Goal: Task Accomplishment & Management: Complete application form

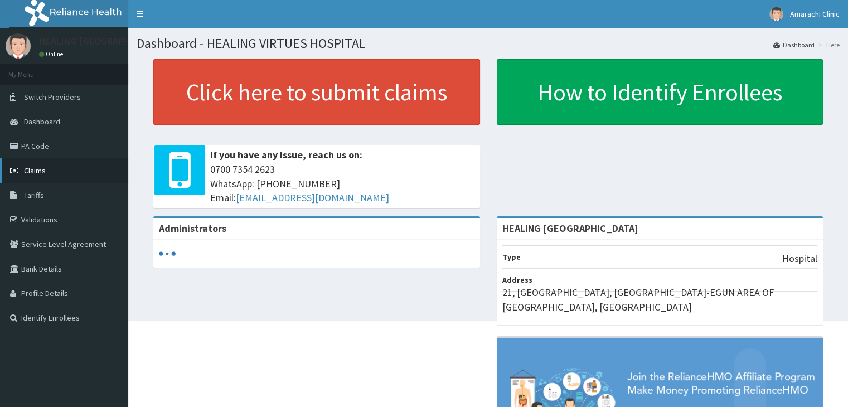
click at [33, 169] on span "Claims" at bounding box center [35, 171] width 22 height 10
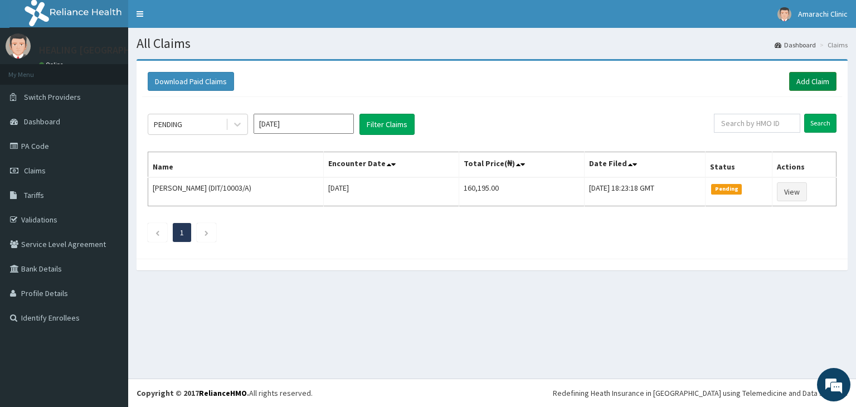
click at [802, 83] on link "Add Claim" at bounding box center [812, 81] width 47 height 19
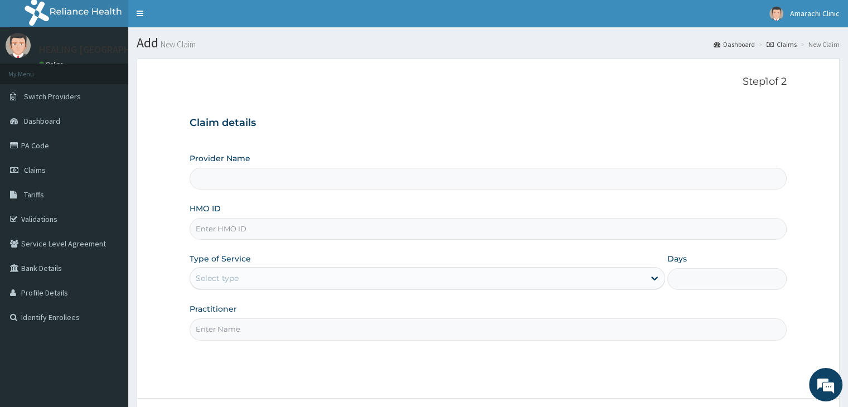
scroll to position [56, 0]
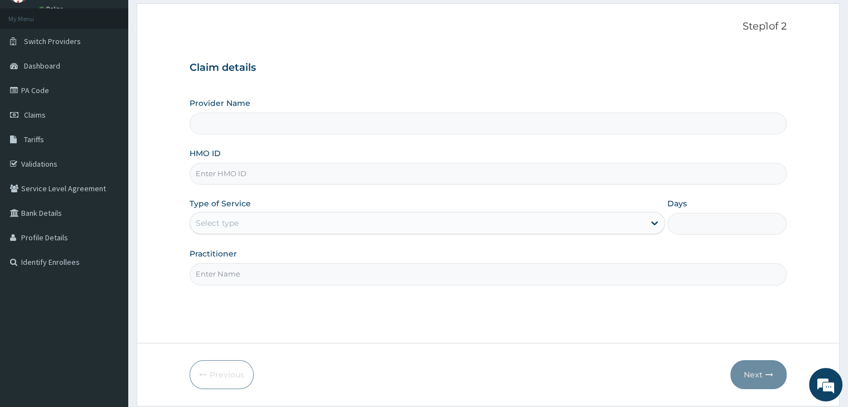
click at [325, 171] on input "HMO ID" at bounding box center [487, 174] width 596 height 22
type input "HEALING [GEOGRAPHIC_DATA]"
type input "ACH/10220/A"
click at [288, 215] on div "Select type" at bounding box center [417, 223] width 454 height 18
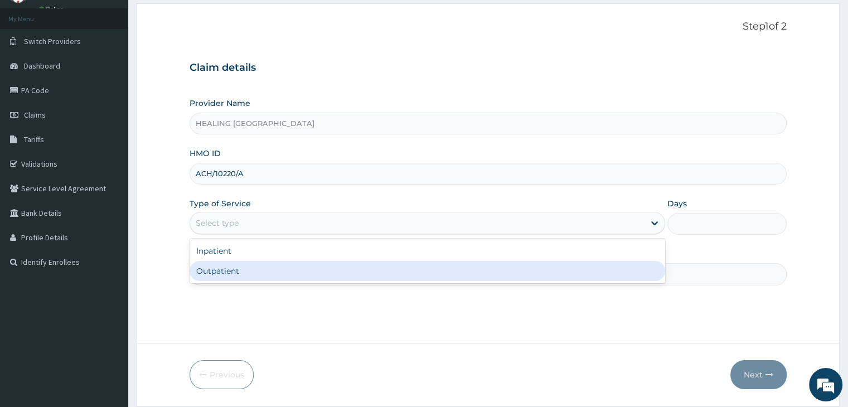
click at [289, 266] on div "Outpatient" at bounding box center [426, 271] width 475 height 20
type input "1"
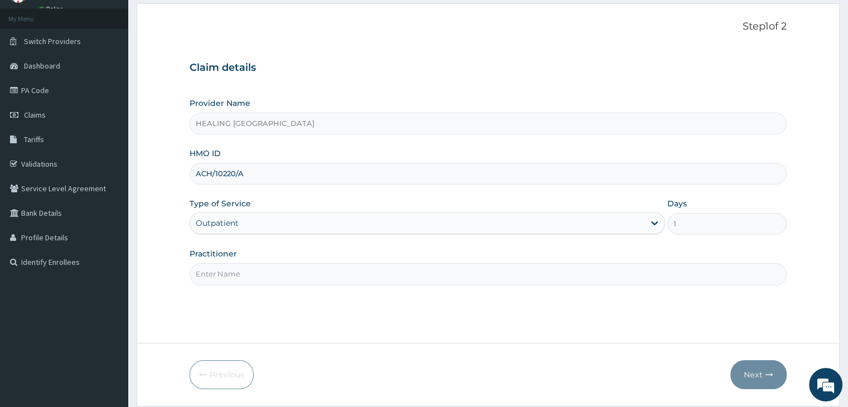
scroll to position [91, 0]
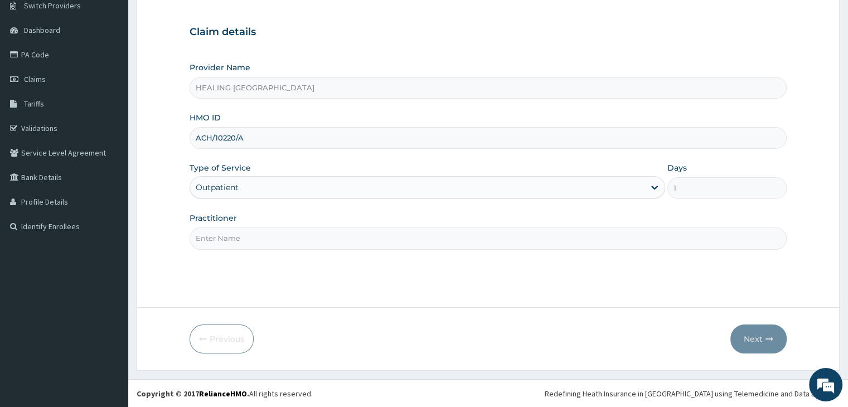
click at [332, 240] on input "Practitioner" at bounding box center [487, 238] width 596 height 22
type input "Dr Ajayi"
click at [743, 335] on button "Next" at bounding box center [758, 338] width 56 height 29
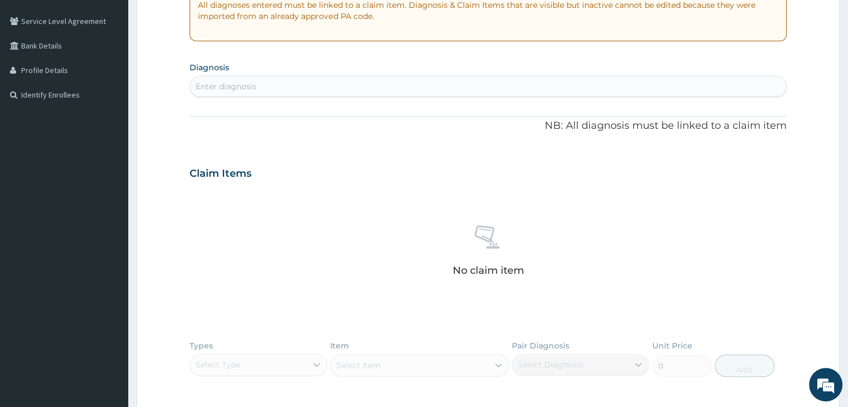
scroll to position [259, 0]
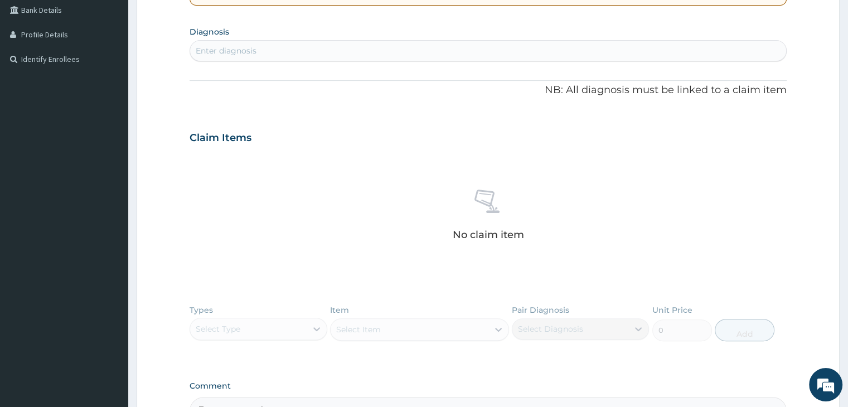
click at [418, 48] on div "Enter diagnosis" at bounding box center [487, 51] width 595 height 18
type input "malaria"
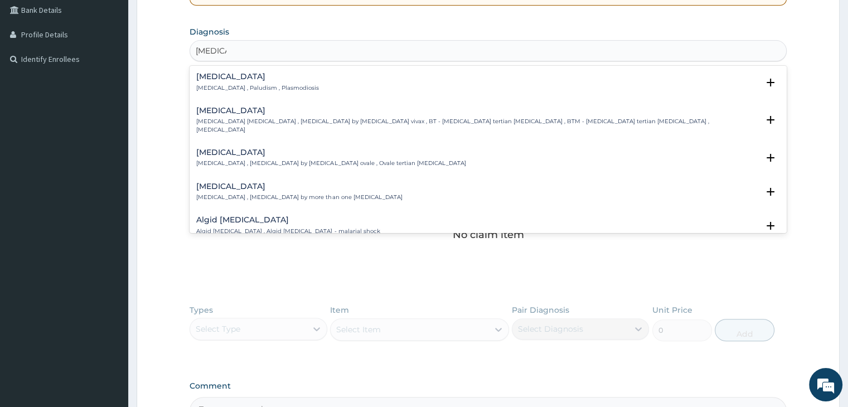
click at [229, 84] on p "Malaria , Paludism , Plasmodiosis" at bounding box center [257, 88] width 123 height 8
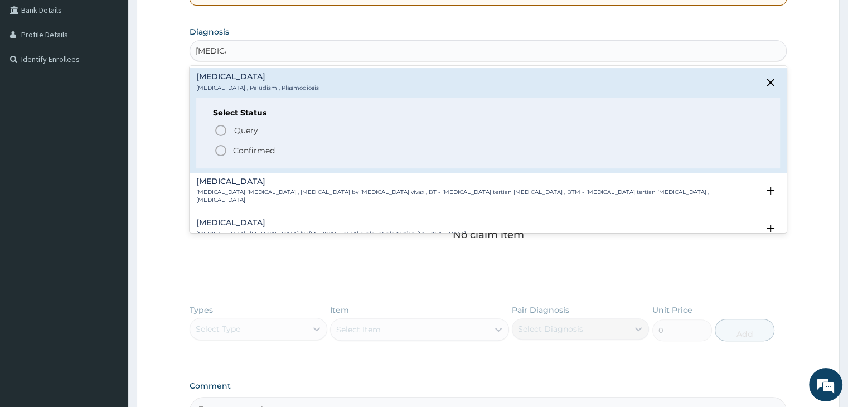
click at [221, 147] on icon "status option filled" at bounding box center [220, 150] width 13 height 13
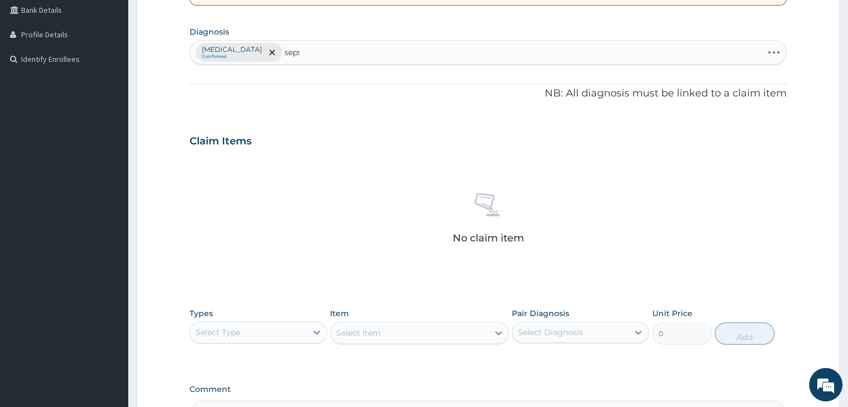
type input "[MEDICAL_DATA]"
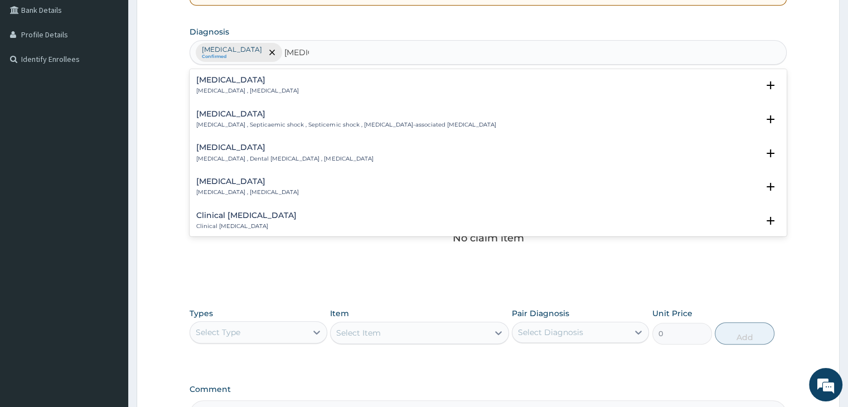
click at [232, 82] on h4 "Sepsis" at bounding box center [247, 80] width 103 height 8
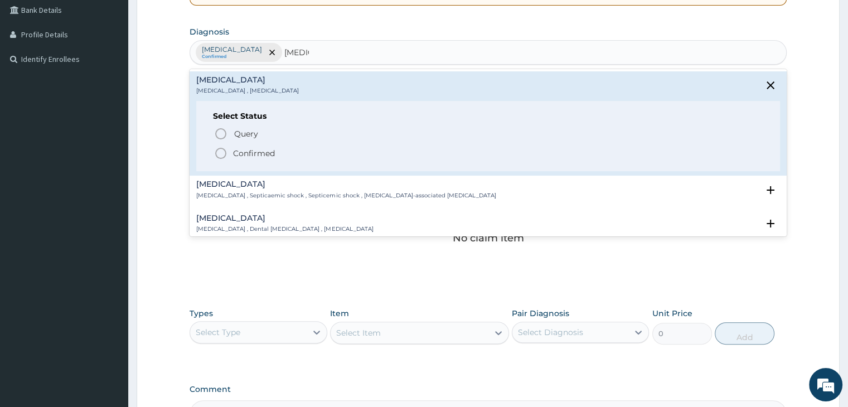
click at [217, 152] on icon "status option filled" at bounding box center [220, 153] width 13 height 13
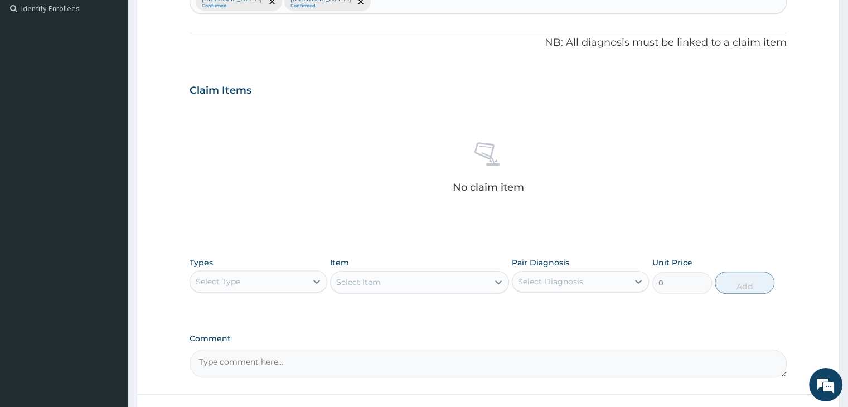
scroll to position [396, 0]
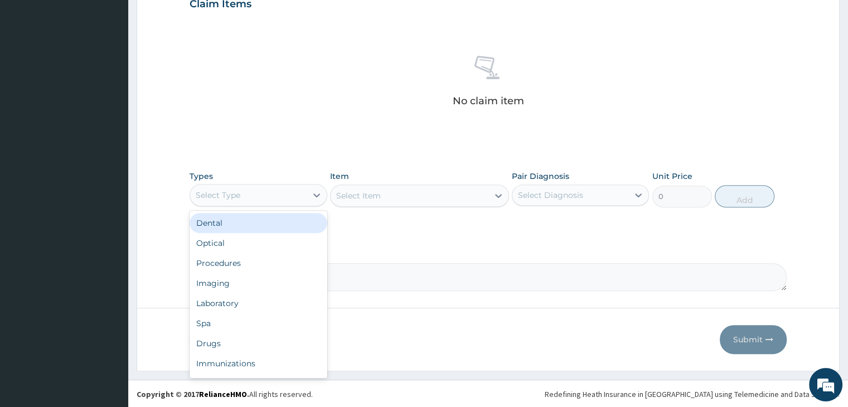
click at [261, 190] on div "Select Type" at bounding box center [248, 195] width 116 height 18
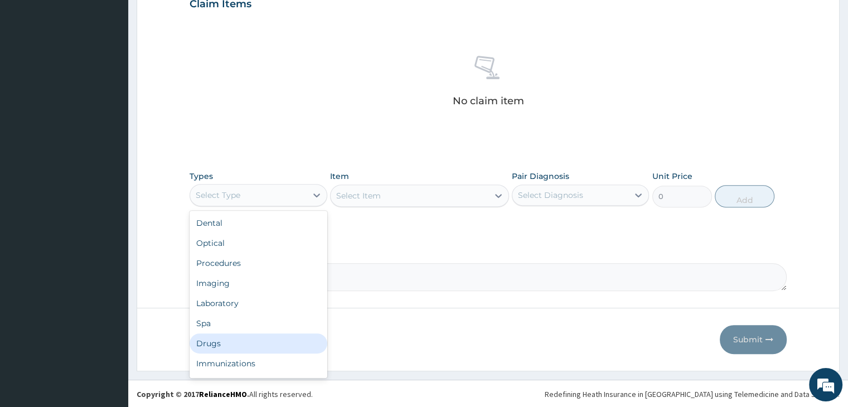
click at [232, 340] on div "Drugs" at bounding box center [257, 343] width 137 height 20
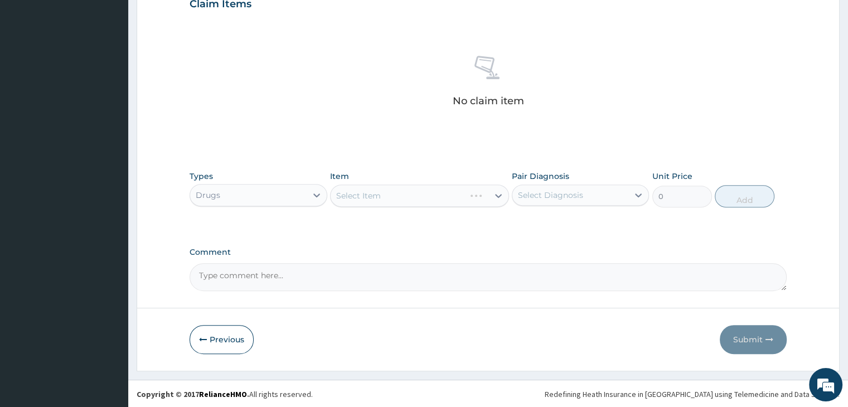
click at [434, 188] on div "Select Item" at bounding box center [419, 195] width 179 height 22
click at [434, 197] on div "Select Item" at bounding box center [419, 195] width 179 height 22
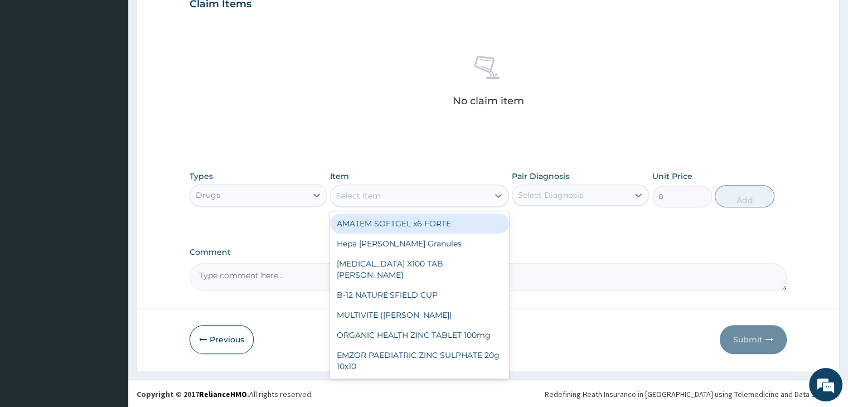
click at [434, 197] on div "Select Item" at bounding box center [409, 196] width 158 height 18
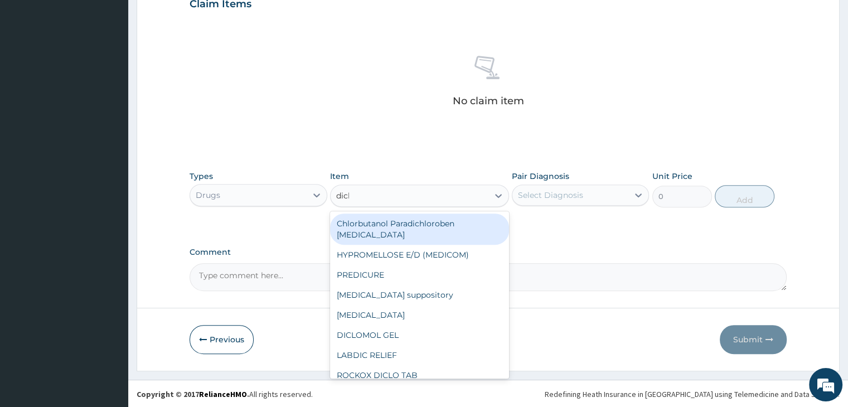
type input "diclo"
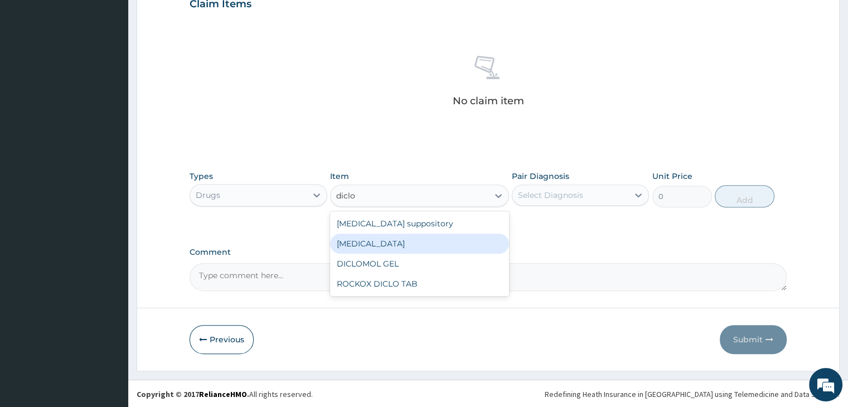
click at [438, 240] on div "Diclofenac" at bounding box center [419, 243] width 179 height 20
type input "632.5"
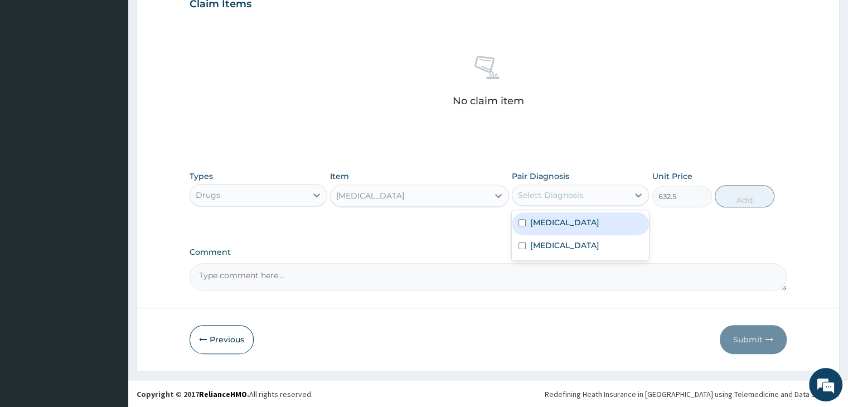
click at [587, 194] on div "Select Diagnosis" at bounding box center [570, 195] width 116 height 18
click at [573, 222] on div "Malaria" at bounding box center [580, 223] width 137 height 23
checkbox input "true"
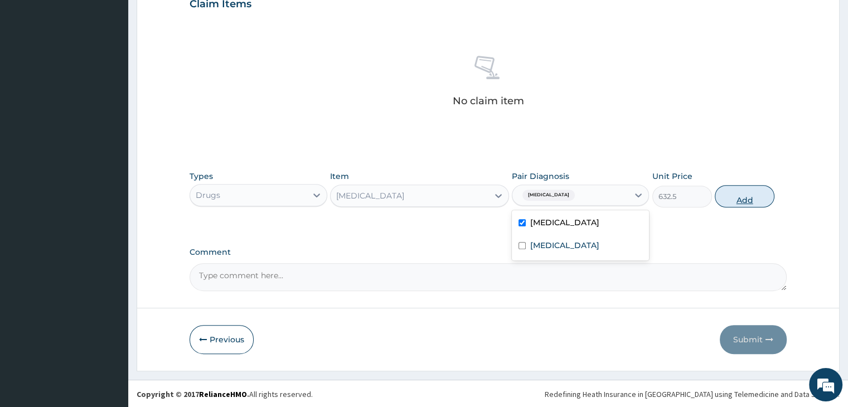
click at [741, 194] on button "Add" at bounding box center [744, 196] width 60 height 22
type input "0"
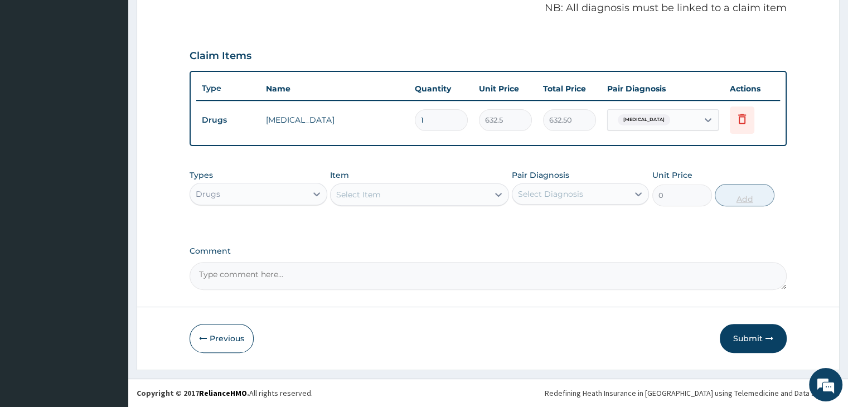
scroll to position [342, 0]
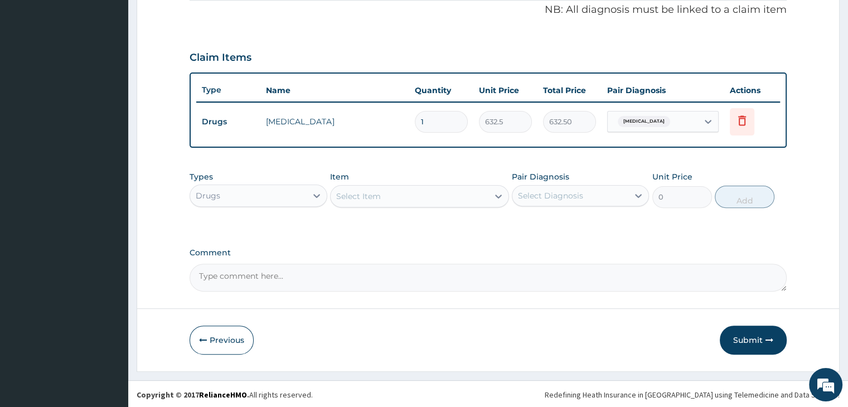
click at [250, 189] on div "Drugs" at bounding box center [248, 196] width 116 height 18
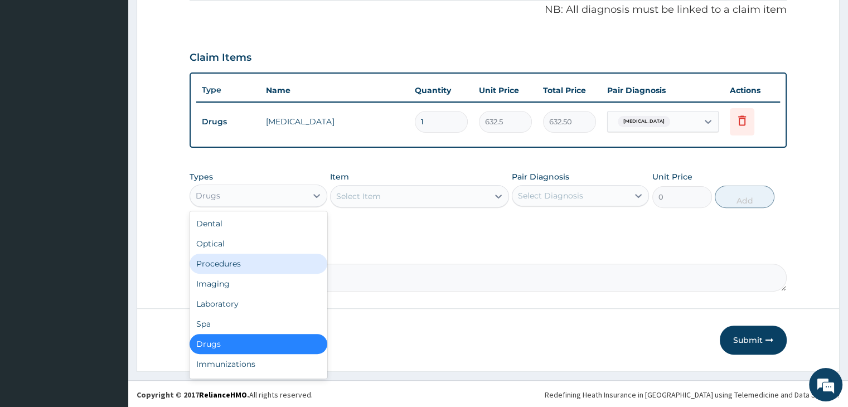
click at [233, 259] on div "Procedures" at bounding box center [257, 264] width 137 height 20
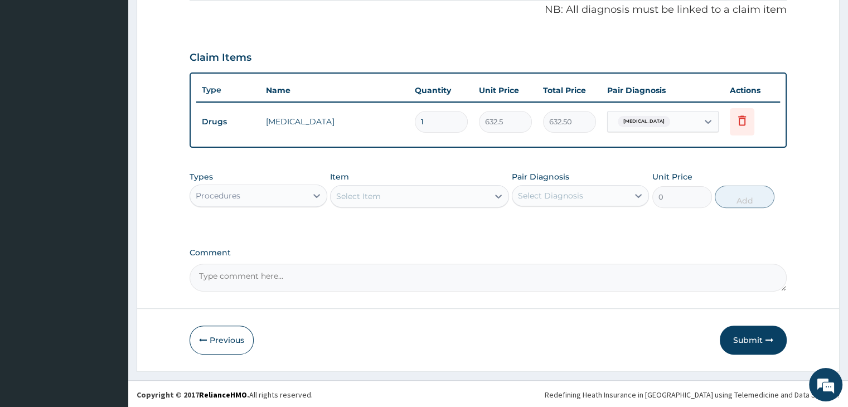
click at [405, 196] on div "Select Item" at bounding box center [409, 196] width 158 height 18
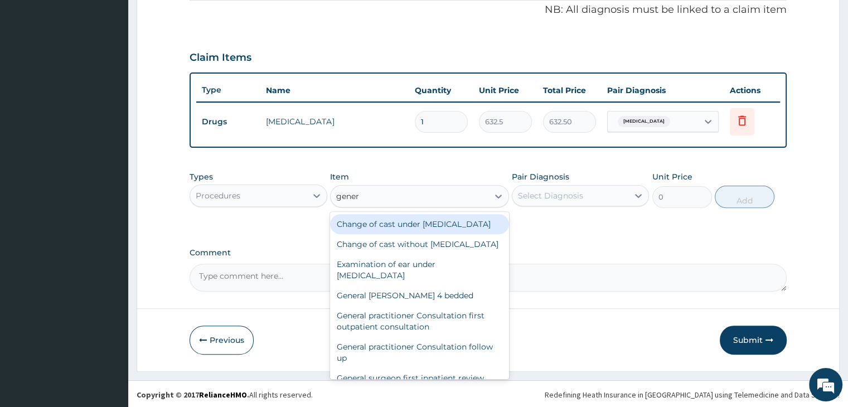
type input "genera"
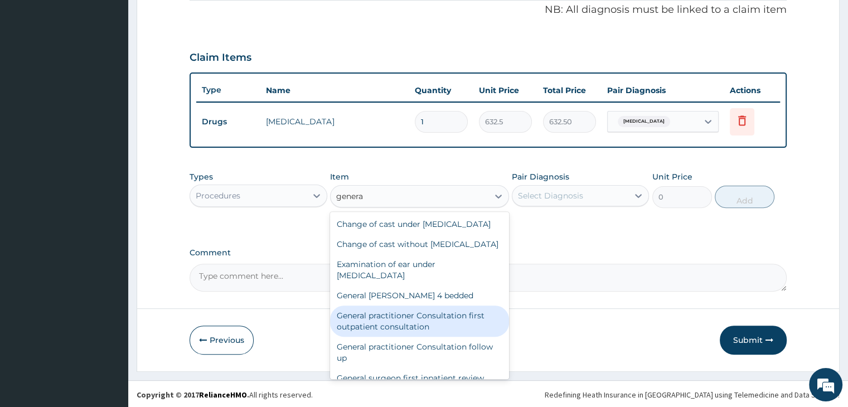
click at [402, 337] on div "General practitioner Consultation first outpatient consultation" at bounding box center [419, 320] width 179 height 31
type input "3795"
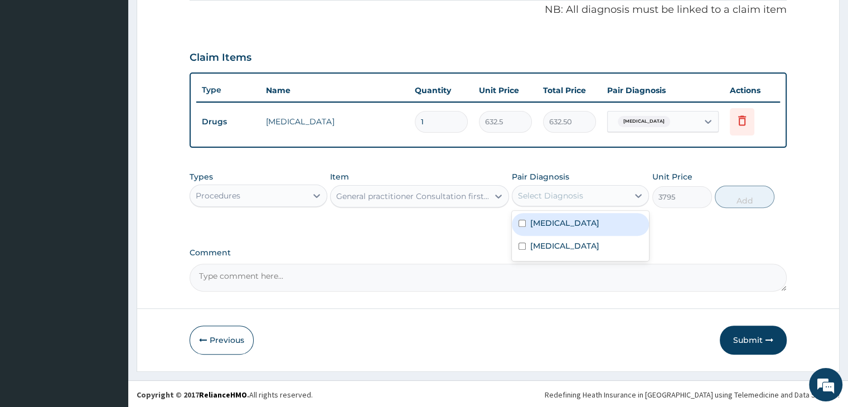
click at [588, 192] on div "Select Diagnosis" at bounding box center [570, 196] width 116 height 18
click at [577, 218] on div "Malaria" at bounding box center [580, 224] width 137 height 23
checkbox input "true"
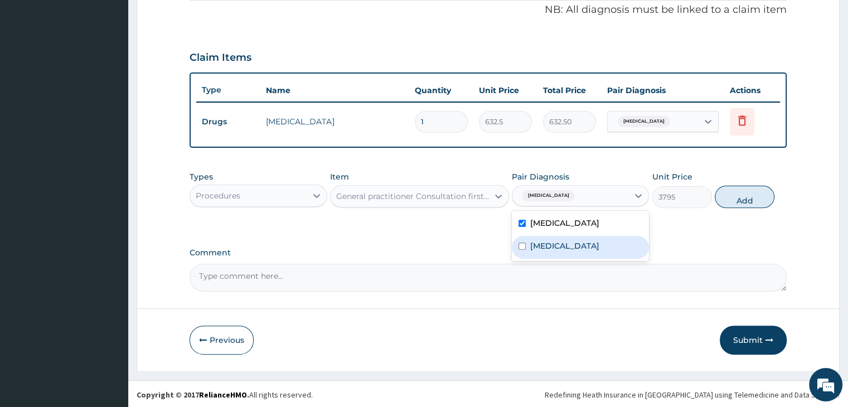
click at [569, 250] on div "Sepsis" at bounding box center [580, 247] width 137 height 23
checkbox input "true"
click at [760, 192] on button "Add" at bounding box center [744, 197] width 60 height 22
type input "0"
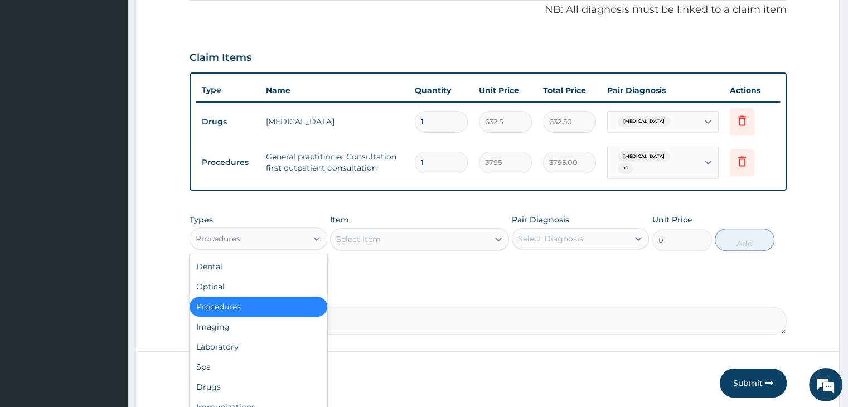
click at [274, 232] on div "Procedures" at bounding box center [248, 239] width 116 height 18
click at [247, 342] on div "Laboratory" at bounding box center [257, 347] width 137 height 20
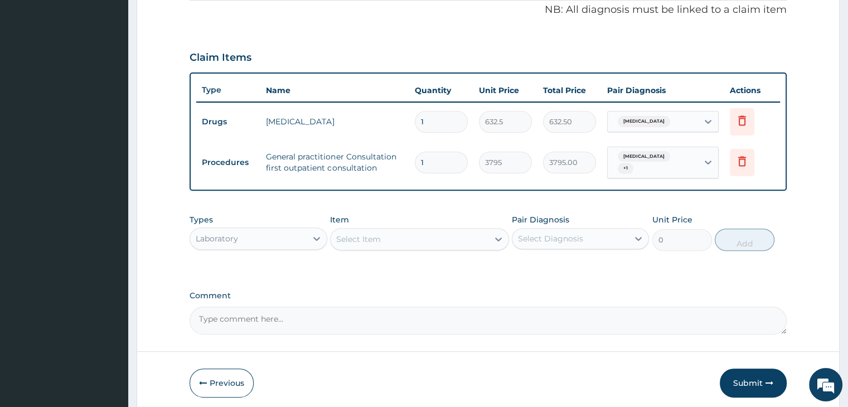
scroll to position [381, 0]
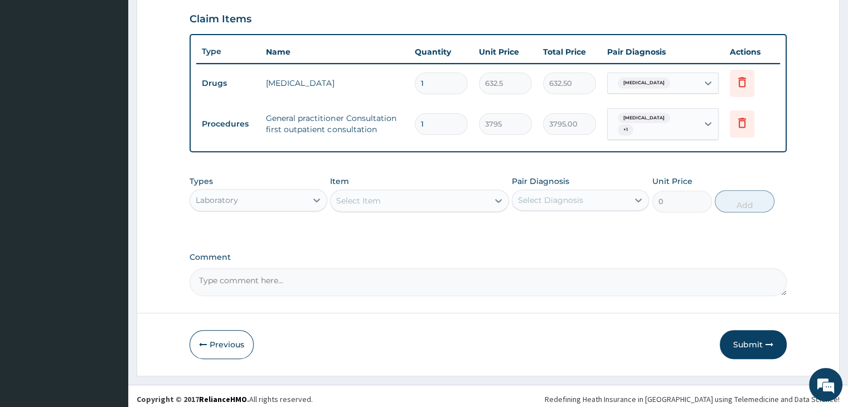
click at [410, 192] on div "Select Item" at bounding box center [409, 201] width 158 height 18
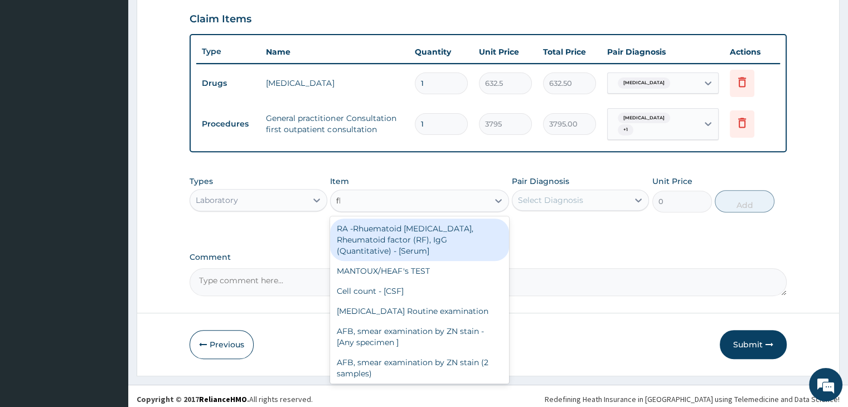
type input "fbc"
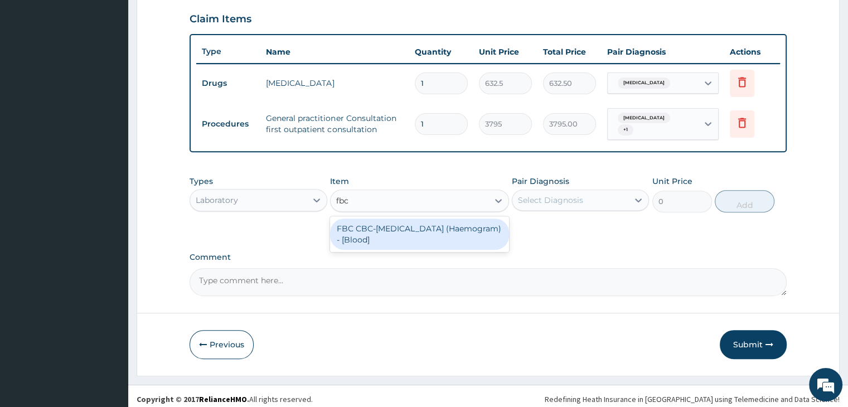
click at [410, 227] on div "FBC CBC-Complete Blood Count (Haemogram) - [Blood]" at bounding box center [419, 233] width 179 height 31
type input "4600"
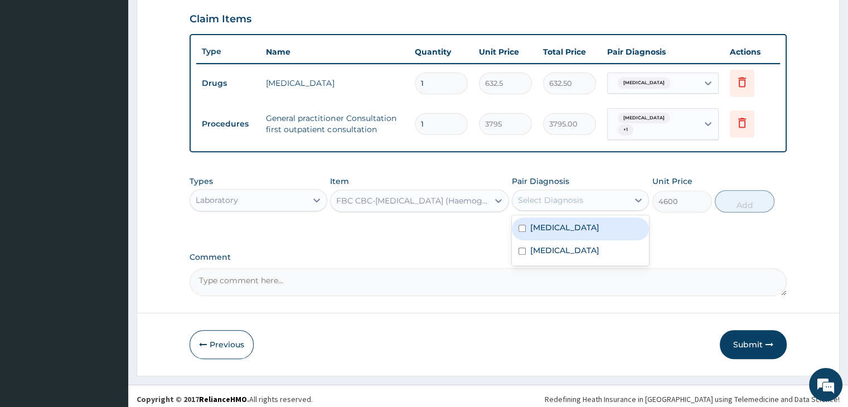
click at [606, 191] on div "Select Diagnosis" at bounding box center [570, 200] width 116 height 18
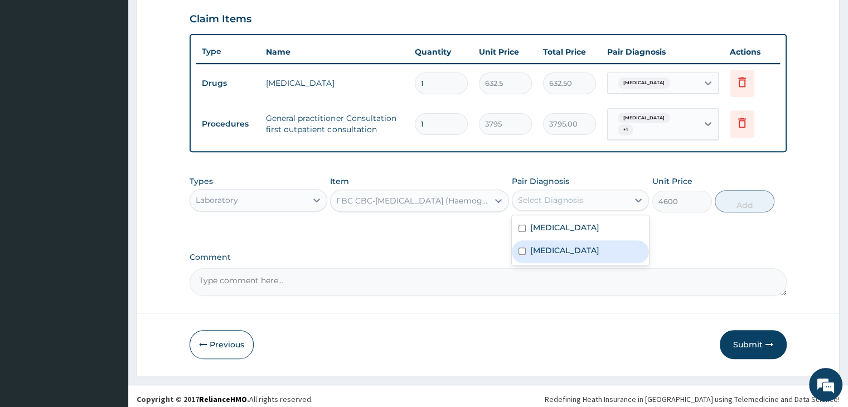
click at [573, 244] on div "Sepsis" at bounding box center [580, 251] width 137 height 23
checkbox input "true"
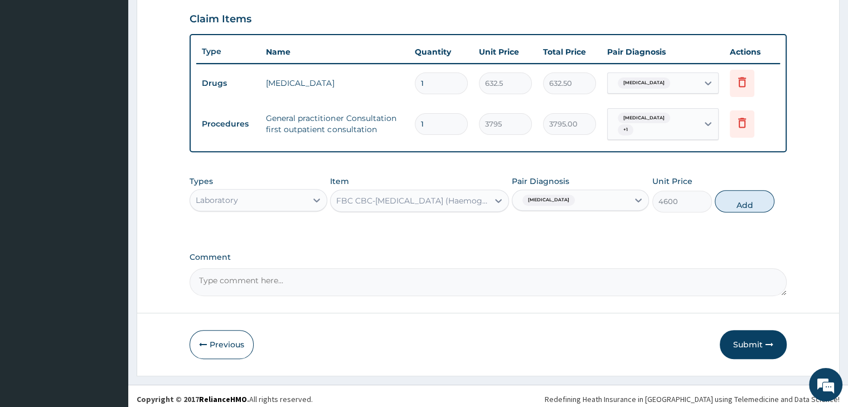
drag, startPoint x: 760, startPoint y: 194, endPoint x: 541, endPoint y: 206, distance: 219.8
click at [758, 192] on button "Add" at bounding box center [744, 201] width 60 height 22
type input "0"
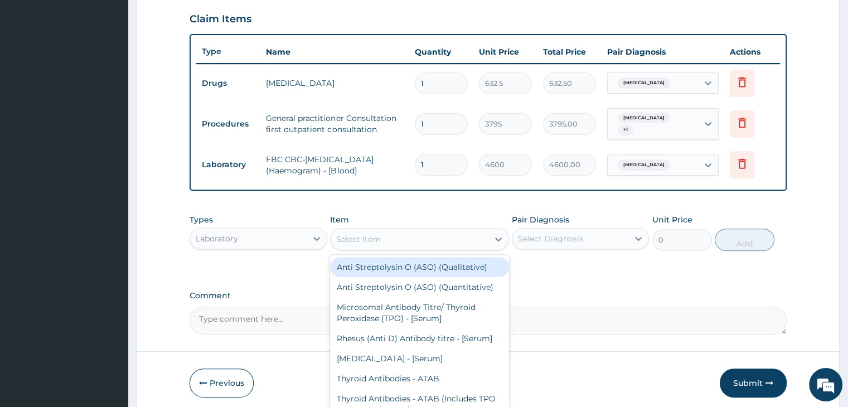
click at [415, 235] on div "Select Item" at bounding box center [409, 239] width 158 height 18
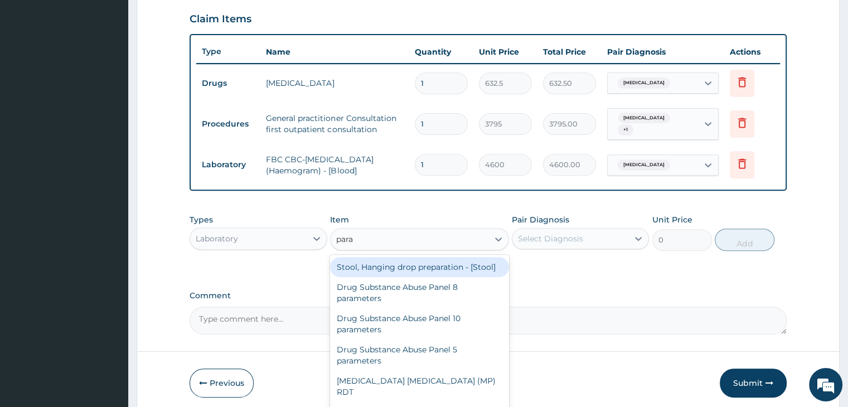
type input "paras"
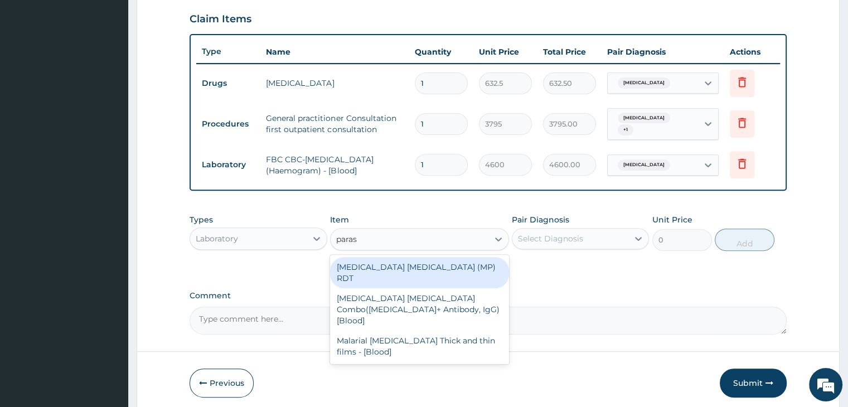
click at [414, 264] on div "MALARIA PARASITE (MP) RDT" at bounding box center [419, 272] width 179 height 31
type input "1725"
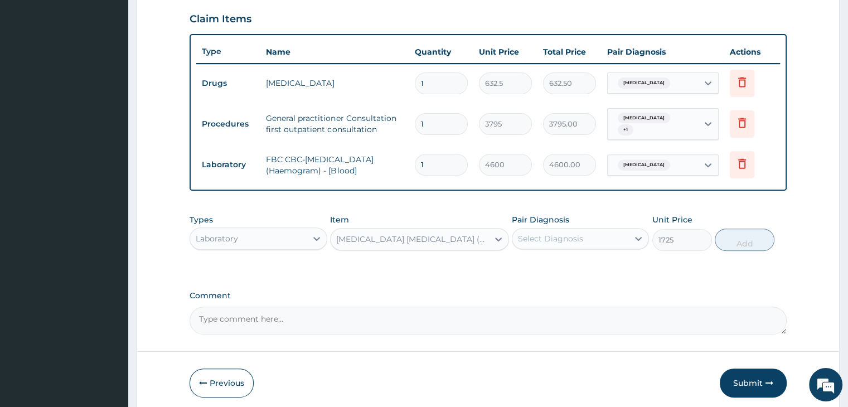
click at [597, 230] on div "Select Diagnosis" at bounding box center [570, 239] width 116 height 18
click at [576, 265] on div "Malaria" at bounding box center [580, 267] width 137 height 23
checkbox input "true"
click at [737, 228] on button "Add" at bounding box center [744, 239] width 60 height 22
type input "0"
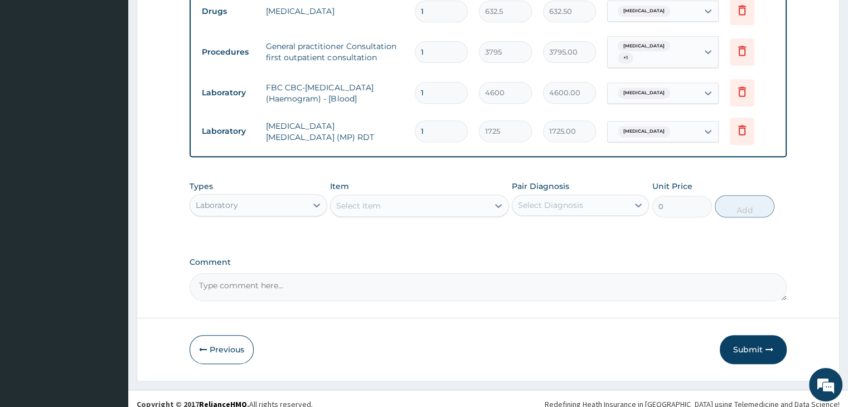
scroll to position [457, 0]
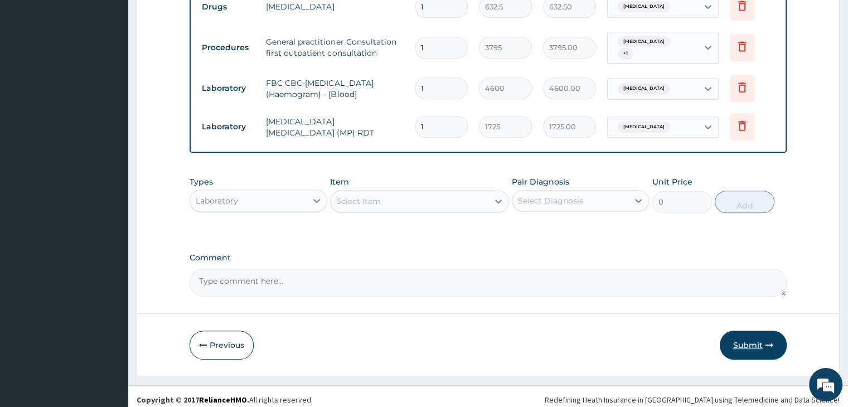
click at [749, 337] on button "Submit" at bounding box center [752, 344] width 67 height 29
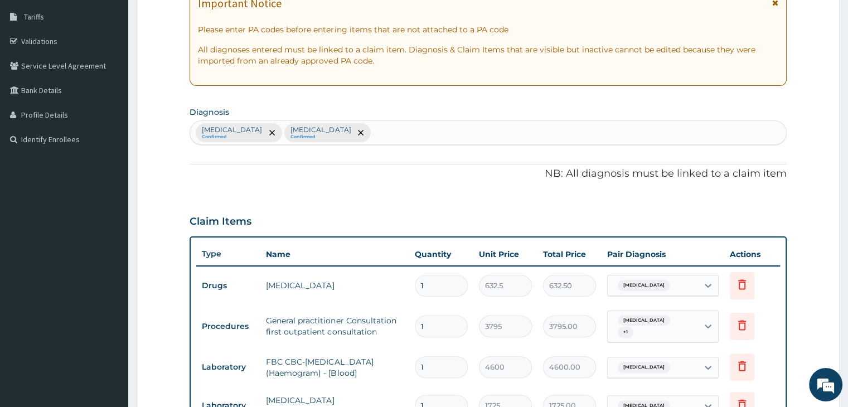
scroll to position [0, 0]
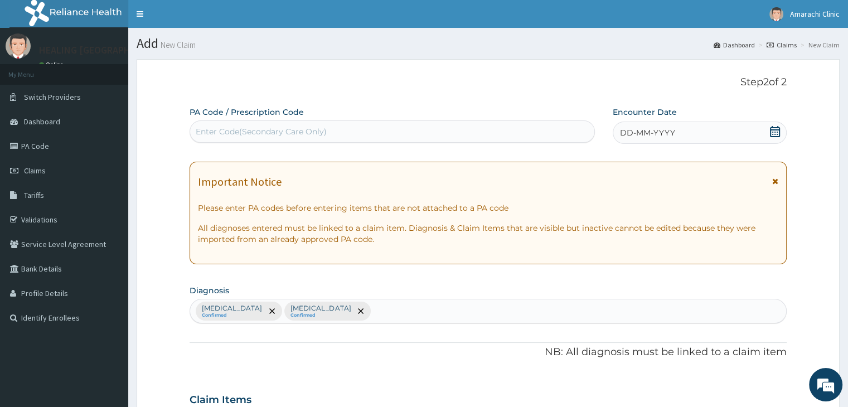
click at [776, 131] on icon at bounding box center [774, 131] width 11 height 11
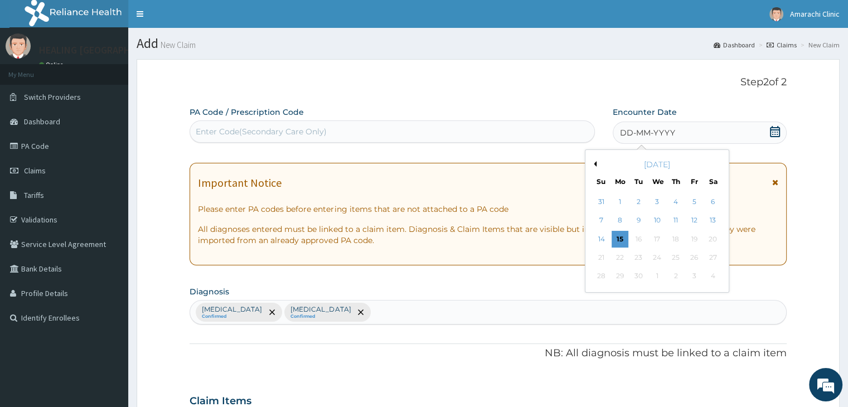
click at [596, 165] on div "September 2025" at bounding box center [657, 164] width 134 height 11
click at [595, 163] on button "Previous Month" at bounding box center [594, 164] width 6 height 6
click at [659, 256] on div "20" at bounding box center [657, 257] width 17 height 17
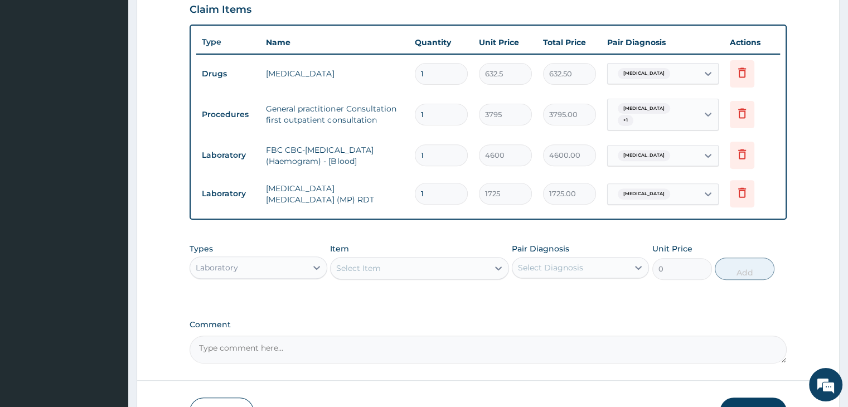
scroll to position [457, 0]
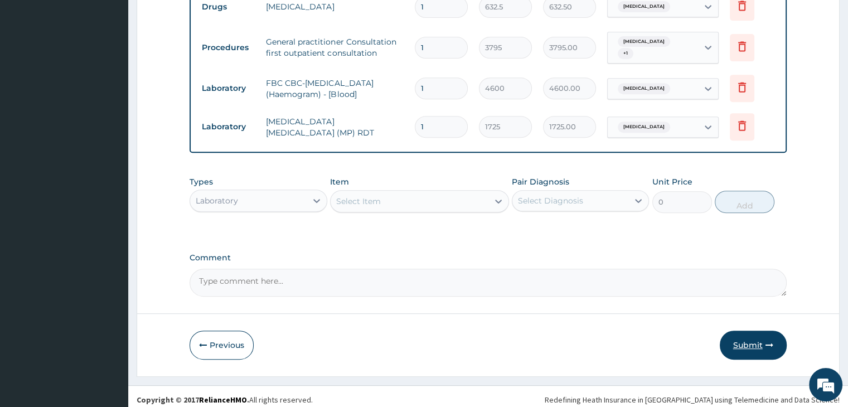
click at [748, 337] on button "Submit" at bounding box center [752, 344] width 67 height 29
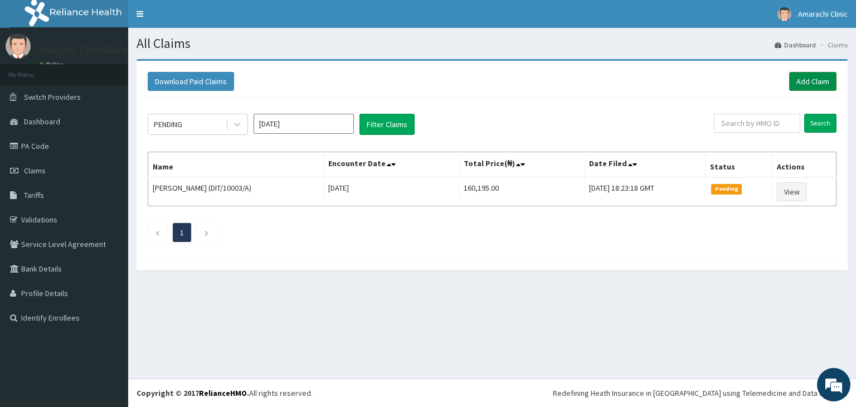
click at [811, 81] on link "Add Claim" at bounding box center [812, 81] width 47 height 19
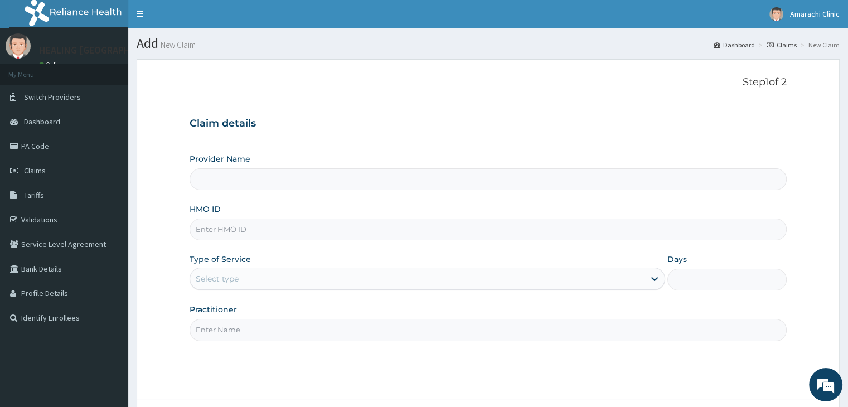
click at [321, 225] on input "HMO ID" at bounding box center [487, 229] width 596 height 22
type input "HEALING VIRTUES HOSPITAL"
type input "LGL/10155/B"
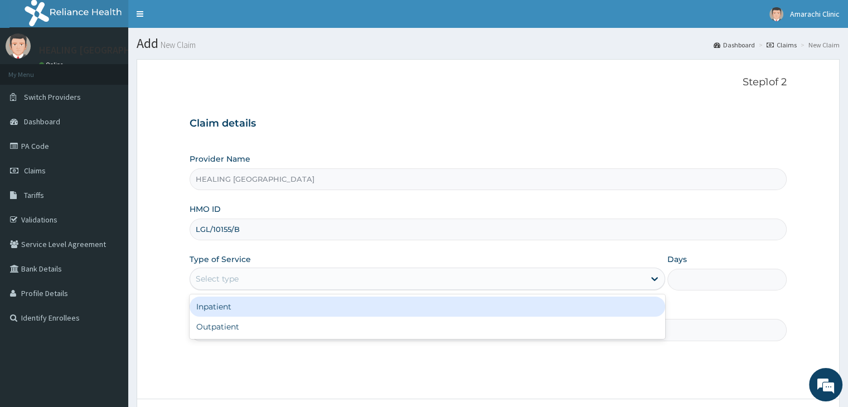
click at [416, 284] on div "Select type" at bounding box center [417, 279] width 454 height 18
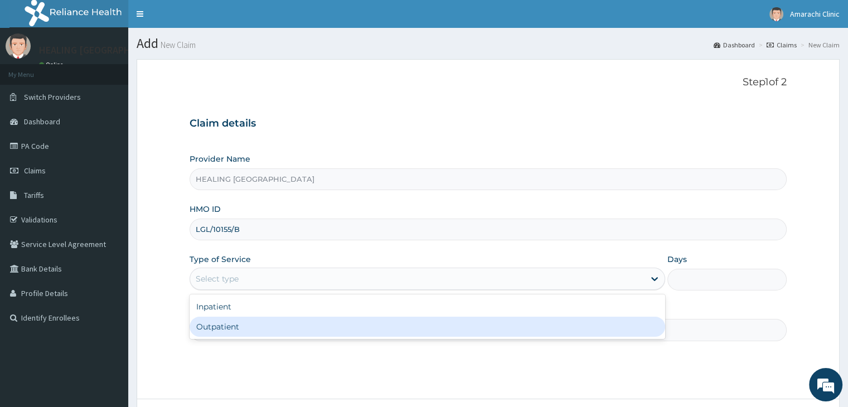
click at [407, 325] on div "Outpatient" at bounding box center [426, 327] width 475 height 20
type input "1"
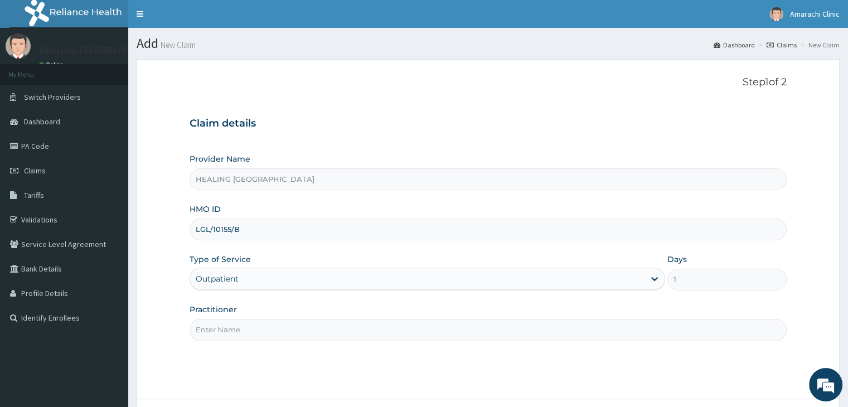
click at [410, 334] on input "Practitioner" at bounding box center [487, 330] width 596 height 22
type input "Dr Ajayi"
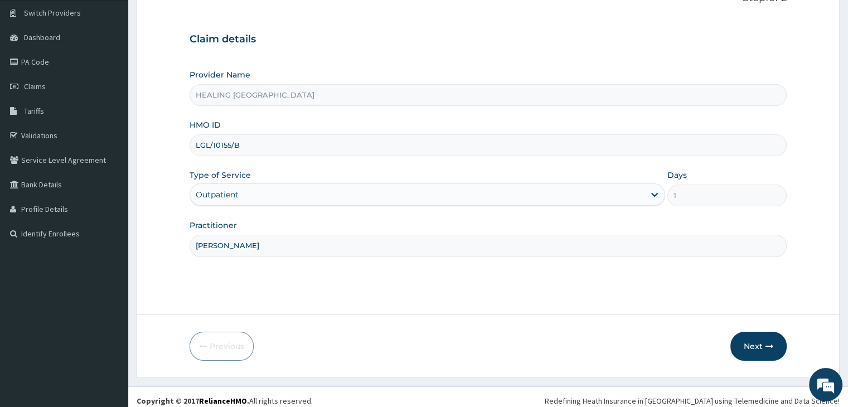
scroll to position [91, 0]
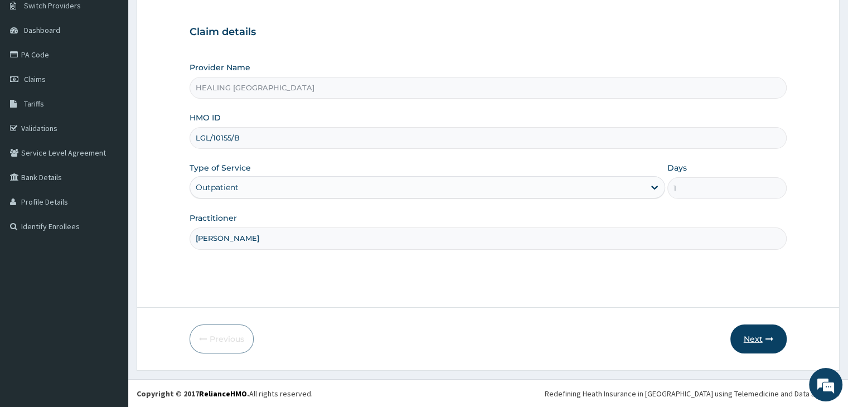
click at [767, 335] on icon "button" at bounding box center [769, 339] width 8 height 8
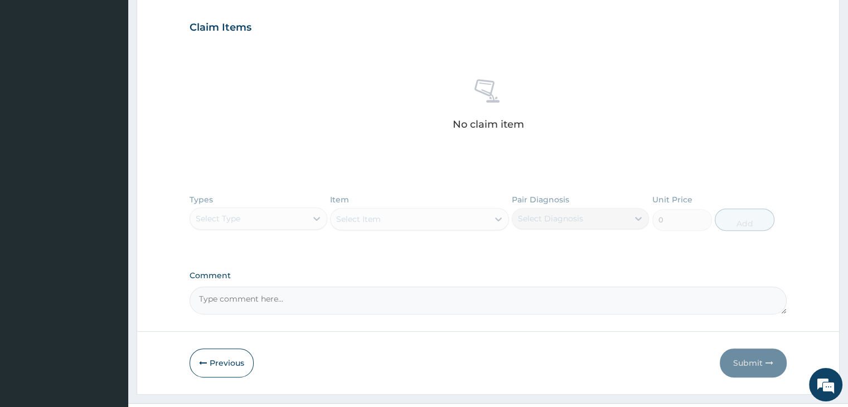
scroll to position [390, 0]
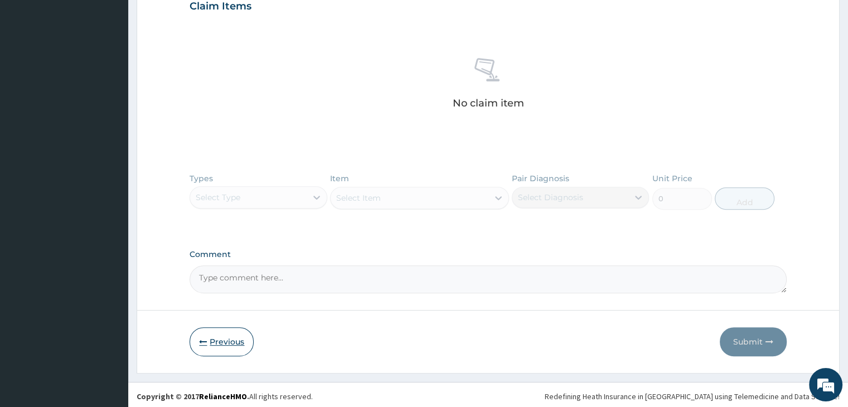
click at [231, 340] on button "Previous" at bounding box center [221, 341] width 64 height 29
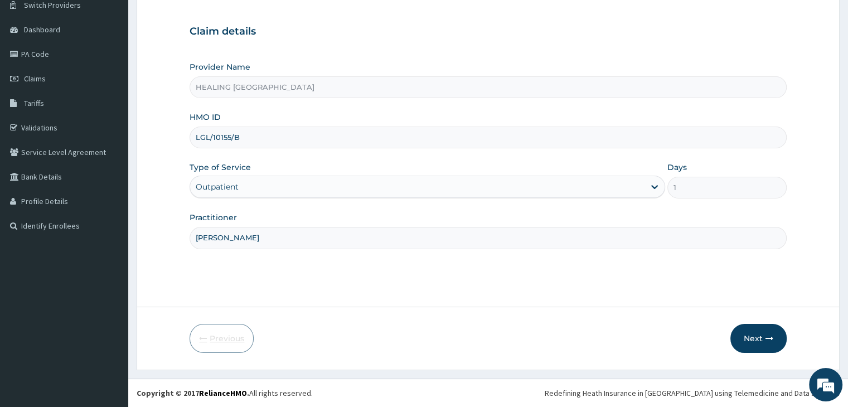
scroll to position [91, 0]
click at [765, 335] on icon "button" at bounding box center [769, 339] width 8 height 8
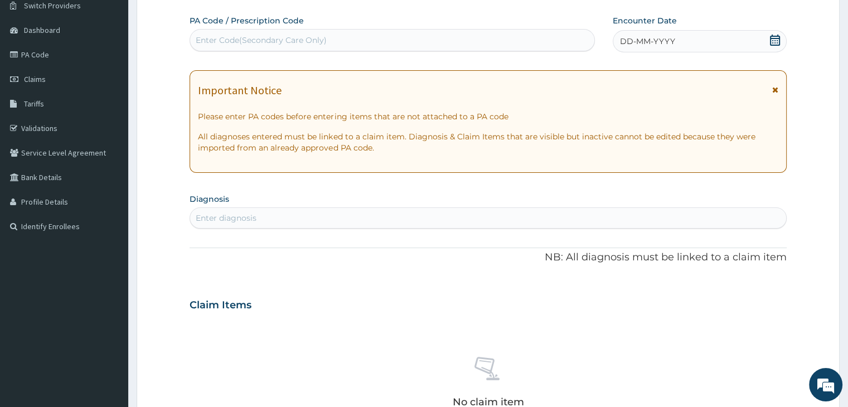
click at [772, 36] on icon at bounding box center [774, 40] width 11 height 11
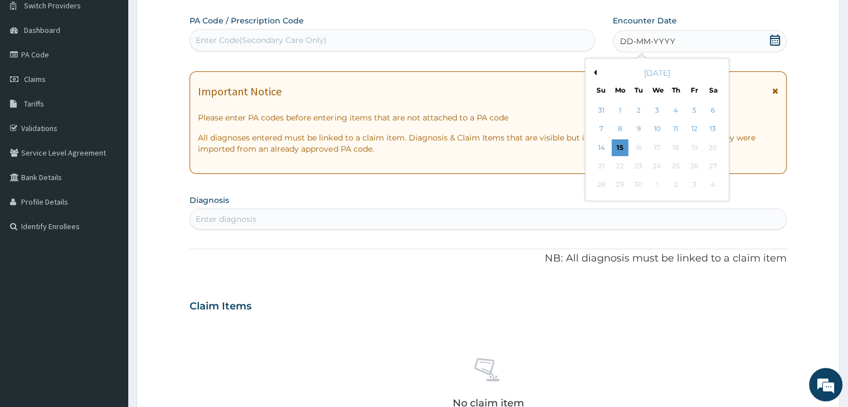
click at [593, 71] on button "Previous Month" at bounding box center [594, 73] width 6 height 6
click at [673, 163] on div "21" at bounding box center [675, 166] width 17 height 17
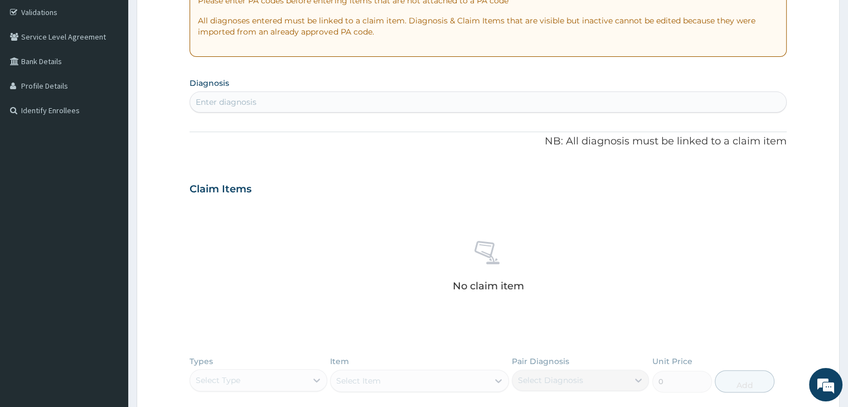
scroll to position [203, 0]
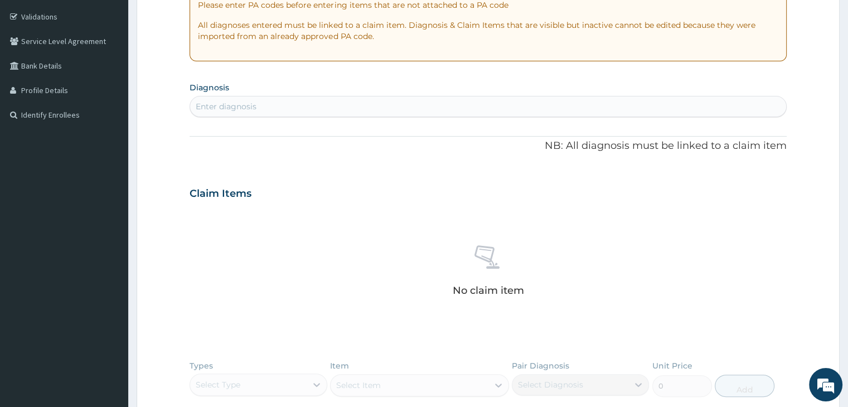
click at [383, 106] on div "Enter diagnosis" at bounding box center [487, 107] width 595 height 18
type input "malaria"
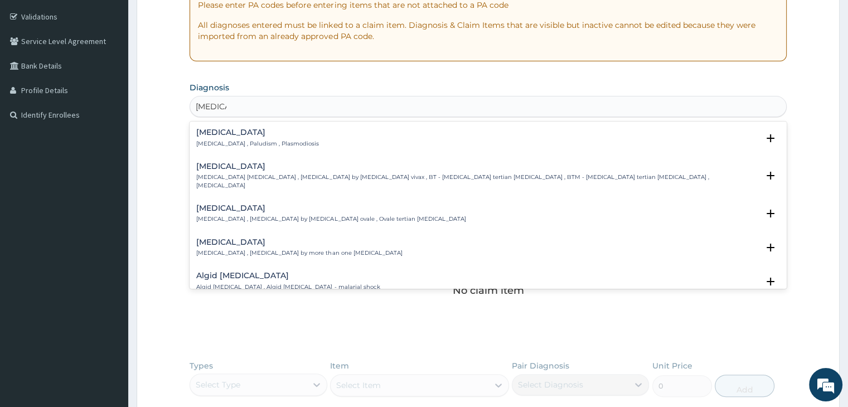
click at [251, 131] on h4 "[MEDICAL_DATA]" at bounding box center [257, 132] width 123 height 8
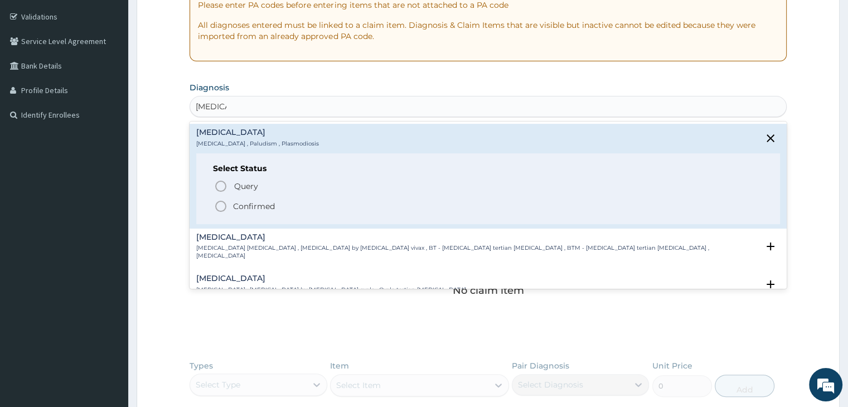
click at [220, 204] on icon "status option filled" at bounding box center [220, 205] width 13 height 13
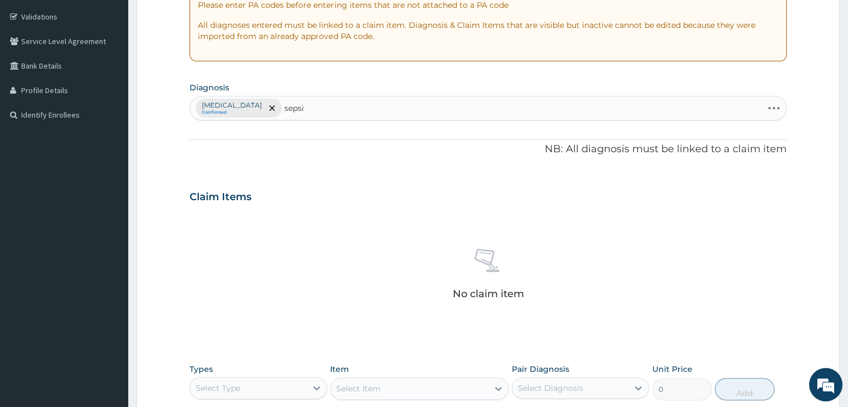
type input "sepsis"
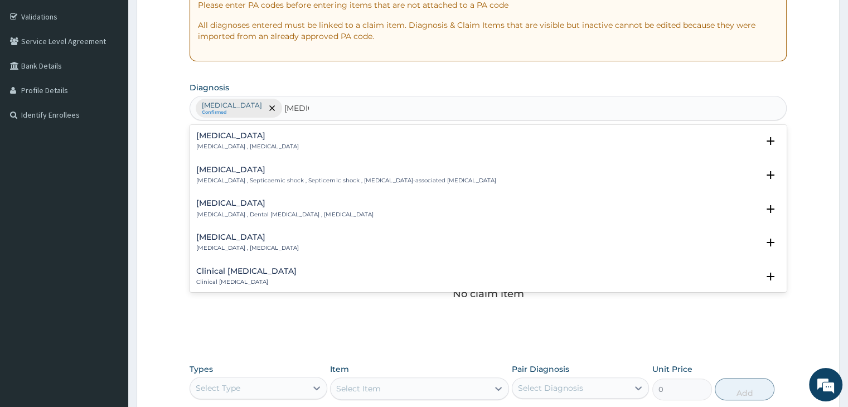
click at [227, 138] on h4 "[MEDICAL_DATA]" at bounding box center [247, 136] width 103 height 8
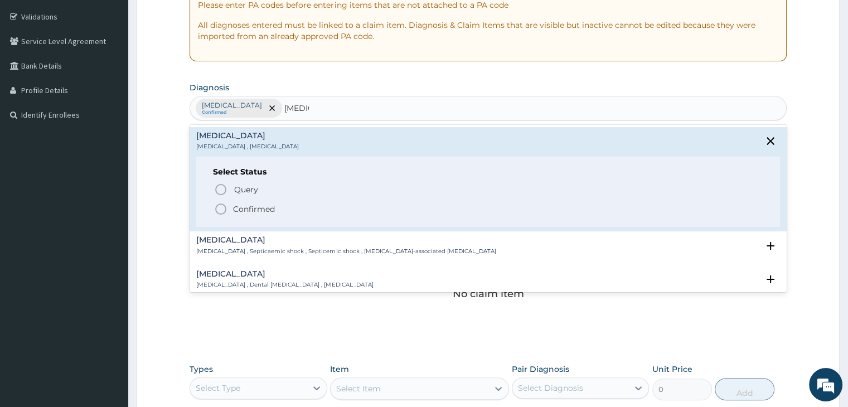
click at [219, 209] on icon "status option filled" at bounding box center [220, 208] width 13 height 13
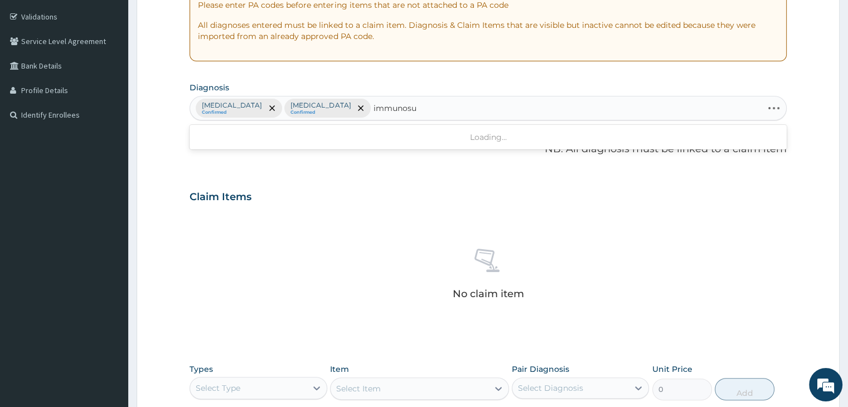
type input "immunosup"
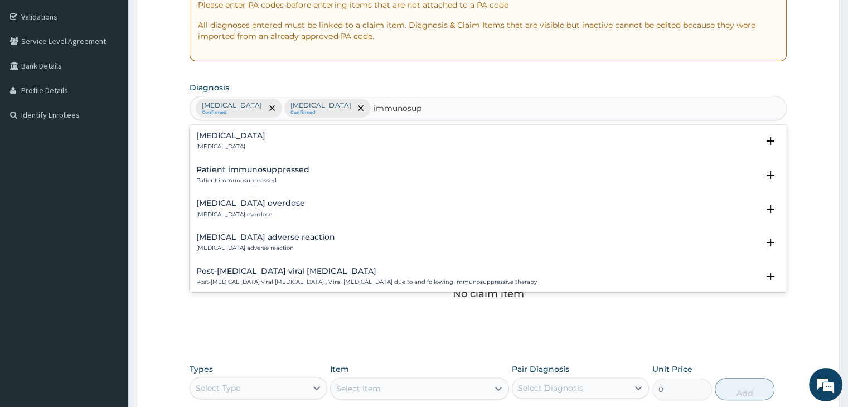
click at [252, 139] on h4 "[MEDICAL_DATA]" at bounding box center [230, 136] width 69 height 8
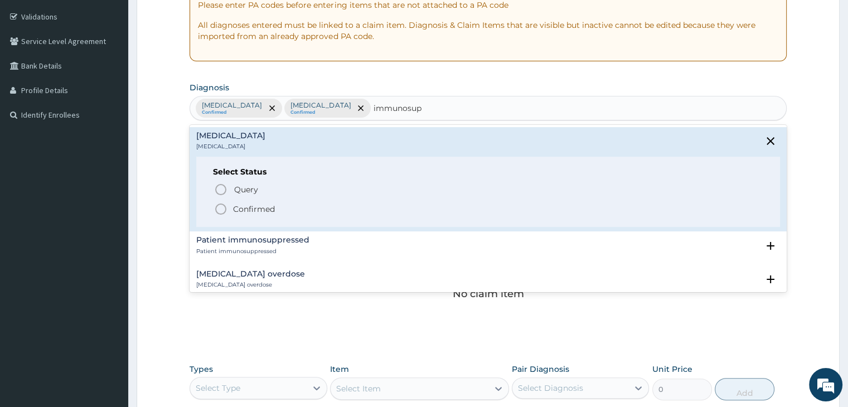
click at [220, 206] on icon "status option filled" at bounding box center [220, 208] width 13 height 13
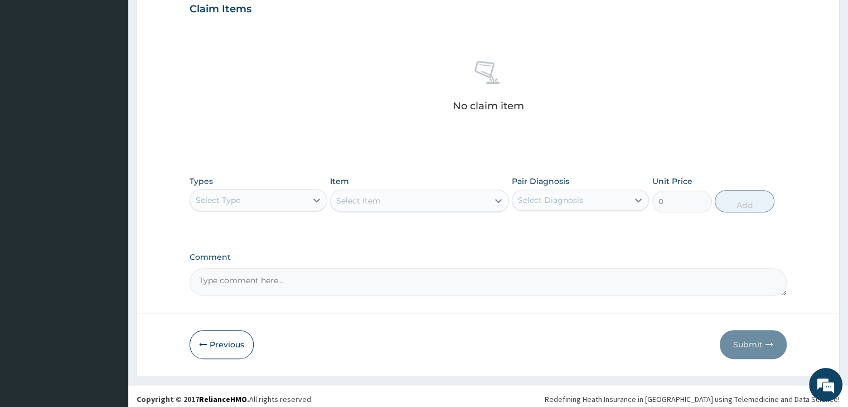
scroll to position [396, 0]
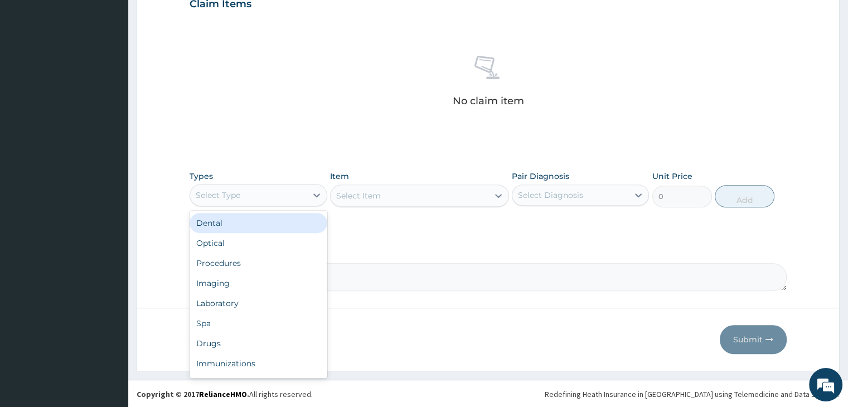
click at [285, 194] on div "Select Type" at bounding box center [248, 195] width 116 height 18
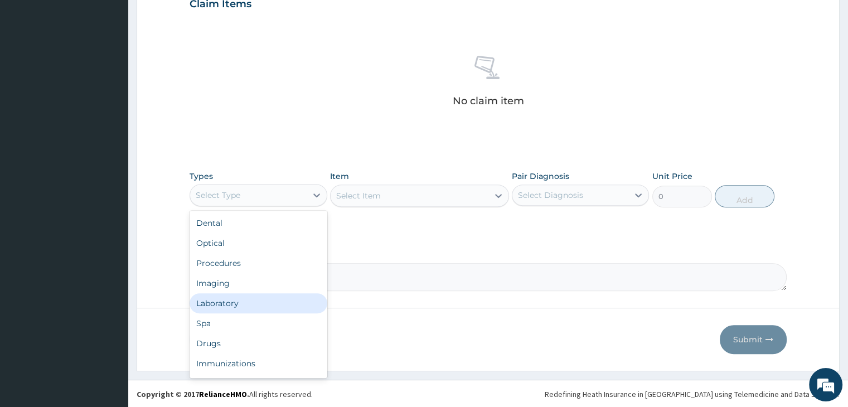
click at [248, 304] on div "Laboratory" at bounding box center [257, 303] width 137 height 20
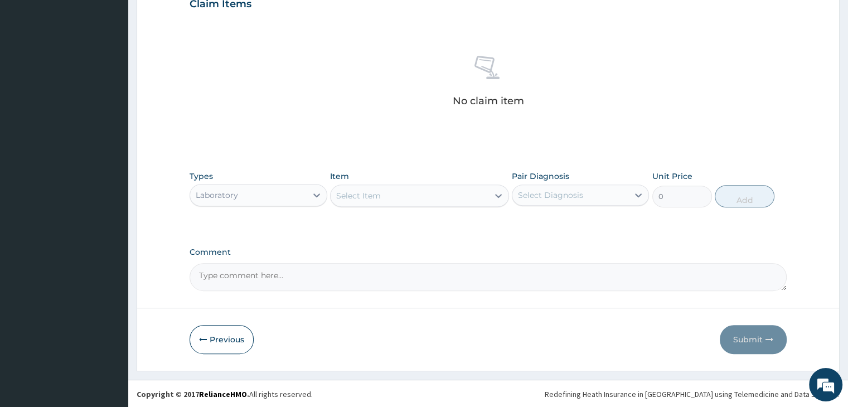
click at [416, 193] on div "Select Item" at bounding box center [409, 196] width 158 height 18
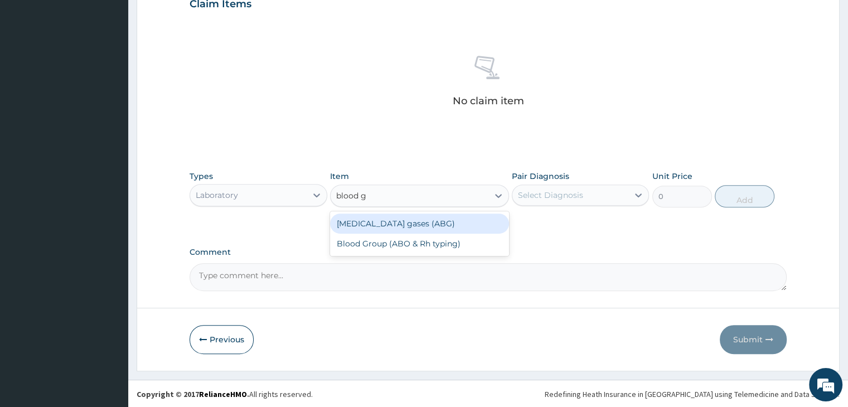
type input "blood gr"
click at [413, 222] on div "Blood Group (ABO & Rh typing)" at bounding box center [419, 223] width 179 height 20
type input "2300"
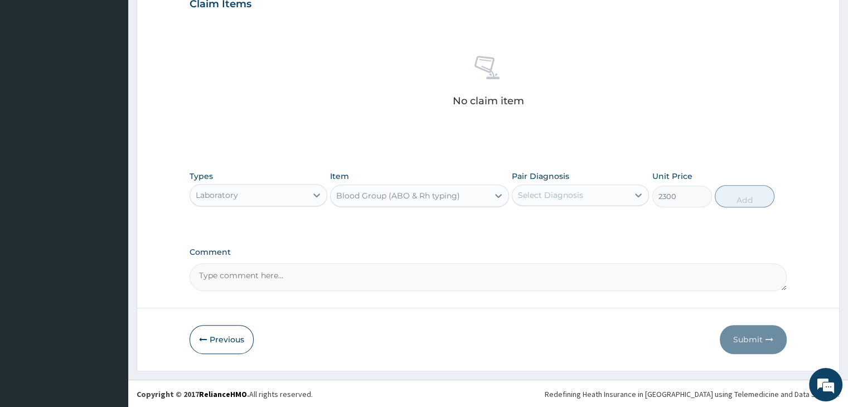
click at [583, 193] on div "Select Diagnosis" at bounding box center [570, 195] width 116 height 18
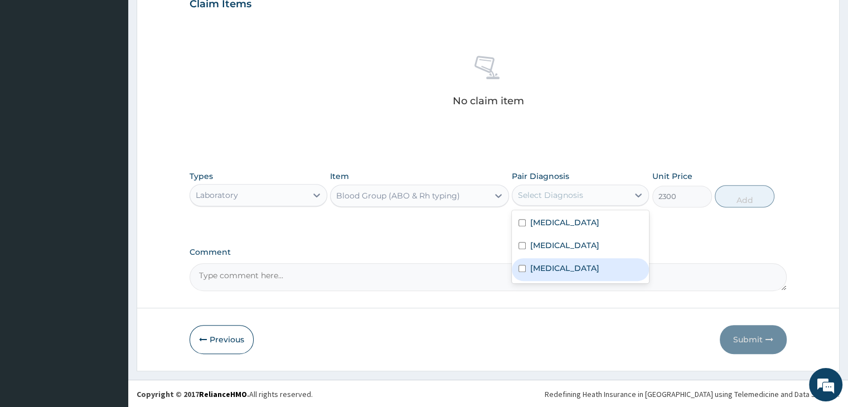
click at [580, 271] on label "[MEDICAL_DATA]" at bounding box center [564, 267] width 69 height 11
checkbox input "true"
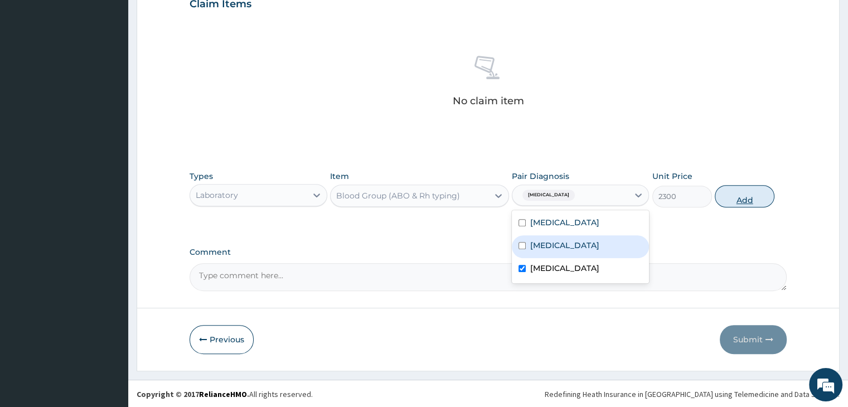
click at [754, 189] on button "Add" at bounding box center [744, 196] width 60 height 22
type input "0"
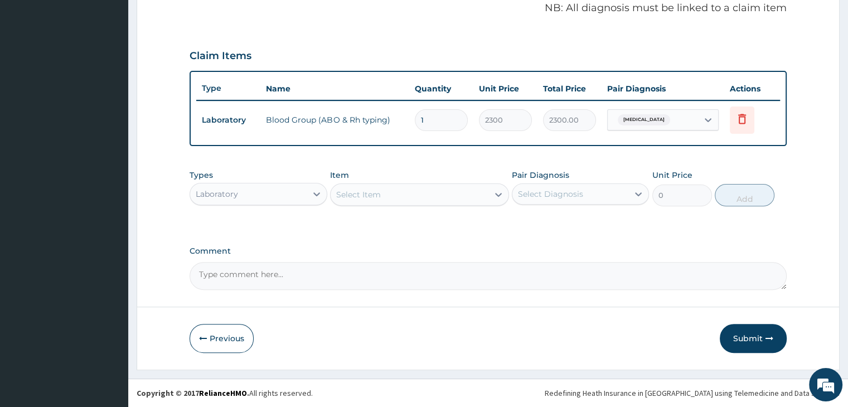
scroll to position [342, 0]
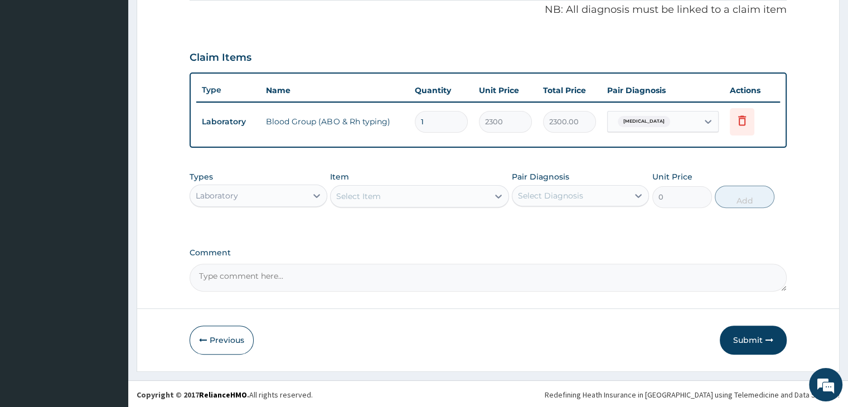
click at [426, 192] on div "Select Item" at bounding box center [409, 196] width 158 height 18
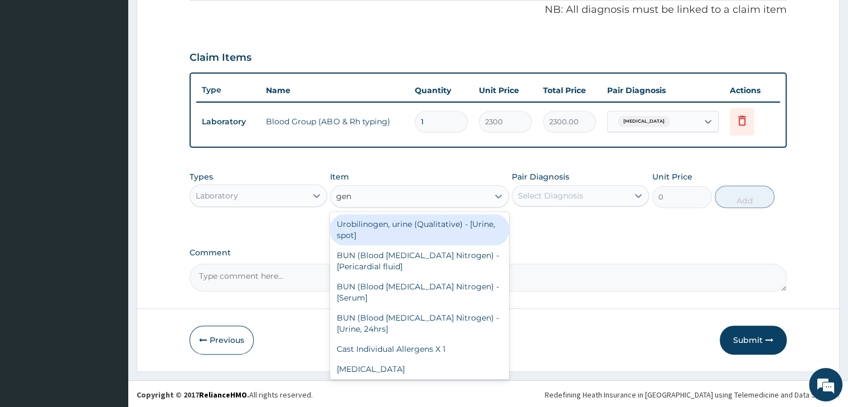
type input "geno"
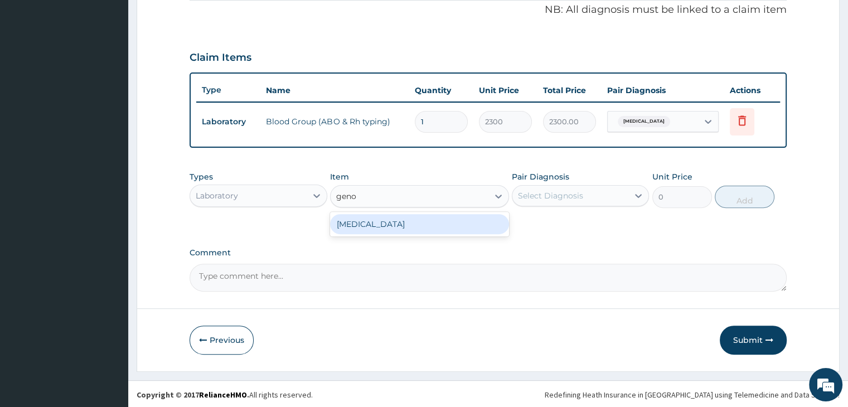
click at [427, 219] on div "[MEDICAL_DATA]" at bounding box center [419, 224] width 179 height 20
type input "2300"
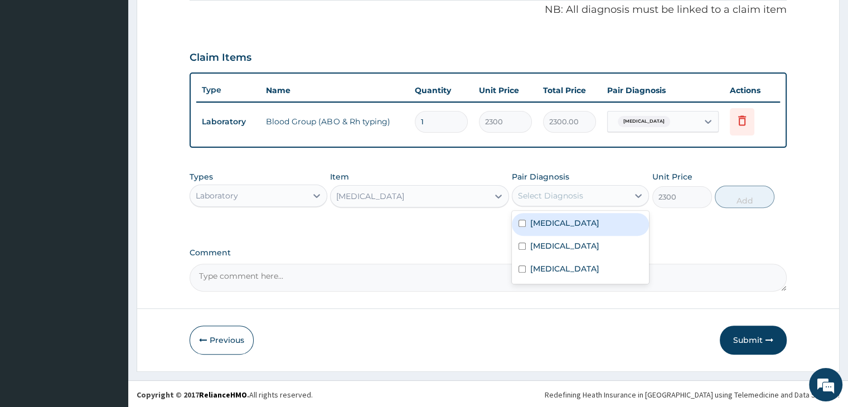
click at [582, 196] on div "Select Diagnosis" at bounding box center [570, 196] width 116 height 18
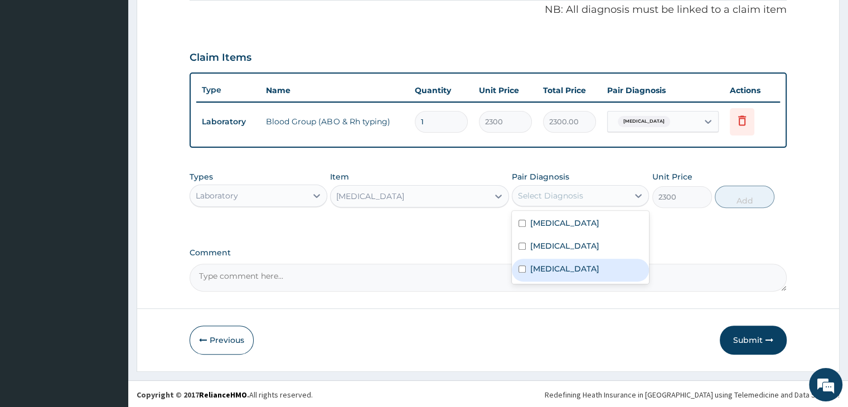
click at [580, 270] on label "[MEDICAL_DATA]" at bounding box center [564, 268] width 69 height 11
checkbox input "true"
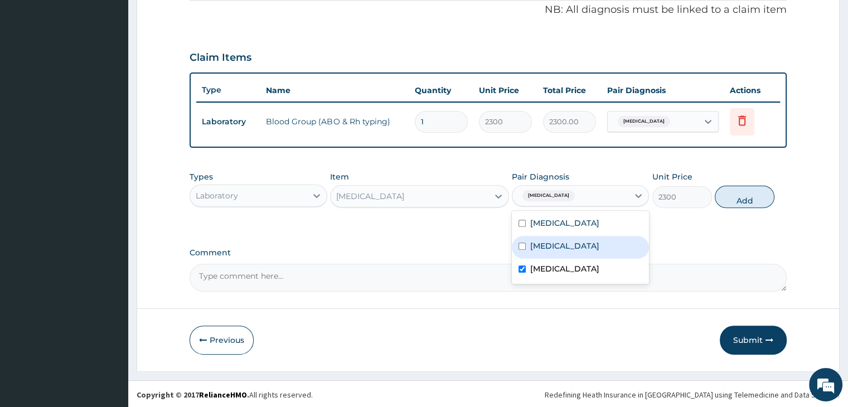
click at [751, 196] on button "Add" at bounding box center [744, 197] width 60 height 22
type input "0"
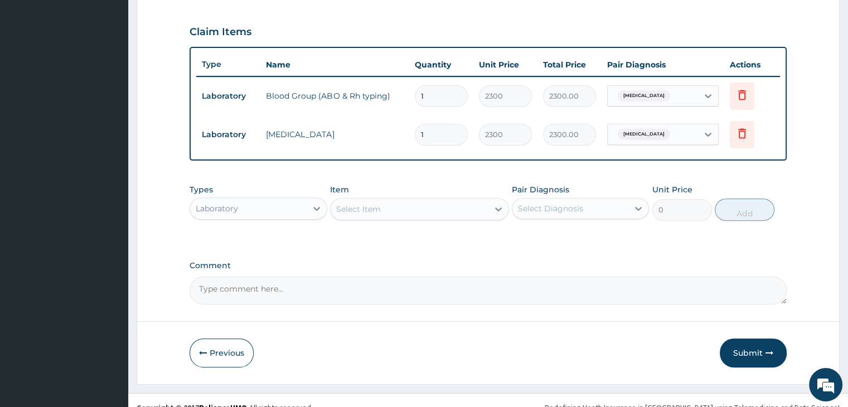
scroll to position [381, 0]
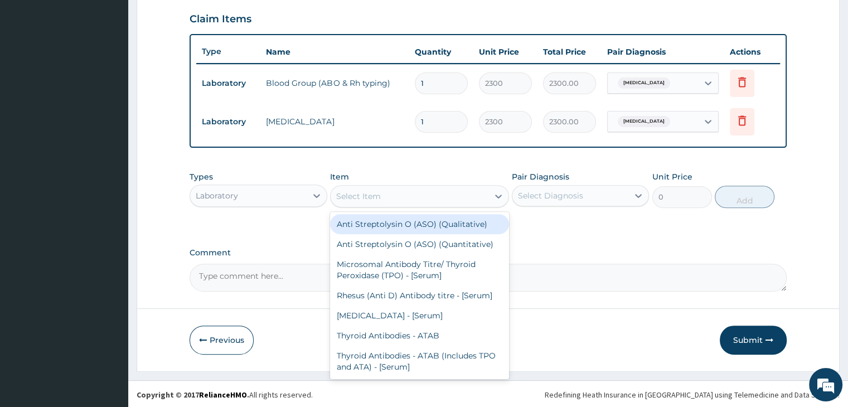
click at [399, 192] on div "Select Item" at bounding box center [409, 196] width 158 height 18
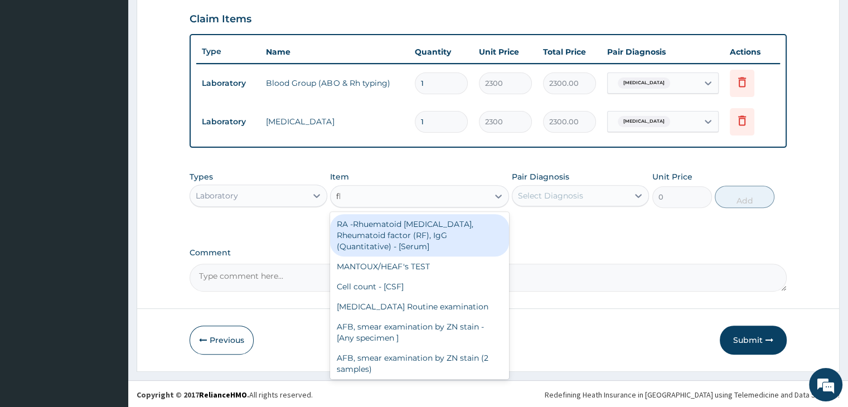
type input "fbc"
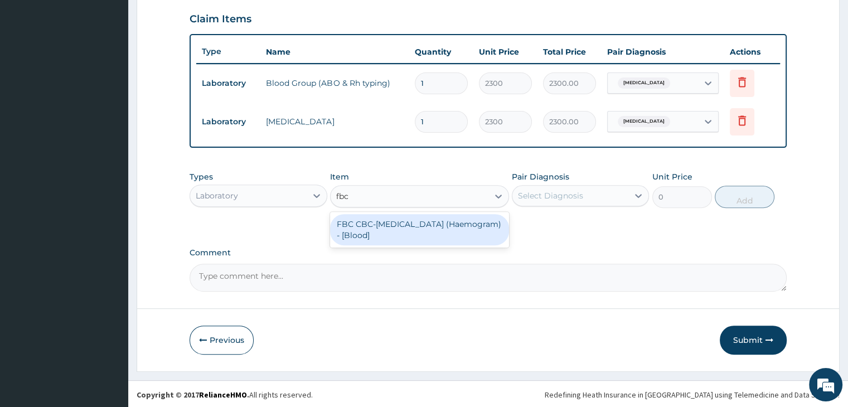
click at [398, 233] on div "FBC CBC-[MEDICAL_DATA] (Haemogram) - [Blood]" at bounding box center [419, 229] width 179 height 31
type input "4600"
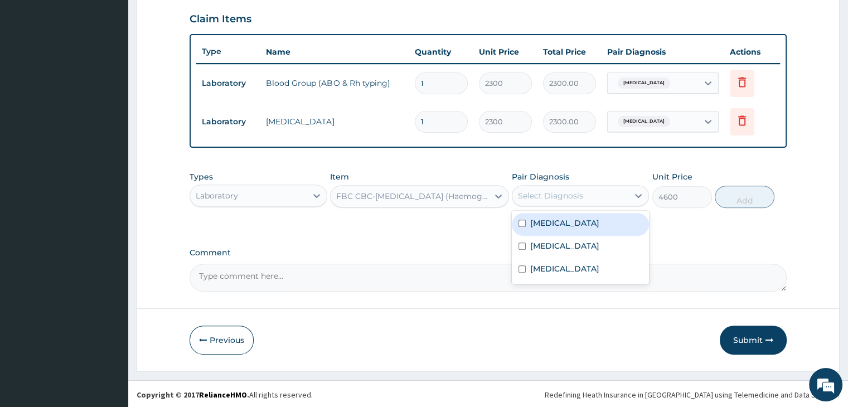
click at [626, 190] on div "Select Diagnosis" at bounding box center [570, 196] width 116 height 18
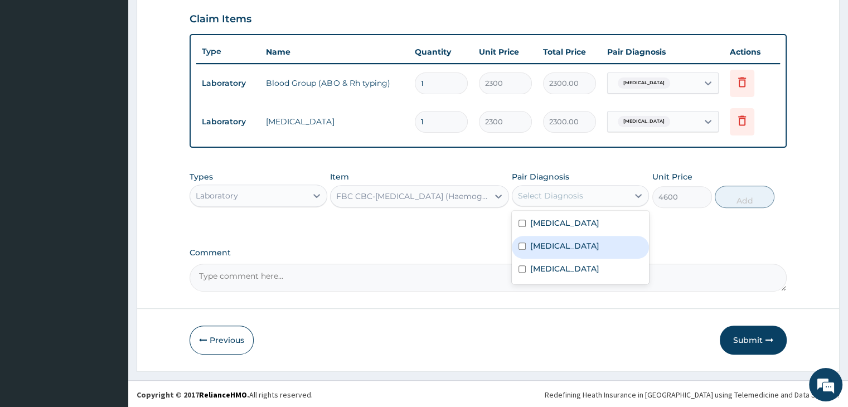
click at [581, 245] on div "[MEDICAL_DATA]" at bounding box center [580, 247] width 137 height 23
checkbox input "true"
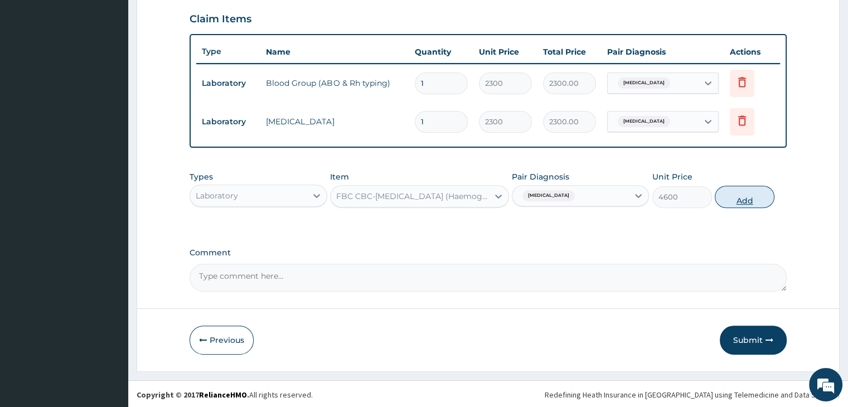
click at [742, 198] on button "Add" at bounding box center [744, 197] width 60 height 22
type input "0"
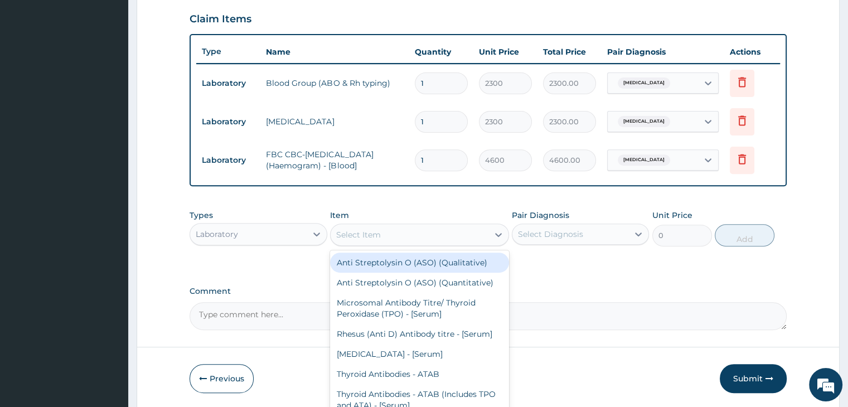
click at [414, 232] on div "Select Item" at bounding box center [409, 235] width 158 height 18
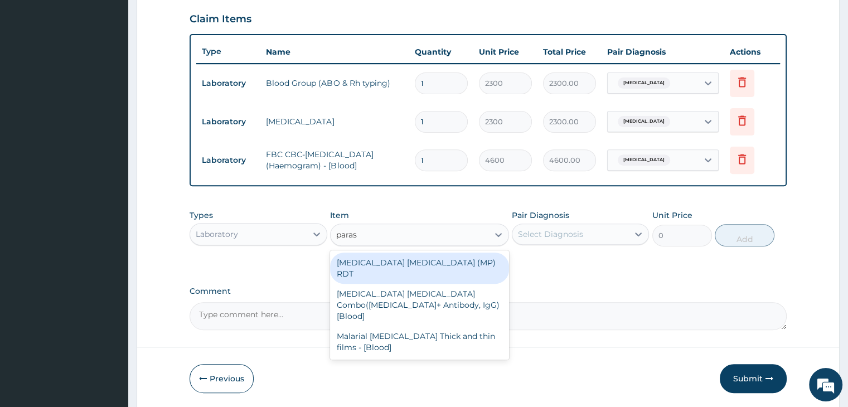
type input "parasi"
click at [418, 259] on div "[MEDICAL_DATA] [MEDICAL_DATA] (MP) RDT" at bounding box center [419, 267] width 179 height 31
type input "1725"
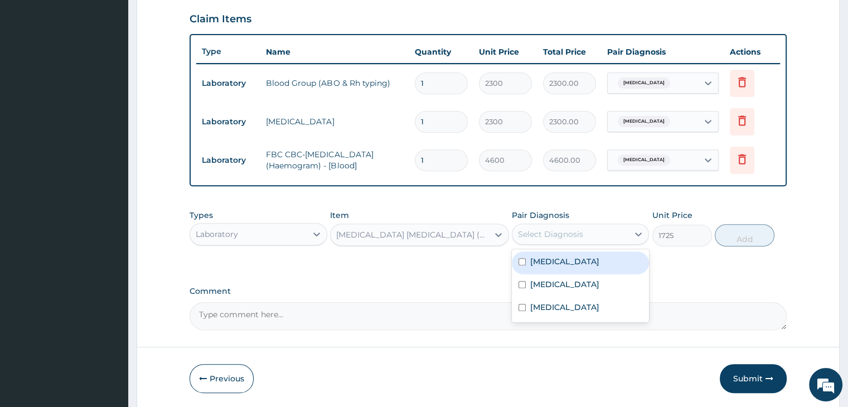
click at [590, 230] on div "Select Diagnosis" at bounding box center [570, 234] width 116 height 18
click at [580, 263] on div "[MEDICAL_DATA]" at bounding box center [580, 262] width 137 height 23
checkbox input "true"
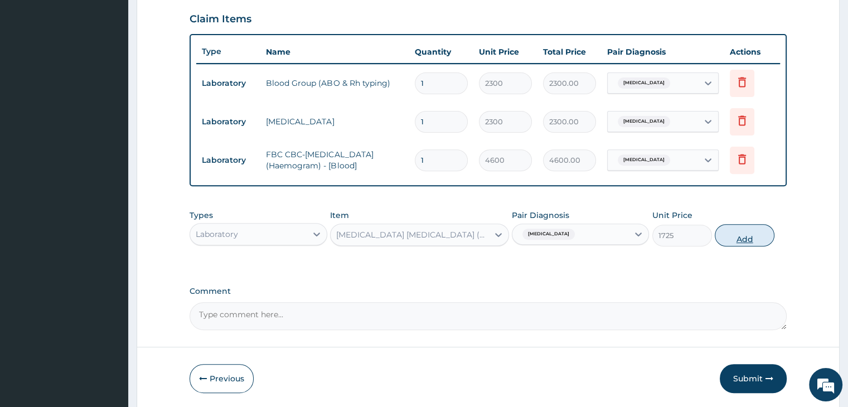
click at [737, 236] on button "Add" at bounding box center [744, 235] width 60 height 22
type input "0"
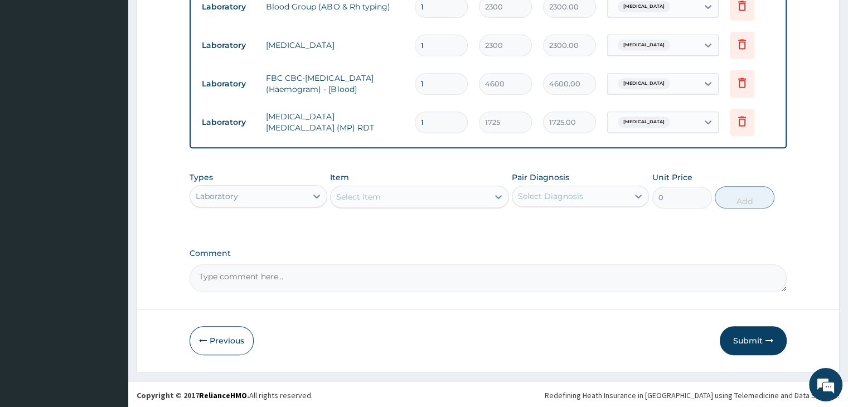
scroll to position [457, 0]
click at [549, 254] on label "Comment" at bounding box center [487, 253] width 596 height 9
click at [549, 264] on textarea "Comment" at bounding box center [487, 278] width 596 height 28
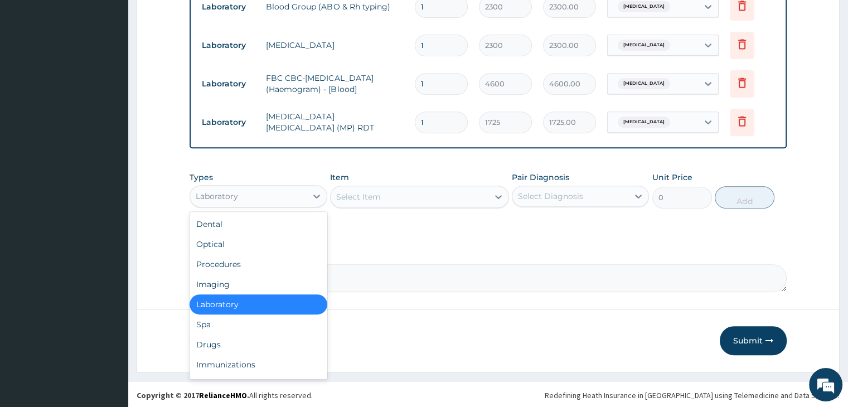
click at [261, 188] on div "Laboratory" at bounding box center [248, 196] width 116 height 18
click at [242, 262] on div "Procedures" at bounding box center [257, 264] width 137 height 20
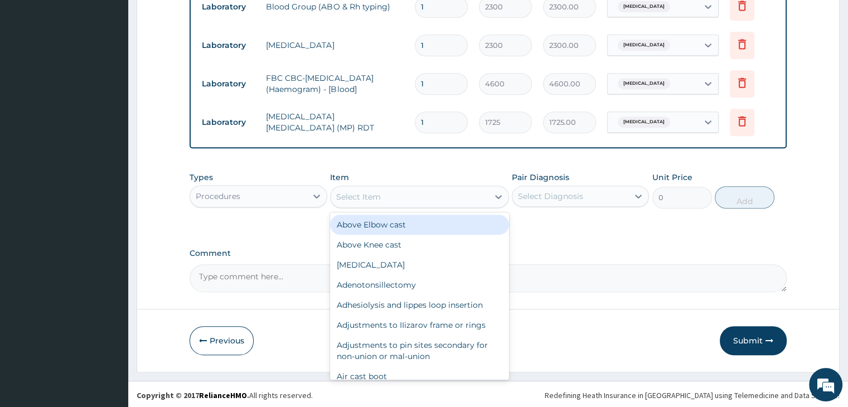
click at [427, 194] on div "Select Item" at bounding box center [409, 197] width 158 height 18
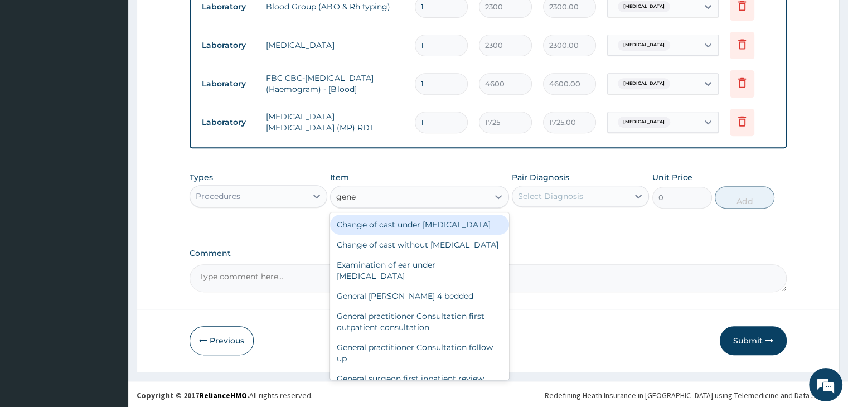
type input "gener"
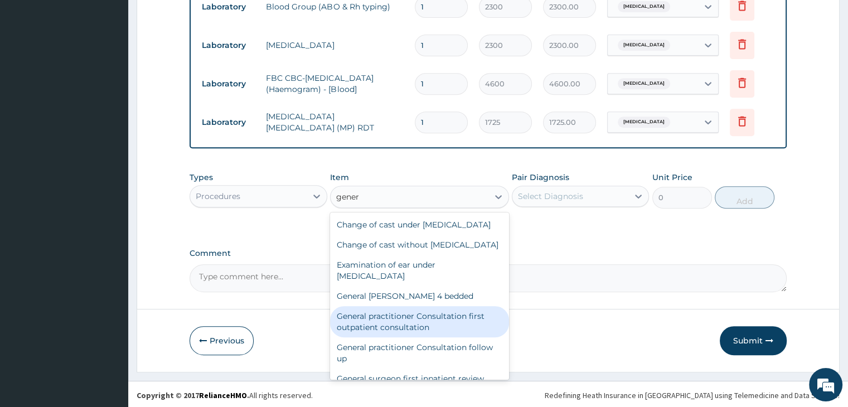
click at [402, 337] on div "General practitioner Consultation first outpatient consultation" at bounding box center [419, 321] width 179 height 31
type input "3795"
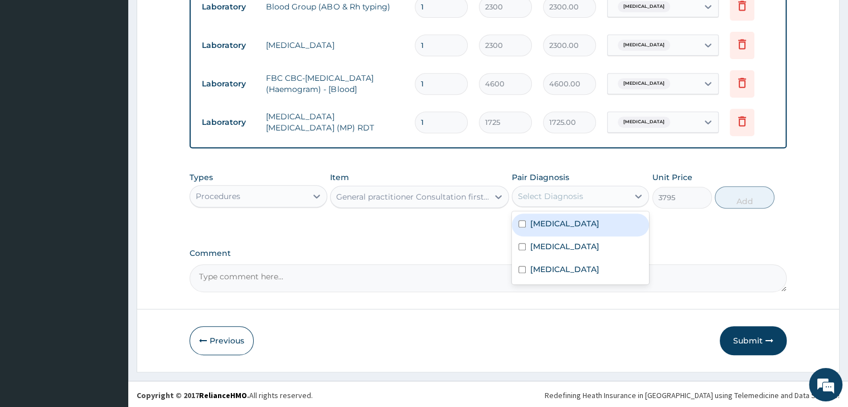
click at [566, 191] on div "Select Diagnosis" at bounding box center [550, 196] width 65 height 11
click at [566, 223] on div "[MEDICAL_DATA]" at bounding box center [580, 224] width 137 height 23
checkbox input "true"
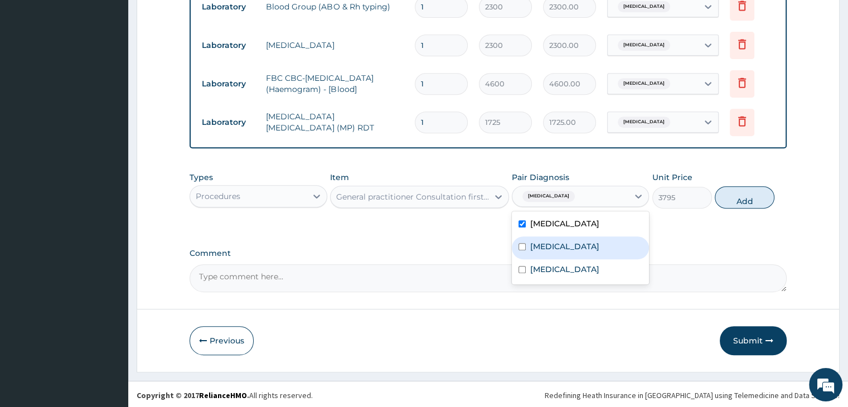
click at [566, 246] on div "Sepsis" at bounding box center [580, 247] width 137 height 23
checkbox input "true"
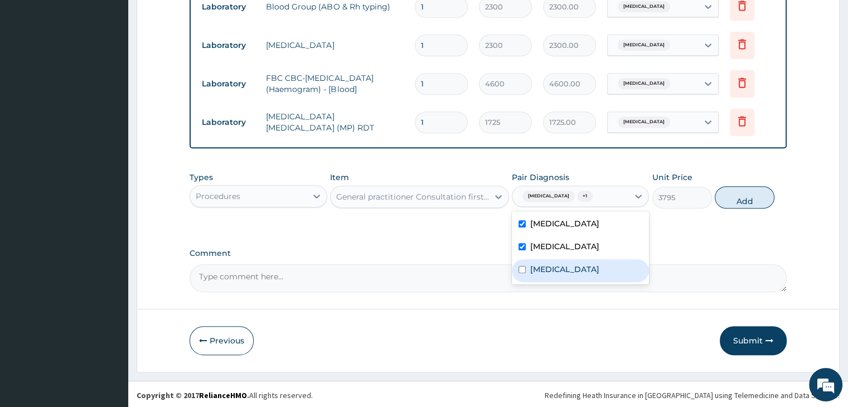
click at [581, 264] on label "Immunosuppression" at bounding box center [564, 269] width 69 height 11
checkbox input "true"
click at [763, 210] on div "Types Procedures Item General practitioner Consultation first outpatient consul…" at bounding box center [487, 190] width 596 height 48
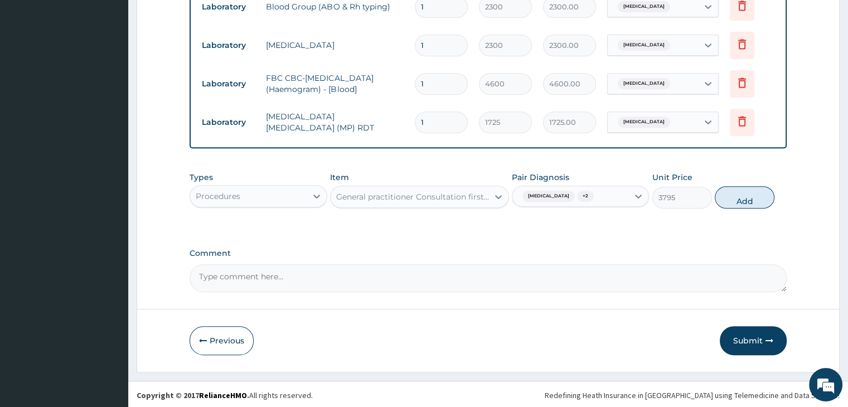
click at [754, 201] on button "Add" at bounding box center [744, 197] width 60 height 22
type input "0"
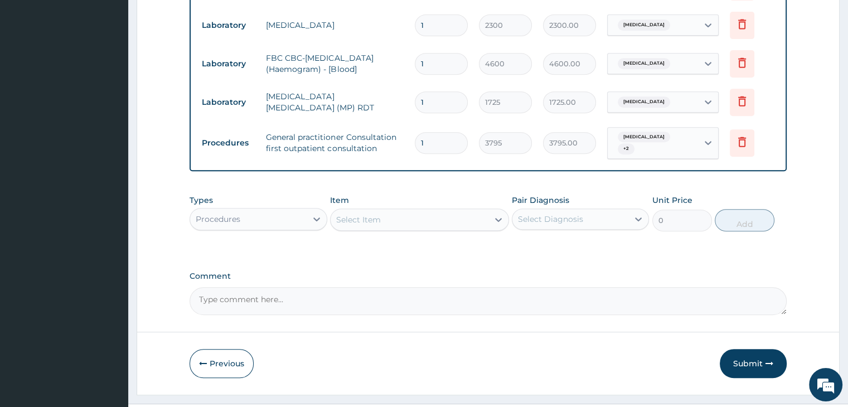
scroll to position [495, 0]
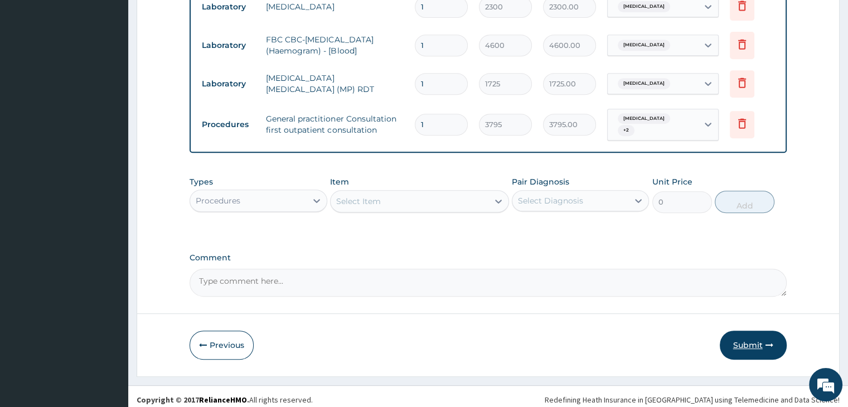
click at [752, 334] on button "Submit" at bounding box center [752, 344] width 67 height 29
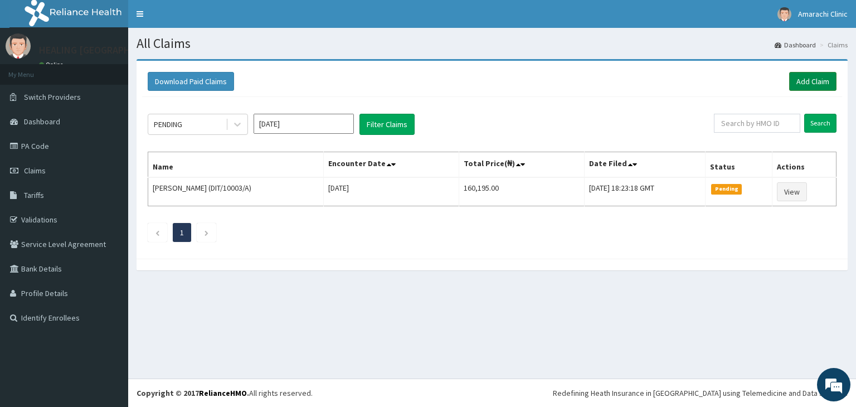
click at [810, 77] on link "Add Claim" at bounding box center [812, 81] width 47 height 19
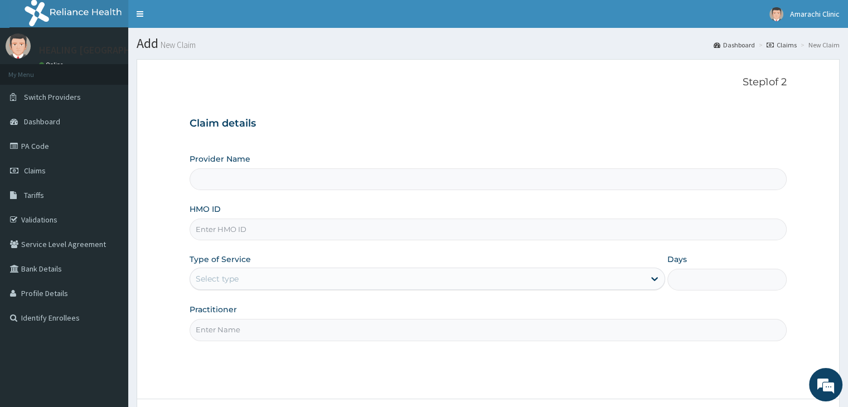
click at [294, 232] on input "HMO ID" at bounding box center [487, 229] width 596 height 22
type input "LGL/"
type input "HEALING VIRTUES HOSPITAL"
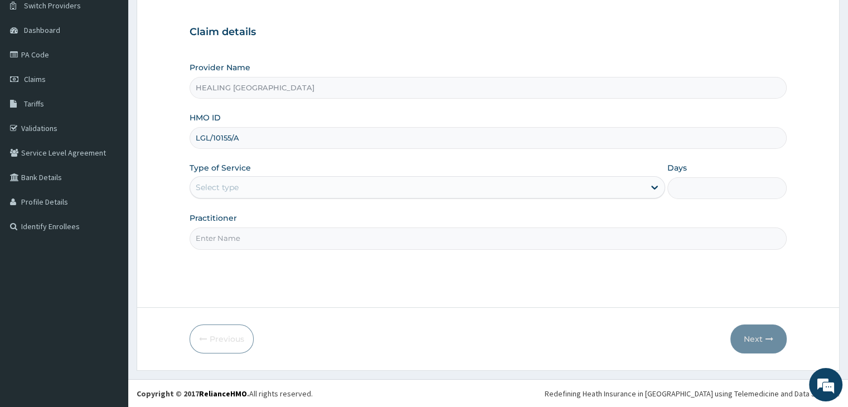
scroll to position [91, 0]
type input "LGL/10155/A"
click at [453, 186] on div "Select type" at bounding box center [417, 187] width 454 height 18
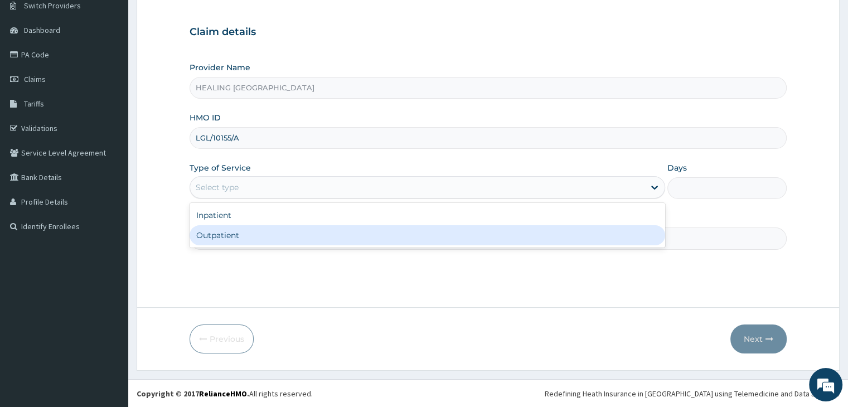
click at [453, 237] on div "Outpatient" at bounding box center [426, 235] width 475 height 20
type input "1"
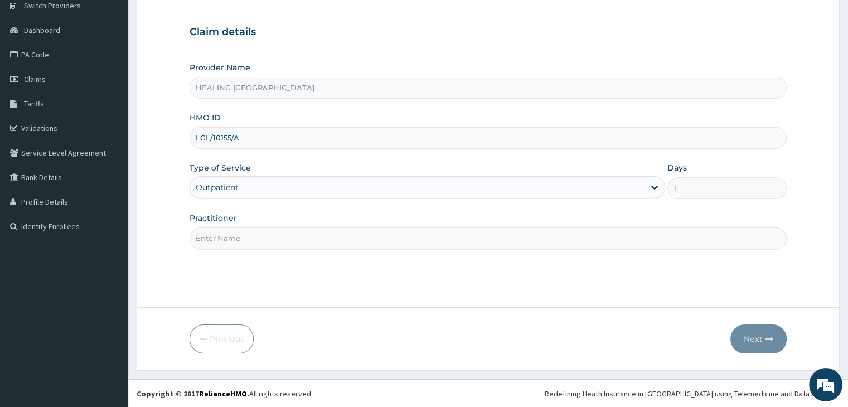
click at [453, 237] on input "Practitioner" at bounding box center [487, 238] width 596 height 22
type input "Dr Ajayi"
click at [761, 329] on button "Next" at bounding box center [758, 338] width 56 height 29
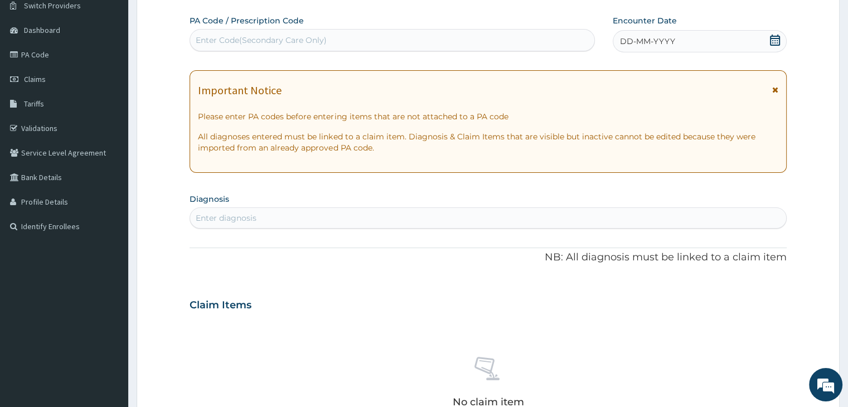
click at [773, 38] on icon at bounding box center [775, 40] width 10 height 11
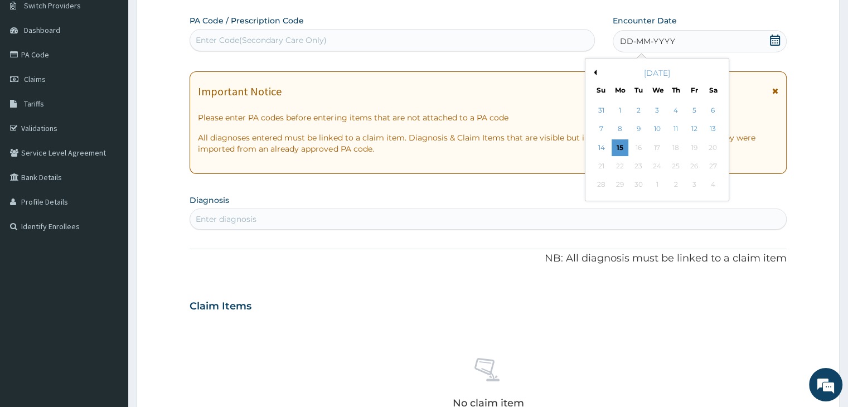
click at [595, 71] on button "Previous Month" at bounding box center [594, 73] width 6 height 6
click at [671, 166] on div "21" at bounding box center [675, 166] width 17 height 17
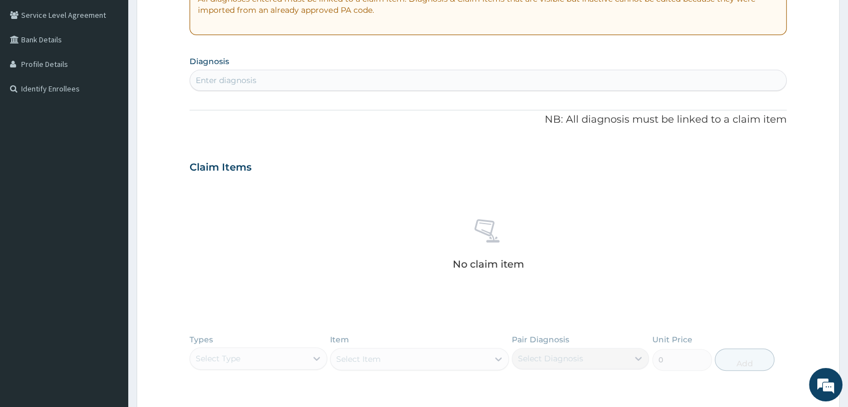
scroll to position [203, 0]
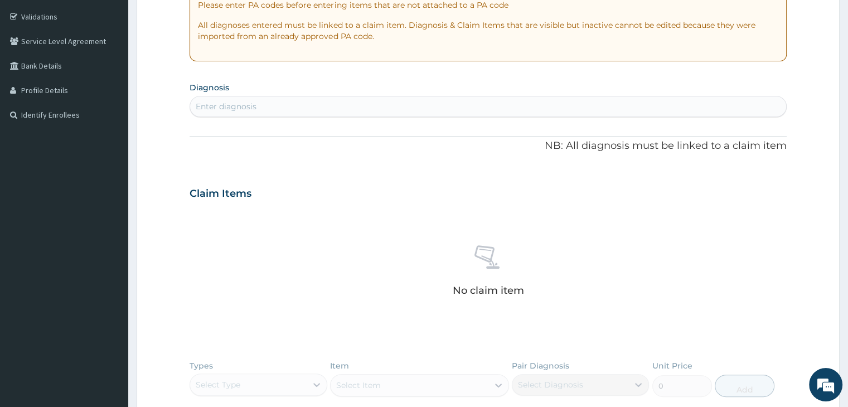
click at [353, 98] on div "Enter diagnosis" at bounding box center [487, 107] width 595 height 18
type input "malaria"
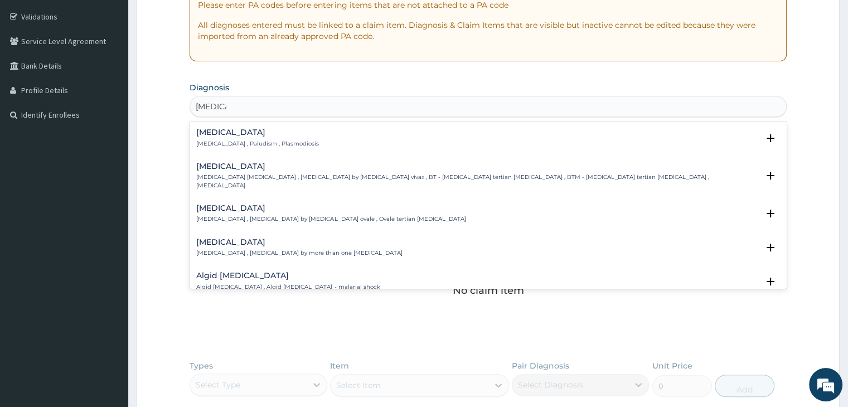
click at [250, 141] on p "Malaria , Paludism , Plasmodiosis" at bounding box center [257, 144] width 123 height 8
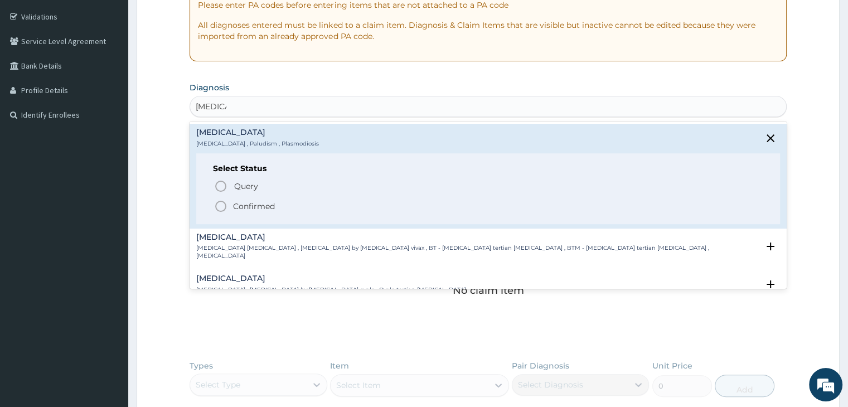
click at [216, 207] on circle "status option filled" at bounding box center [221, 206] width 10 height 10
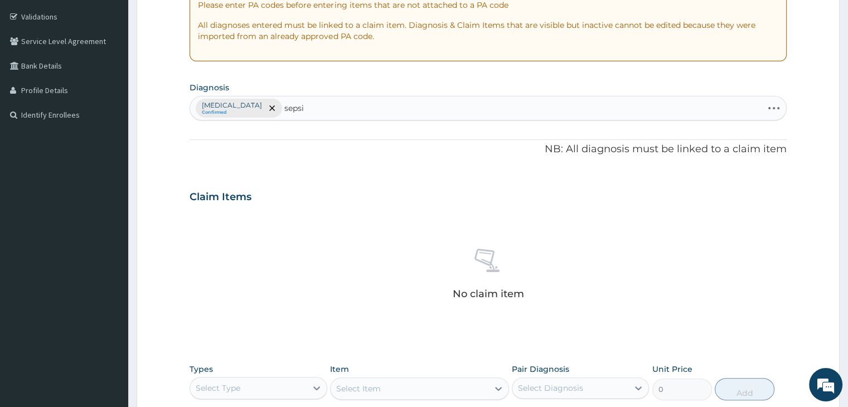
type input "sepsis"
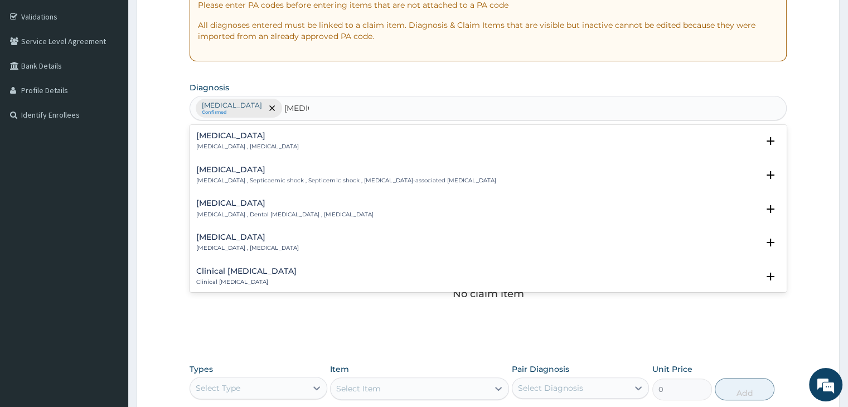
click at [227, 139] on div "Sepsis Systemic infection , Sepsis" at bounding box center [247, 142] width 103 height 20
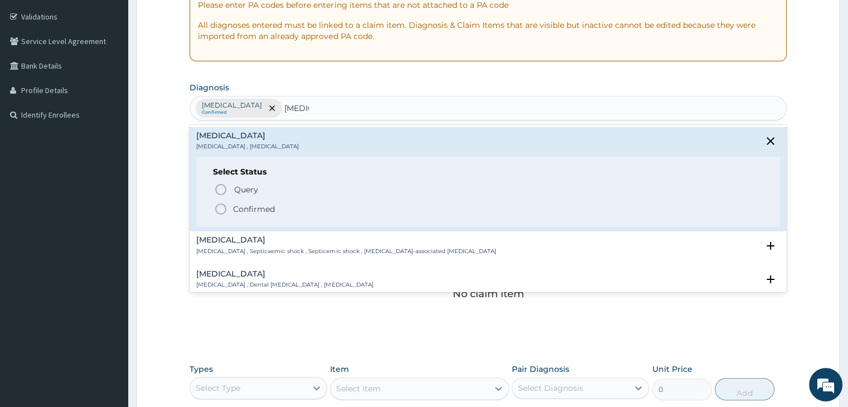
click at [221, 212] on icon "status option filled" at bounding box center [220, 208] width 13 height 13
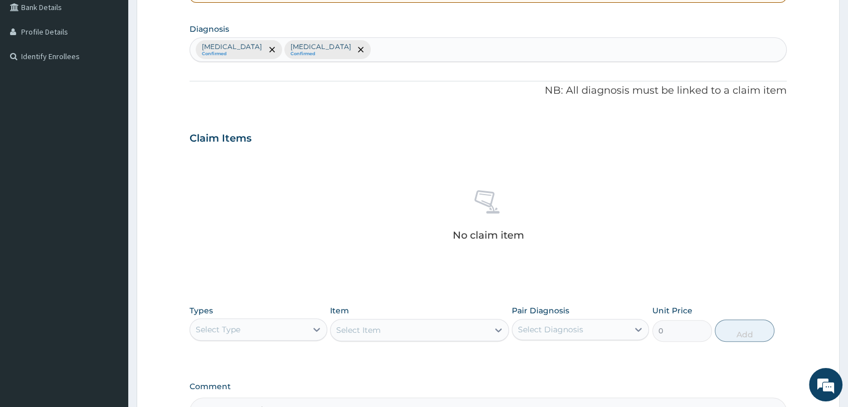
scroll to position [396, 0]
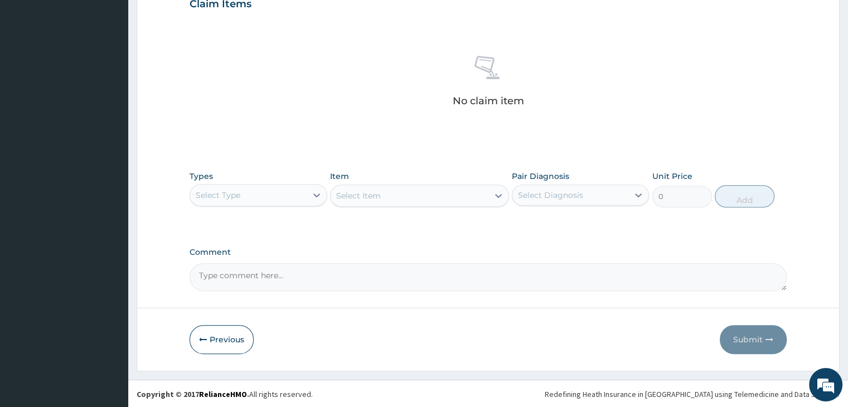
click at [271, 189] on div "Select Type" at bounding box center [248, 195] width 116 height 18
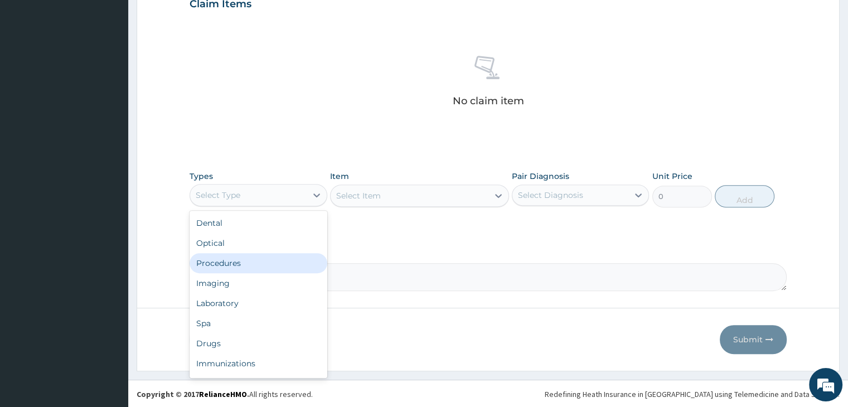
click at [249, 262] on div "Procedures" at bounding box center [257, 263] width 137 height 20
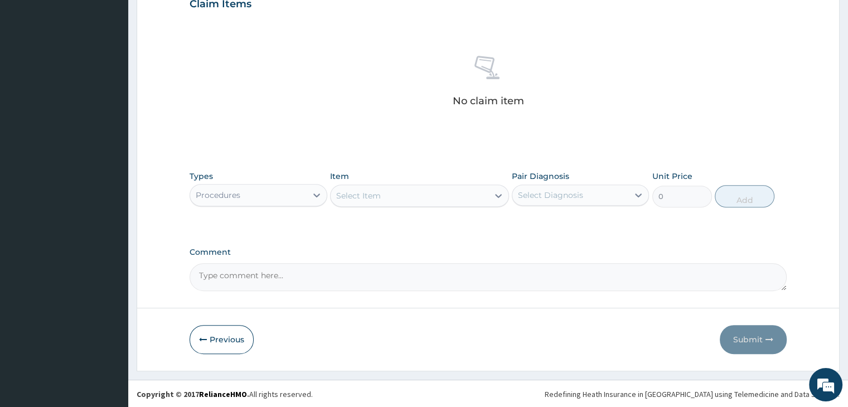
click at [436, 193] on div "Select Item" at bounding box center [409, 196] width 158 height 18
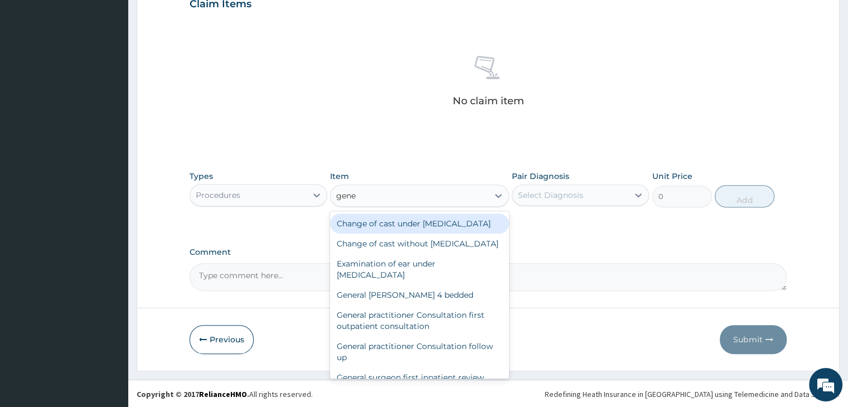
type input "gener"
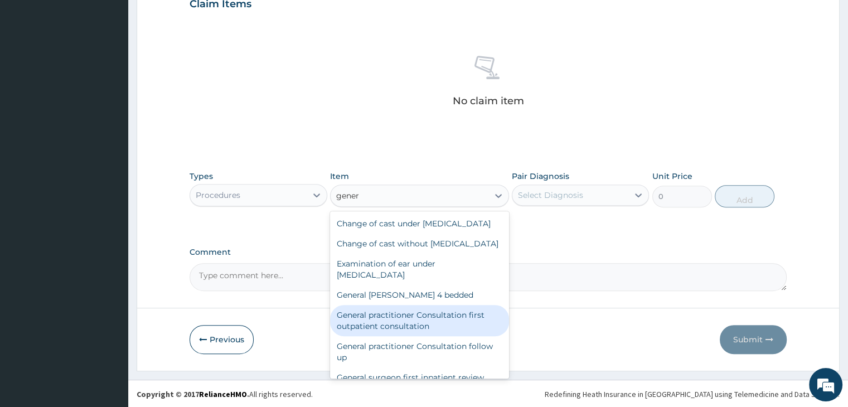
click at [403, 336] on div "General practitioner Consultation first outpatient consultation" at bounding box center [419, 320] width 179 height 31
type input "3795"
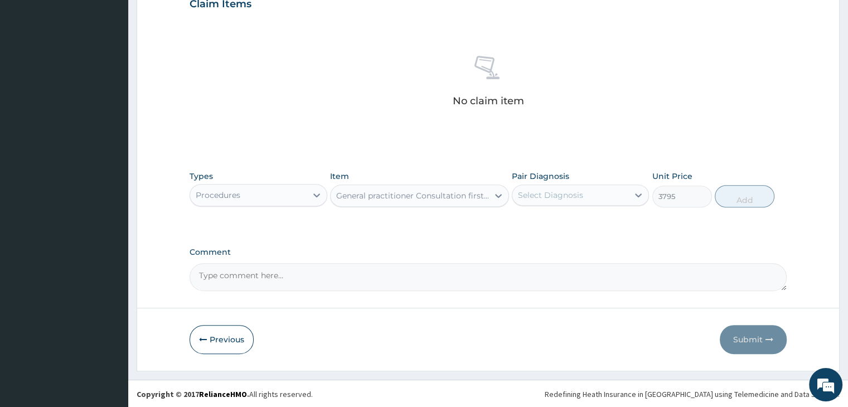
click at [588, 187] on div "Select Diagnosis" at bounding box center [570, 195] width 116 height 18
click at [577, 221] on div "Malaria" at bounding box center [580, 223] width 137 height 23
checkbox input "true"
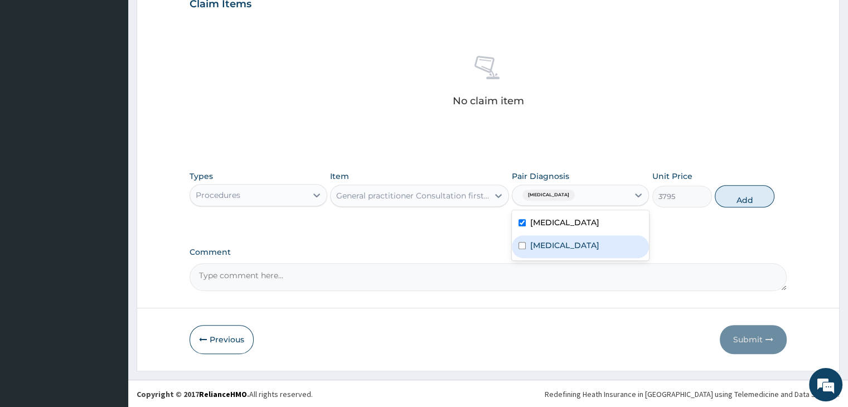
click at [570, 255] on div "Sepsis" at bounding box center [580, 246] width 137 height 23
checkbox input "true"
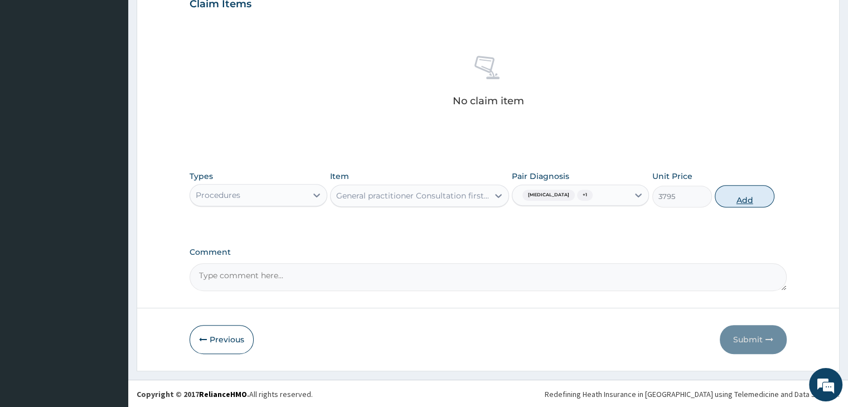
click at [751, 199] on button "Add" at bounding box center [744, 196] width 60 height 22
type input "0"
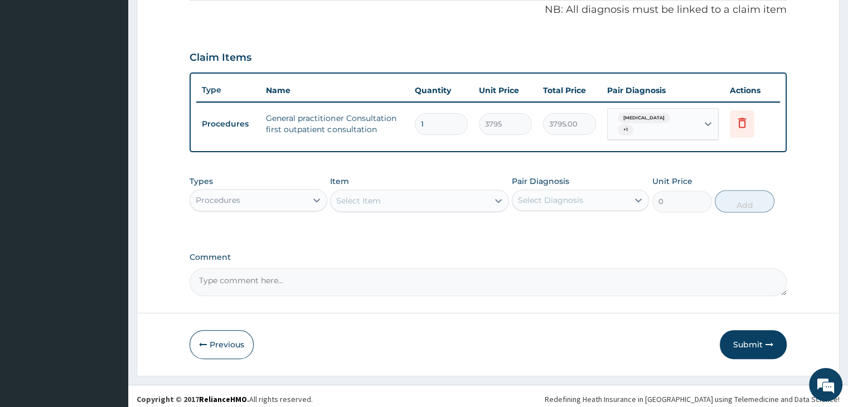
click at [735, 237] on div "PA Code / Prescription Code Enter Code(Secondary Care Only) Encounter Date 21-0…" at bounding box center [487, 30] width 596 height 532
click at [263, 192] on div "Procedures" at bounding box center [248, 200] width 116 height 18
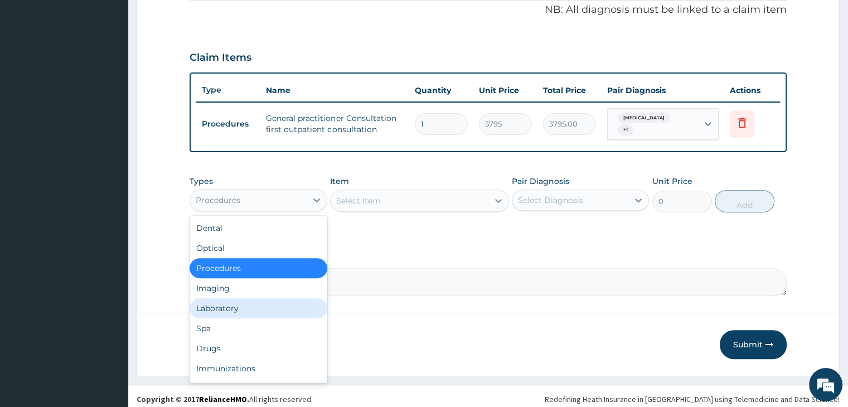
click at [254, 300] on div "Laboratory" at bounding box center [257, 308] width 137 height 20
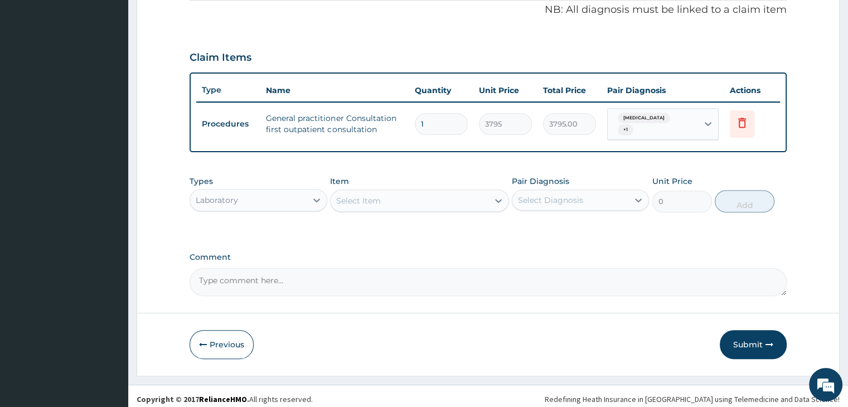
click at [398, 194] on div "Select Item" at bounding box center [409, 201] width 158 height 18
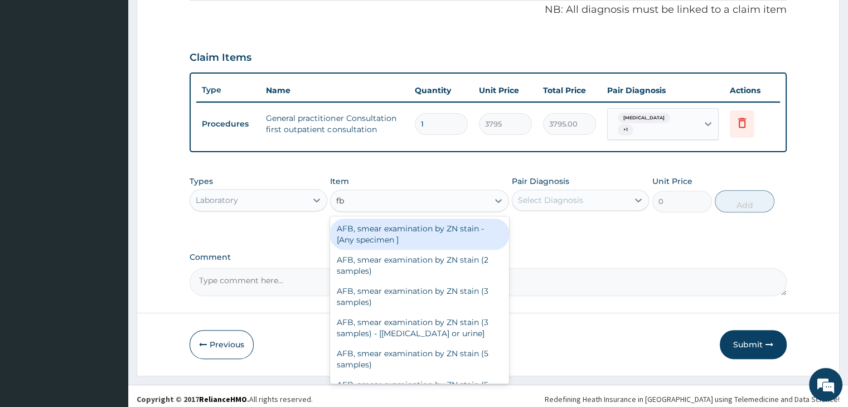
type input "fbc"
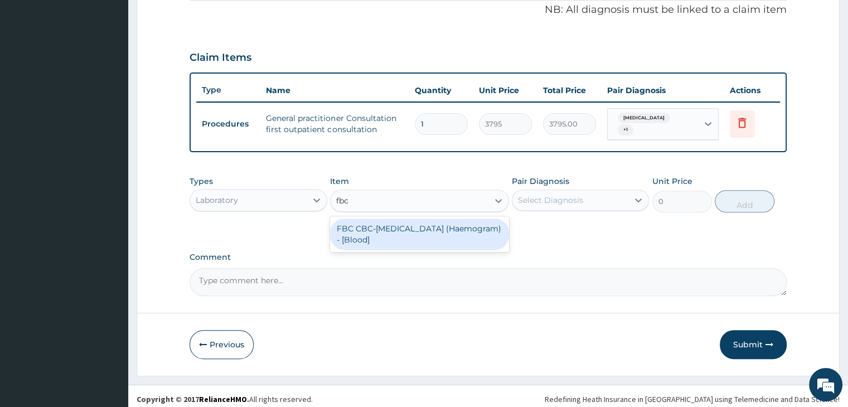
click at [410, 229] on div "FBC CBC-Complete Blood Count (Haemogram) - [Blood]" at bounding box center [419, 233] width 179 height 31
type input "4600"
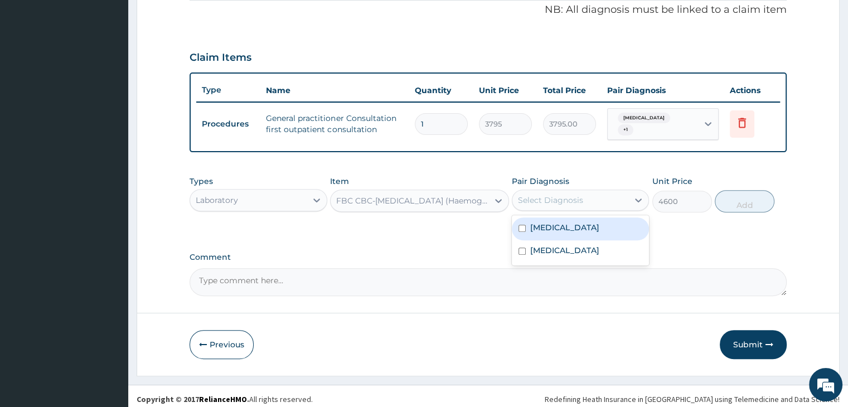
click at [598, 191] on div "Select Diagnosis" at bounding box center [570, 200] width 116 height 18
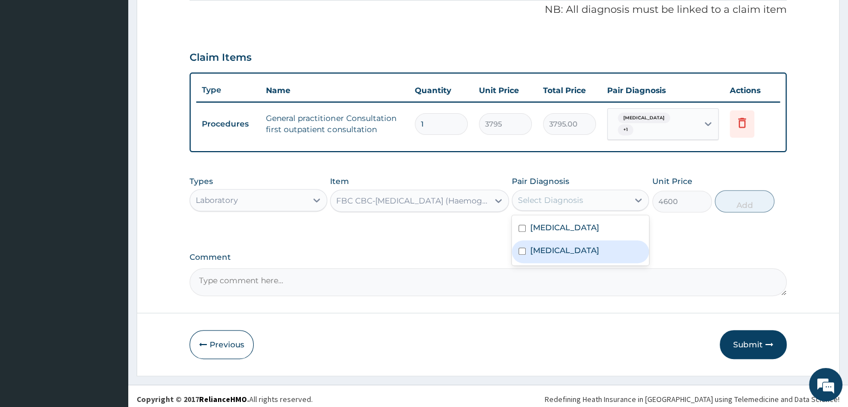
click at [574, 245] on div "Sepsis" at bounding box center [580, 251] width 137 height 23
checkbox input "true"
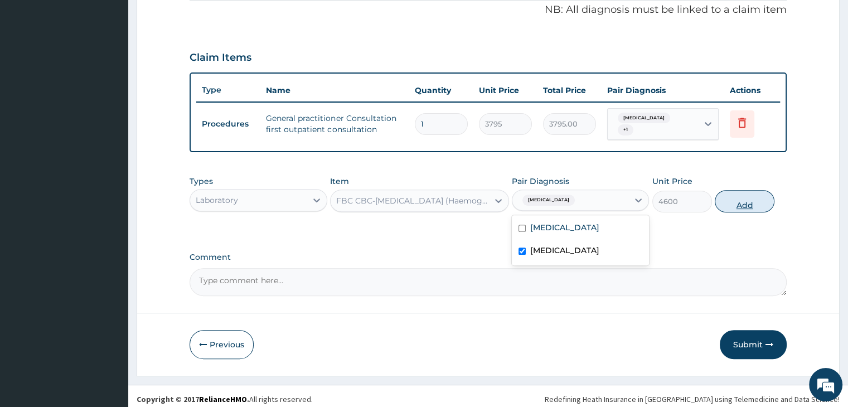
click at [734, 201] on button "Add" at bounding box center [744, 201] width 60 height 22
type input "0"
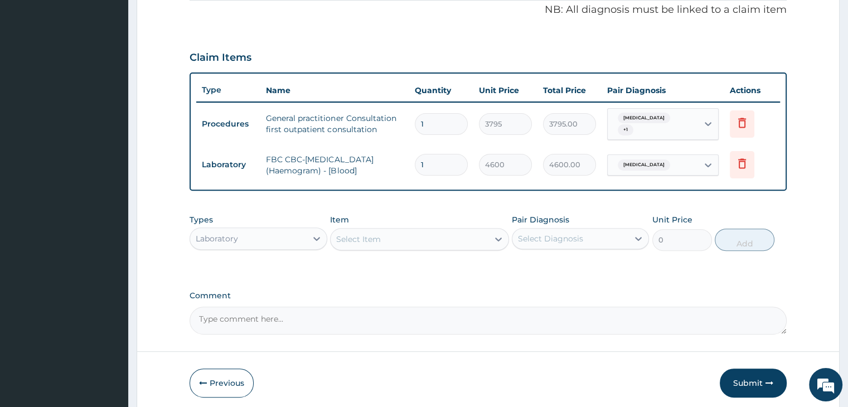
click at [429, 233] on div "Select Item" at bounding box center [409, 239] width 158 height 18
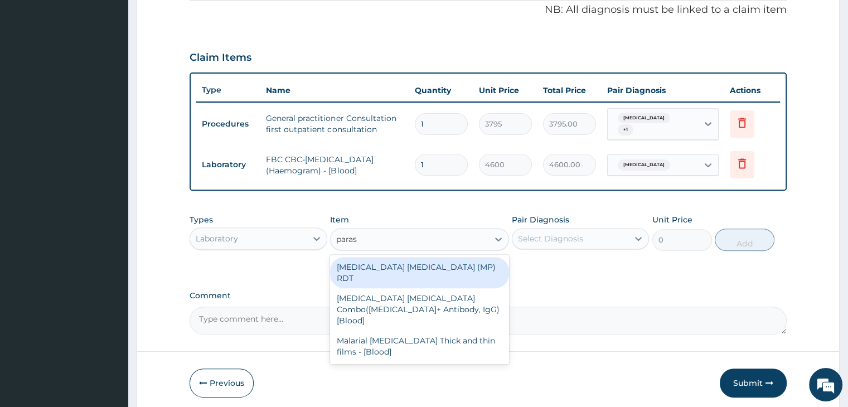
type input "parasi"
click at [390, 259] on div "MALARIA PARASITE (MP) RDT" at bounding box center [419, 272] width 179 height 31
type input "1725"
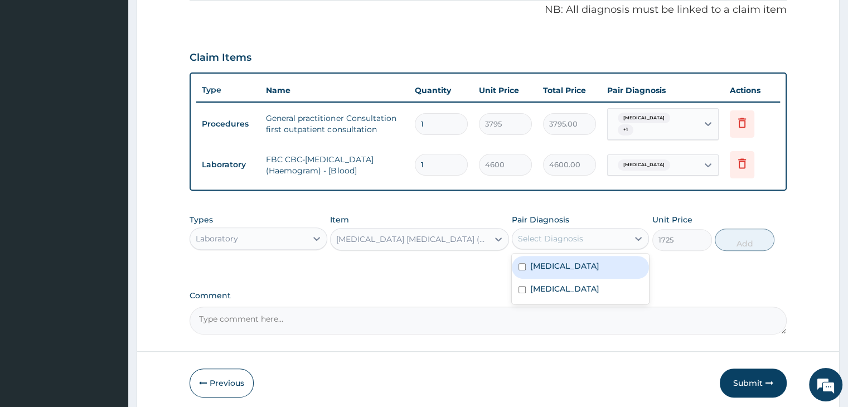
click at [602, 235] on div "Select Diagnosis" at bounding box center [570, 239] width 116 height 18
click at [573, 262] on div "Malaria" at bounding box center [580, 267] width 137 height 23
checkbox input "true"
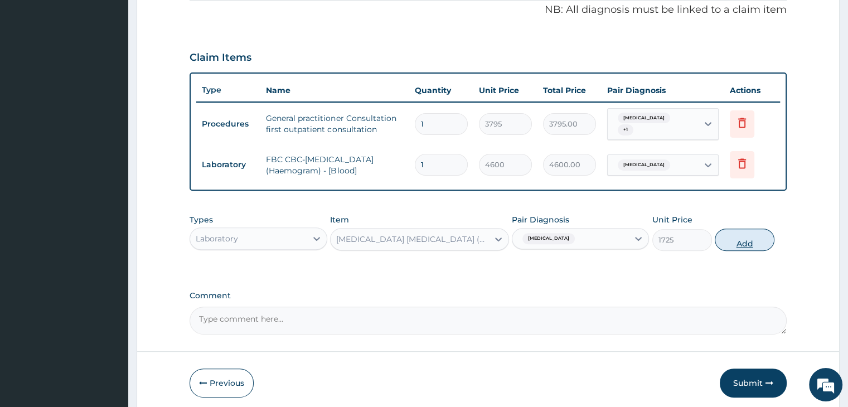
click at [755, 228] on button "Add" at bounding box center [744, 239] width 60 height 22
type input "0"
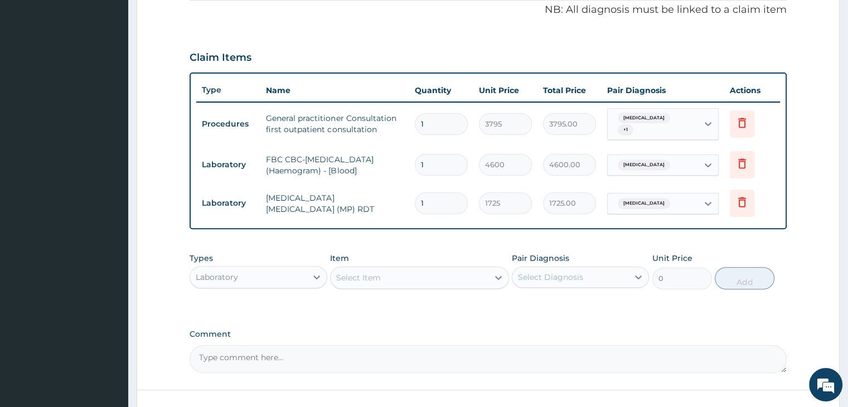
scroll to position [419, 0]
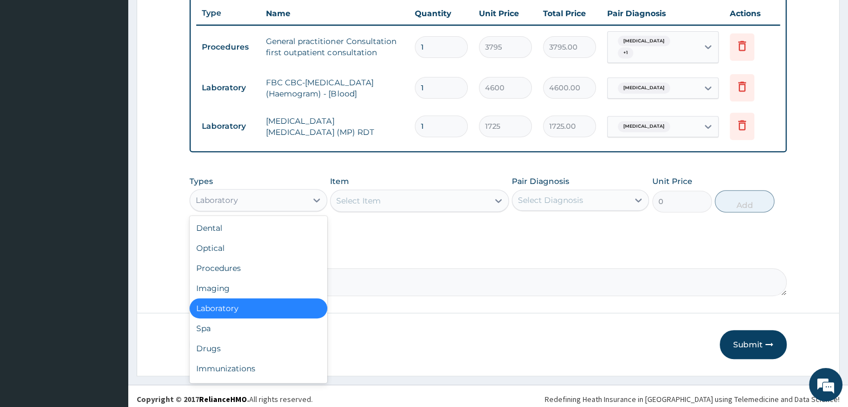
click at [239, 192] on div "Laboratory" at bounding box center [248, 200] width 116 height 18
click at [239, 340] on div "Drugs" at bounding box center [257, 348] width 137 height 20
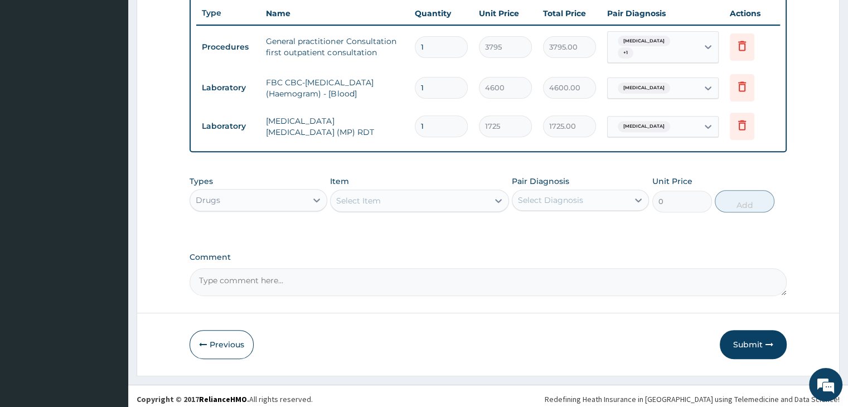
click at [417, 192] on div "Select Item" at bounding box center [409, 201] width 158 height 18
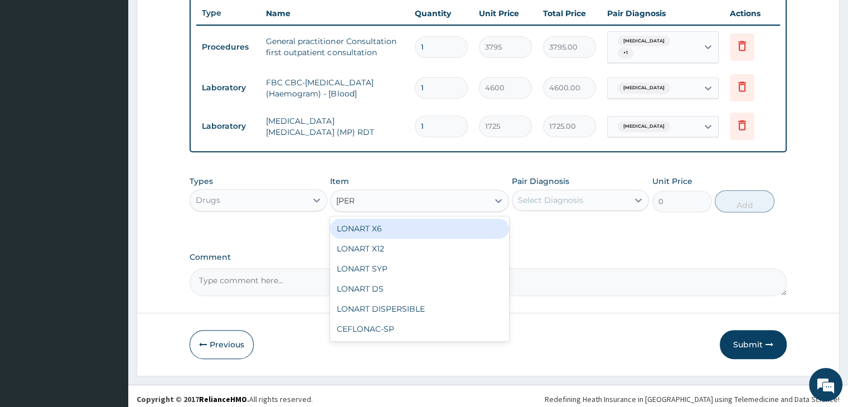
type input "lonar"
click at [417, 218] on div "LONART X6" at bounding box center [419, 228] width 179 height 20
type input "506"
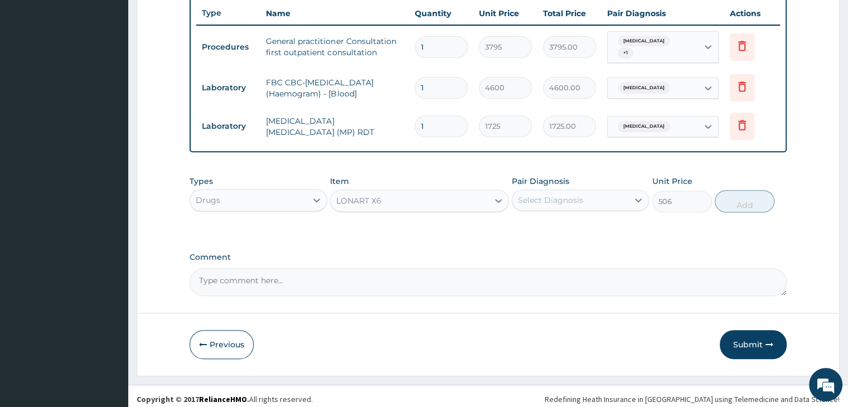
click at [598, 191] on div "Select Diagnosis" at bounding box center [570, 200] width 116 height 18
click at [576, 226] on div "Malaria" at bounding box center [580, 228] width 137 height 23
checkbox input "true"
drag, startPoint x: 749, startPoint y: 195, endPoint x: 649, endPoint y: 181, distance: 100.7
click at [720, 183] on div "Types Drugs Item LONART X6 Pair Diagnosis option Malaria, selected. option Mala…" at bounding box center [487, 194] width 596 height 48
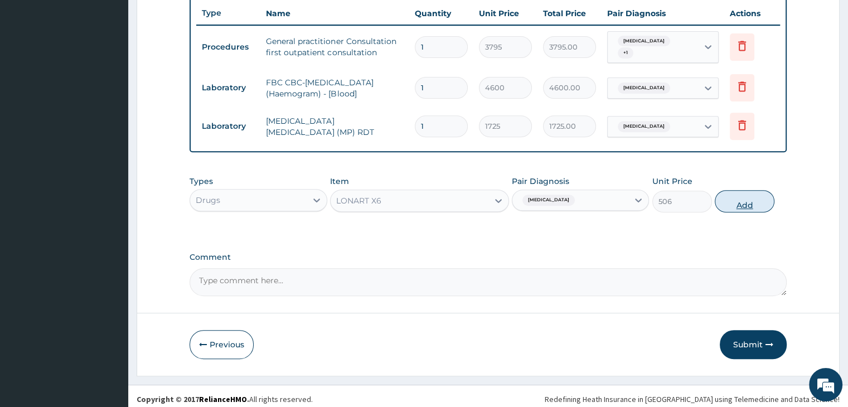
click at [727, 196] on button "Add" at bounding box center [744, 201] width 60 height 22
type input "0"
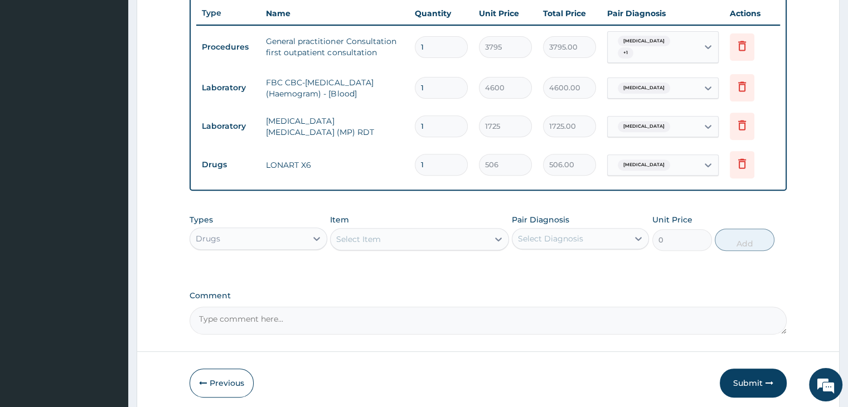
click at [415, 235] on div "Select Item" at bounding box center [409, 239] width 158 height 18
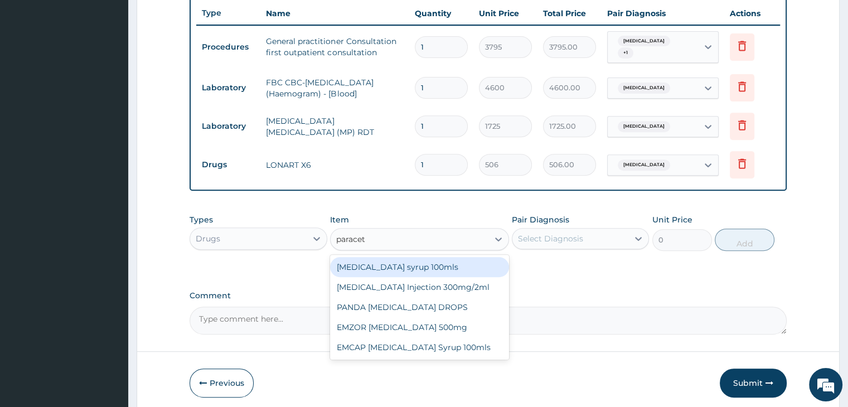
type input "paraceta"
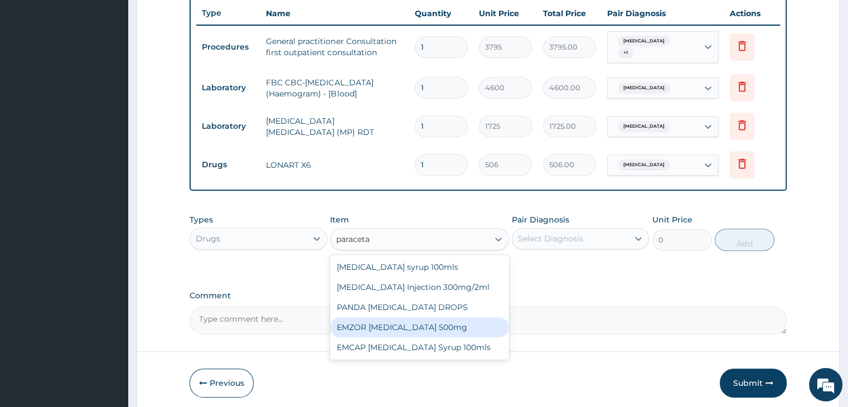
drag, startPoint x: 414, startPoint y: 323, endPoint x: 458, endPoint y: 308, distance: 46.7
click at [414, 322] on div "EMZOR PARACETAMOL 500mg" at bounding box center [419, 327] width 179 height 20
type input "25.3"
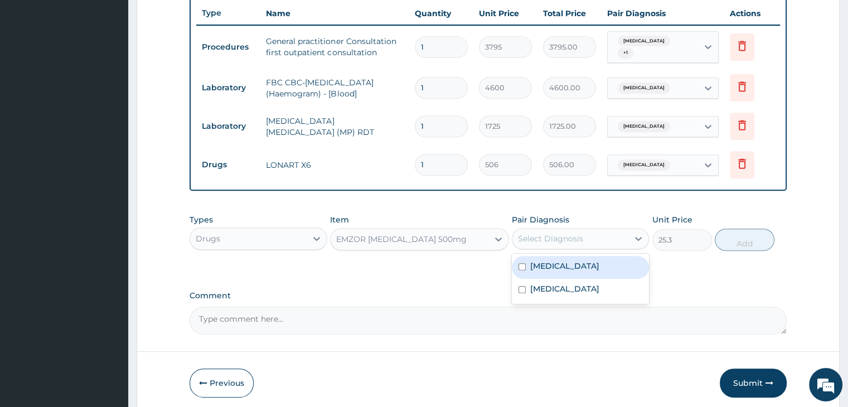
click at [586, 230] on div "Select Diagnosis" at bounding box center [570, 239] width 116 height 18
click at [575, 259] on div "Malaria" at bounding box center [580, 267] width 137 height 23
checkbox input "true"
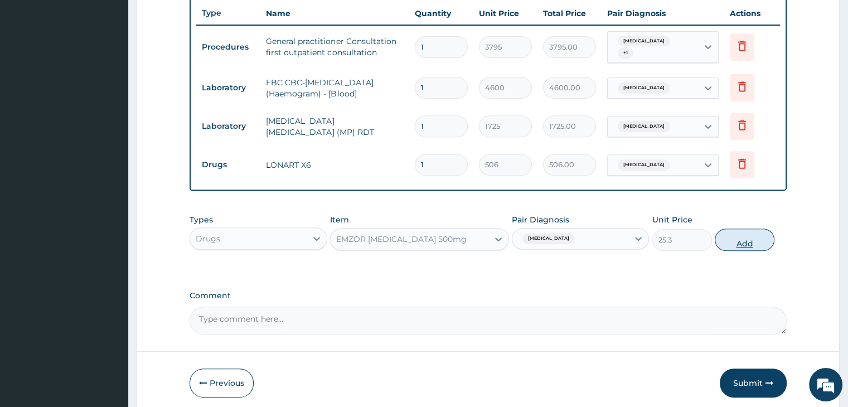
click at [743, 239] on button "Add" at bounding box center [744, 239] width 60 height 22
type input "0"
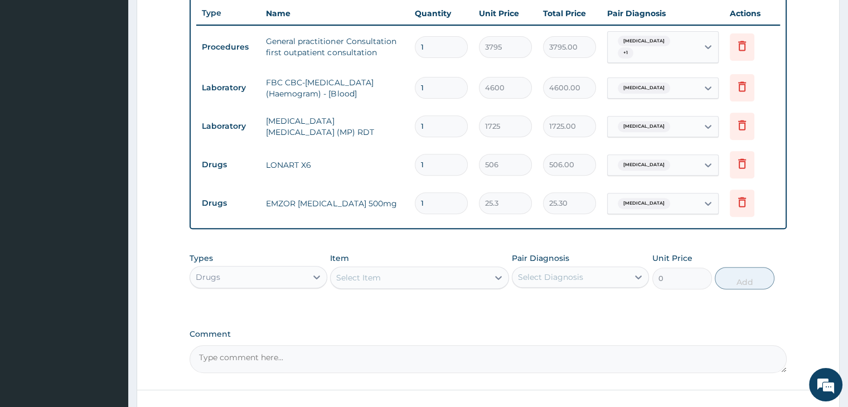
type input "18"
type input "455.40"
type input "18"
click at [440, 156] on input "1" at bounding box center [441, 165] width 53 height 22
type input "0.00"
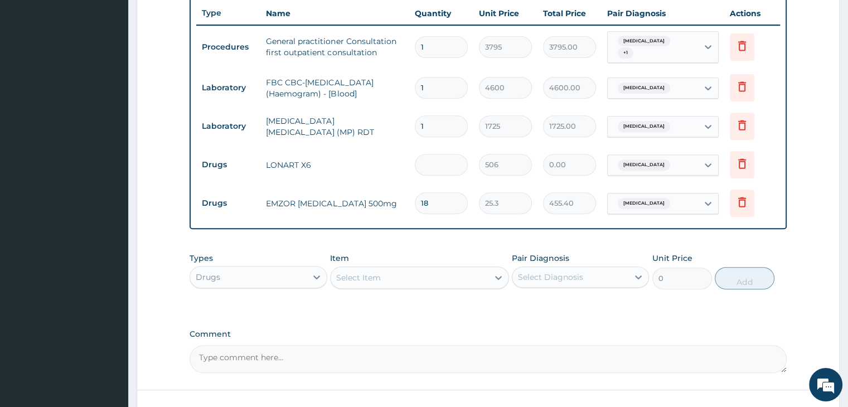
type input "6"
type input "3036.00"
type input "6"
click at [810, 227] on form "Step 2 of 2 PA Code / Prescription Code Enter Code(Secondary Care Only) Encount…" at bounding box center [488, 46] width 703 height 813
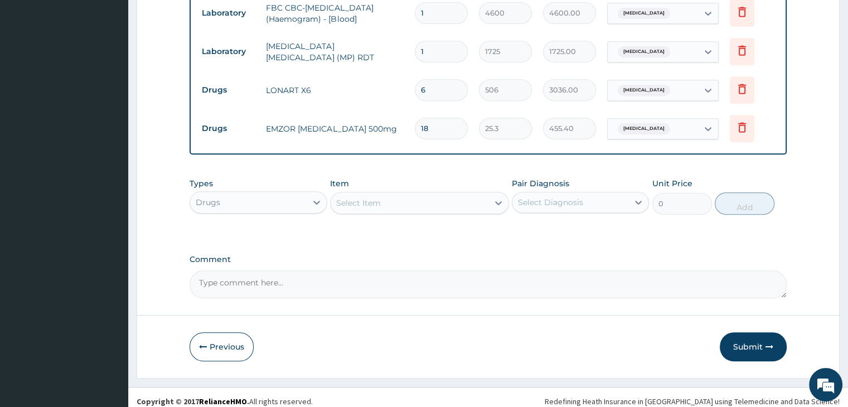
scroll to position [495, 0]
click at [751, 330] on button "Submit" at bounding box center [752, 344] width 67 height 29
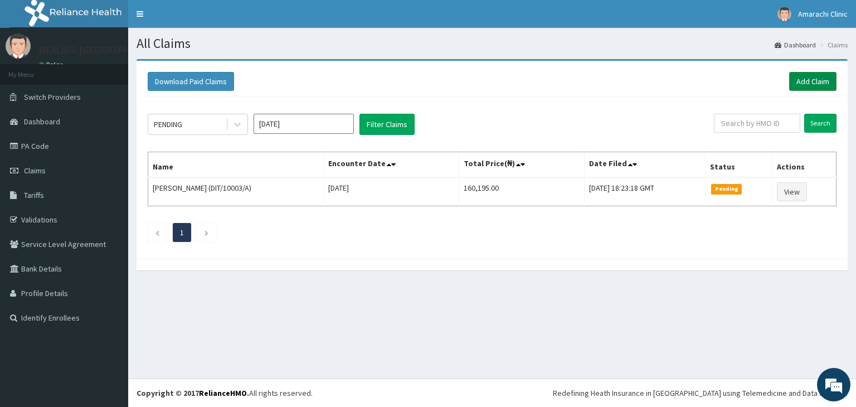
click at [810, 79] on link "Add Claim" at bounding box center [812, 81] width 47 height 19
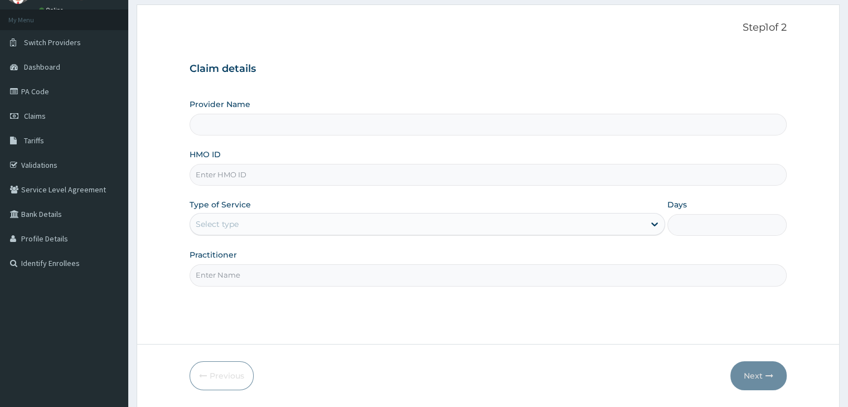
scroll to position [91, 0]
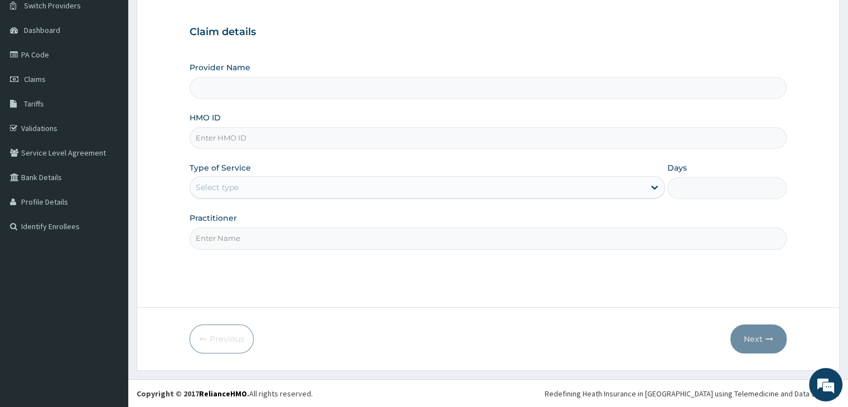
click at [337, 141] on input "HMO ID" at bounding box center [487, 138] width 596 height 22
type input "HEALING [GEOGRAPHIC_DATA]"
type input "LGL/10155/C"
click at [368, 183] on div "Select type" at bounding box center [417, 187] width 454 height 18
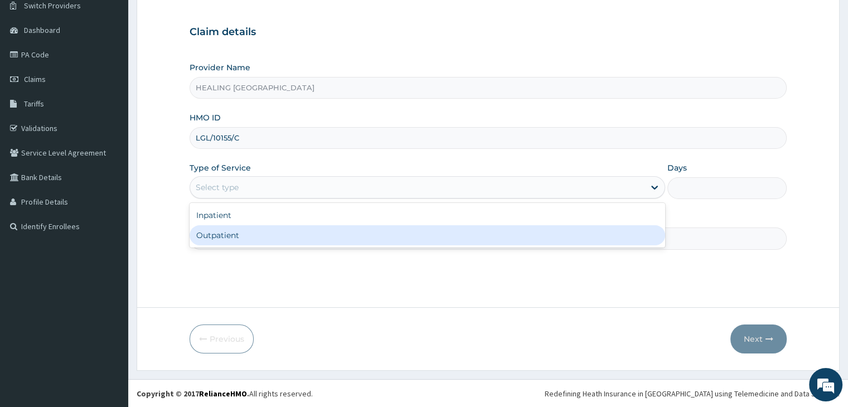
click at [362, 228] on div "Outpatient" at bounding box center [426, 235] width 475 height 20
type input "1"
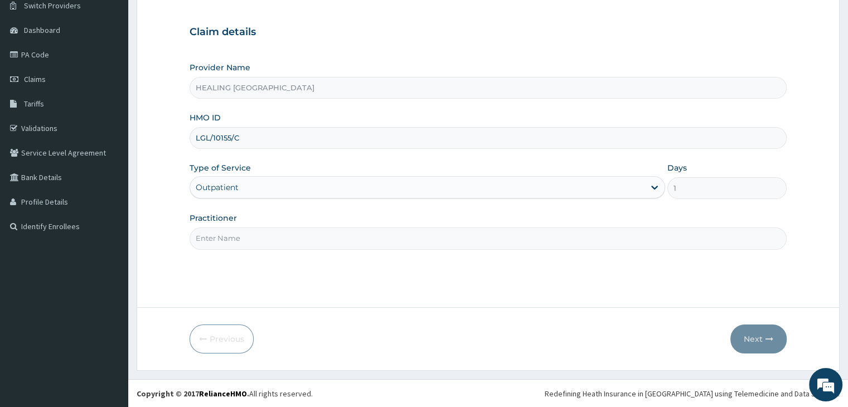
click at [373, 243] on input "Practitioner" at bounding box center [487, 238] width 596 height 22
type input "[PERSON_NAME]"
click at [758, 335] on button "Next" at bounding box center [758, 338] width 56 height 29
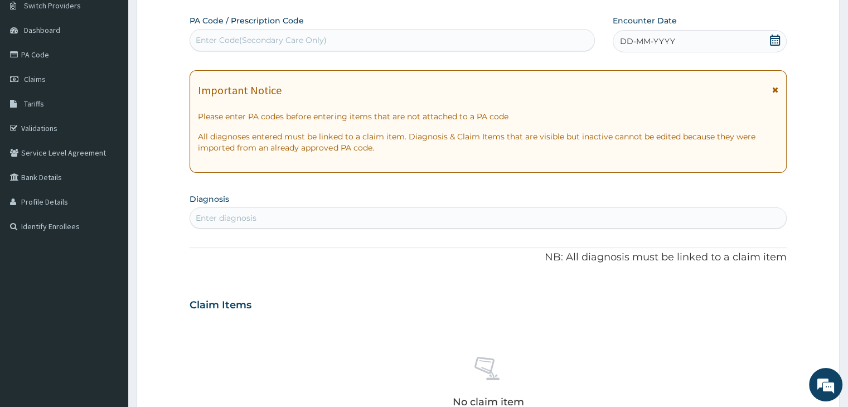
click at [773, 36] on icon at bounding box center [774, 40] width 11 height 11
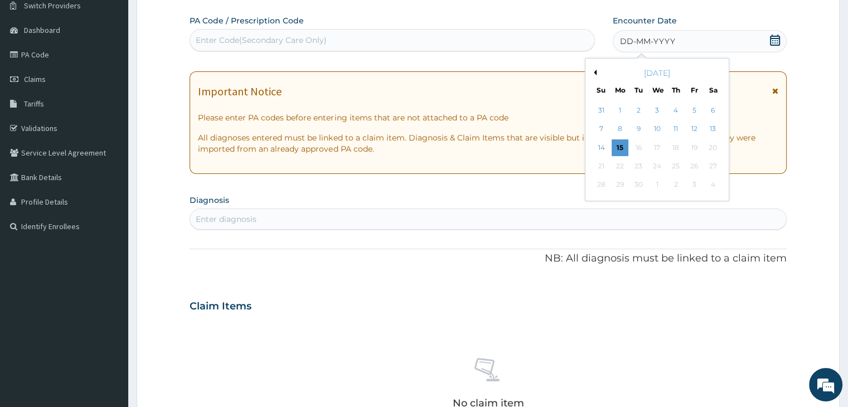
click at [593, 71] on button "Previous Month" at bounding box center [594, 73] width 6 height 6
click at [676, 163] on div "21" at bounding box center [675, 166] width 17 height 17
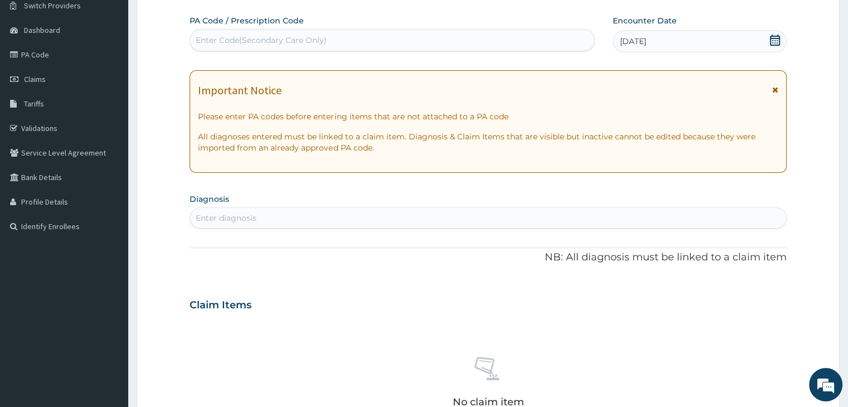
click at [359, 212] on div "Enter diagnosis" at bounding box center [487, 218] width 595 height 18
type input "malaria"
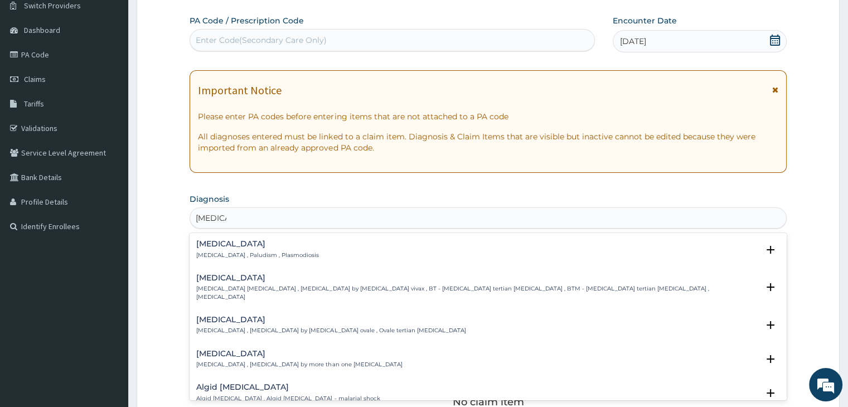
click at [268, 246] on h4 "[MEDICAL_DATA]" at bounding box center [257, 244] width 123 height 8
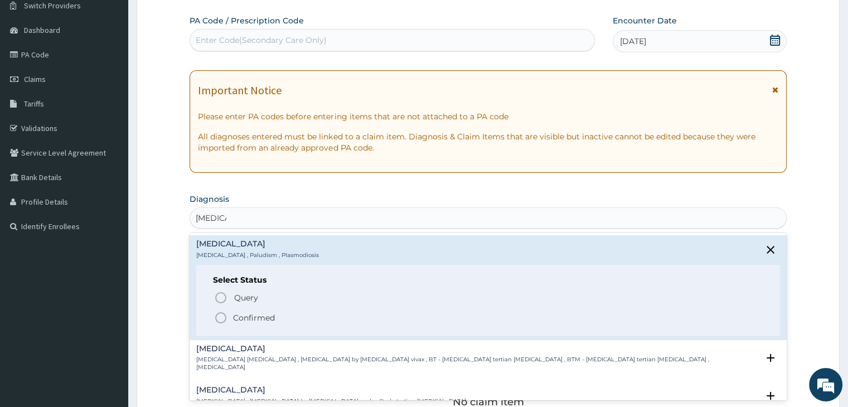
click at [220, 320] on icon "status option filled" at bounding box center [220, 317] width 13 height 13
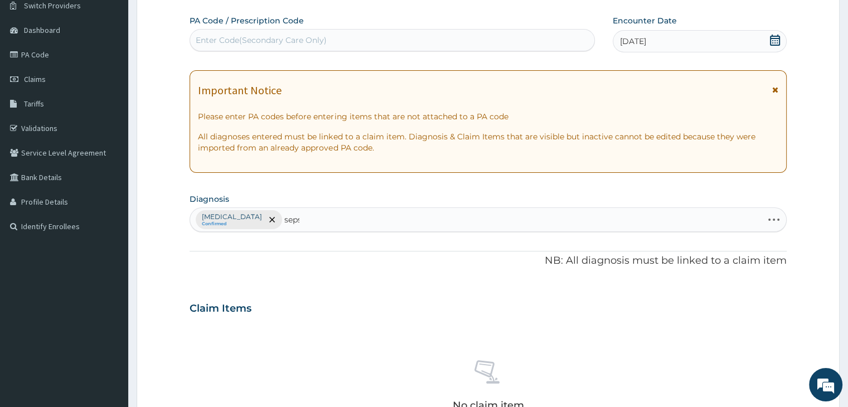
type input "sepsis"
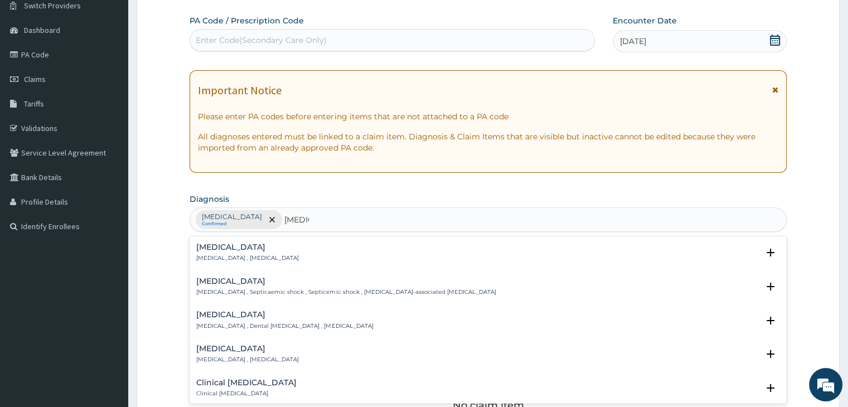
click at [243, 249] on h4 "[MEDICAL_DATA]" at bounding box center [247, 247] width 103 height 8
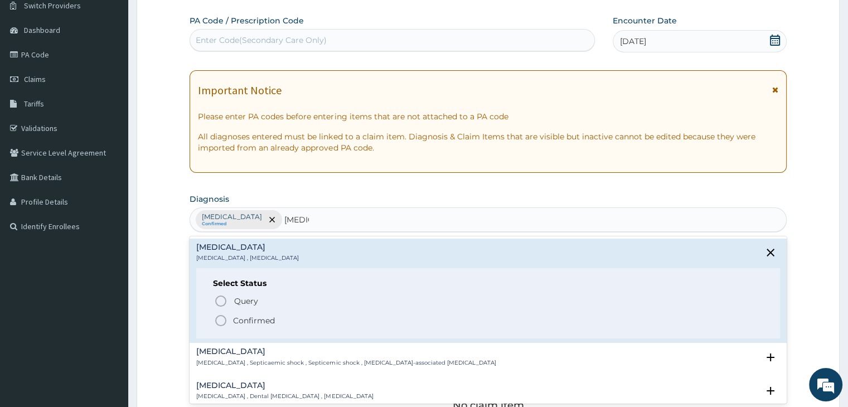
click at [216, 326] on icon "status option filled" at bounding box center [220, 320] width 13 height 13
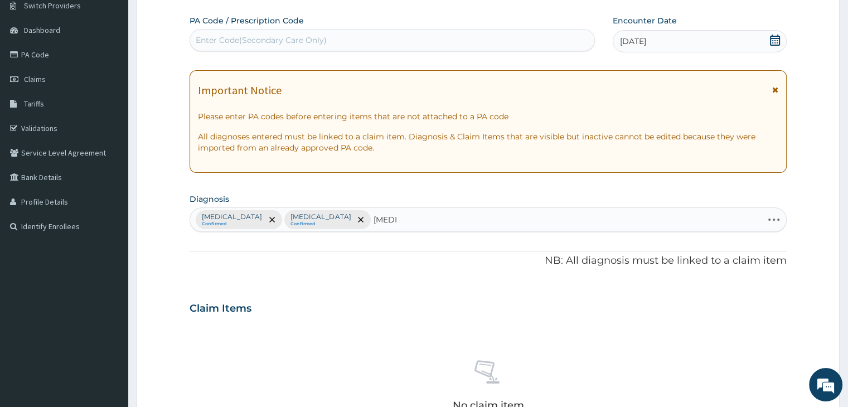
type input "ameno"
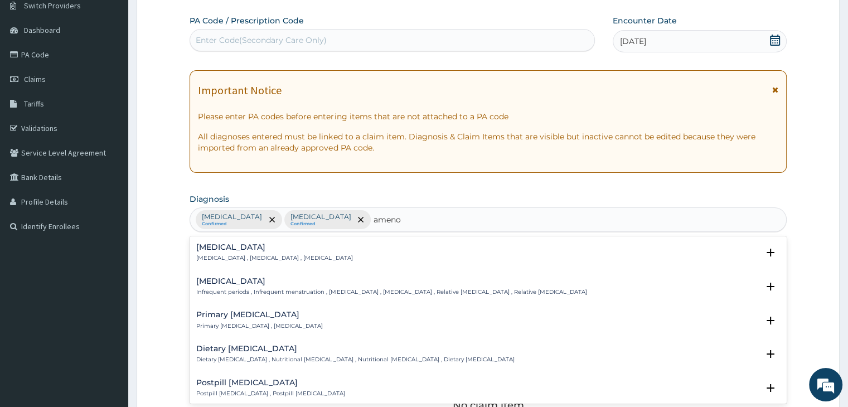
click at [231, 246] on h4 "Amenorrhea" at bounding box center [274, 247] width 156 height 8
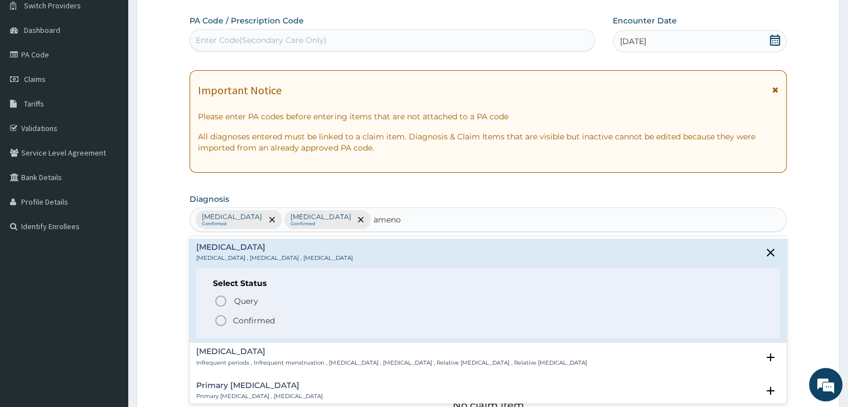
click at [221, 320] on icon "status option filled" at bounding box center [220, 320] width 13 height 13
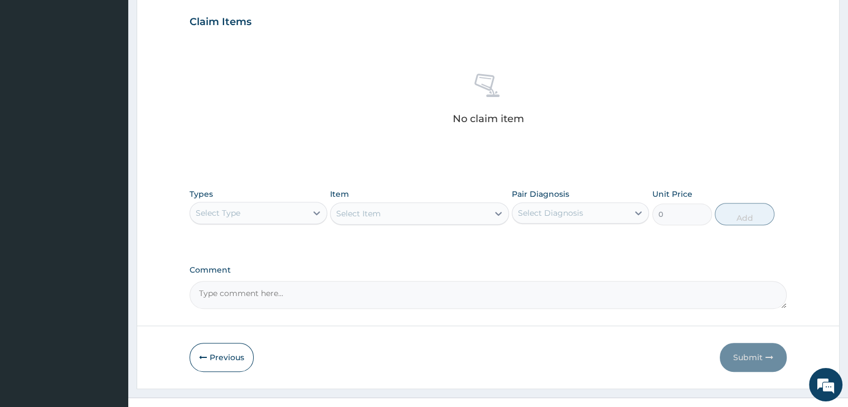
scroll to position [396, 0]
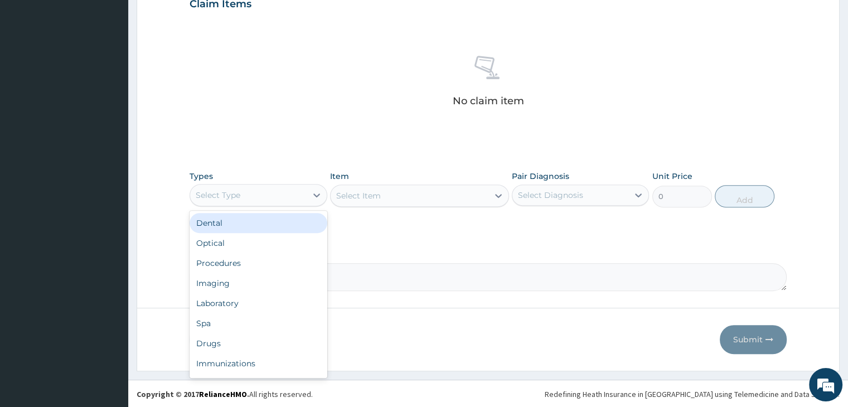
click at [257, 192] on div "Select Type" at bounding box center [248, 195] width 116 height 18
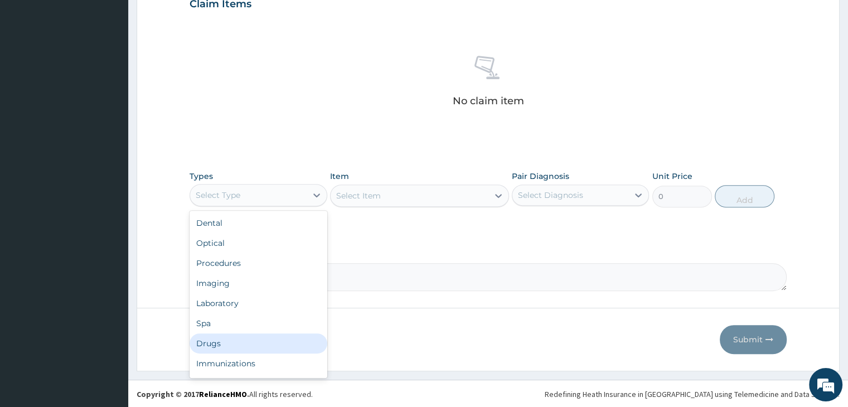
click at [233, 343] on div "Drugs" at bounding box center [257, 343] width 137 height 20
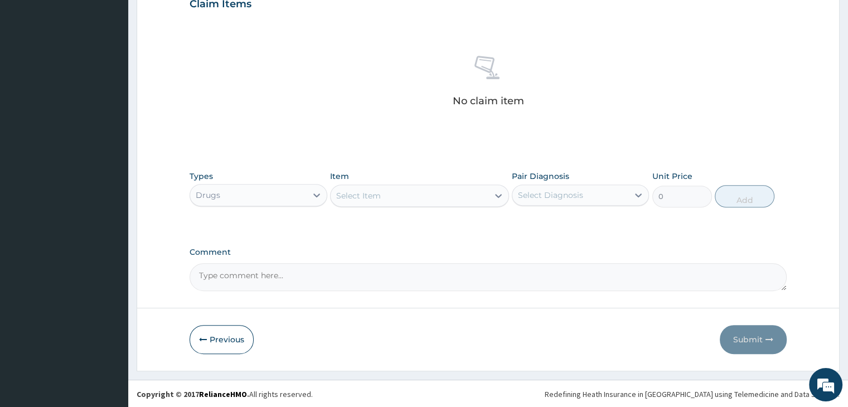
click at [441, 199] on div "Select Item" at bounding box center [409, 196] width 158 height 18
type input "f"
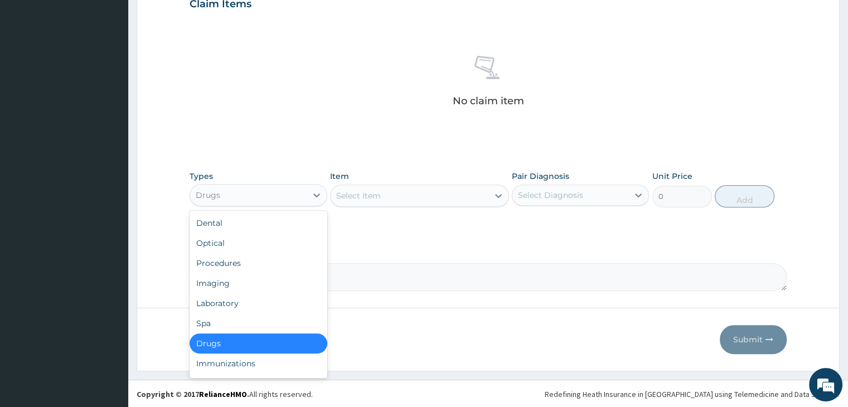
click at [281, 194] on div "Drugs" at bounding box center [248, 195] width 116 height 18
click at [241, 304] on div "Laboratory" at bounding box center [257, 303] width 137 height 20
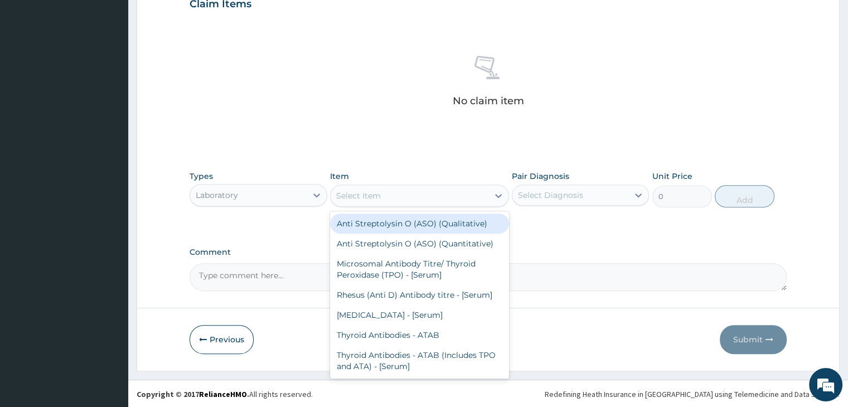
click at [426, 197] on div "Select Item" at bounding box center [409, 196] width 158 height 18
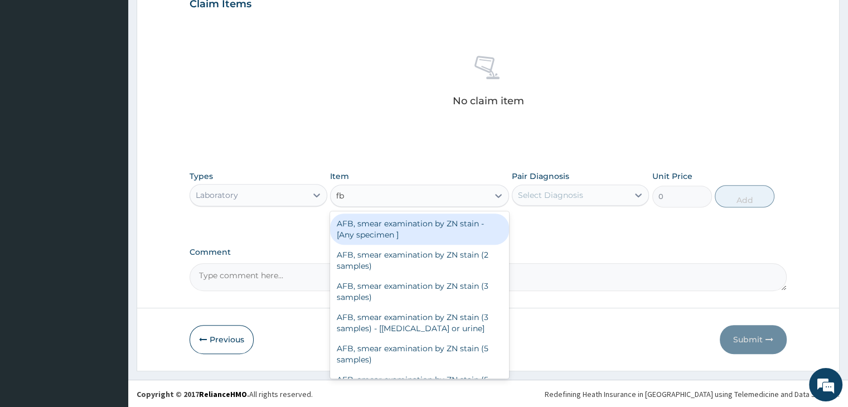
type input "fbc"
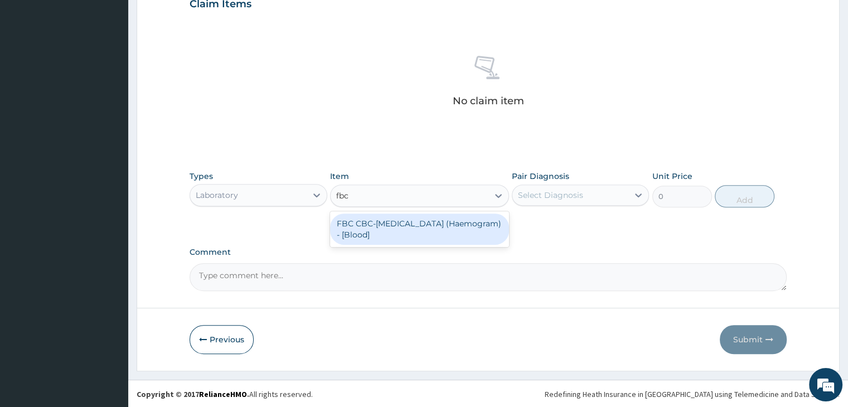
click at [417, 228] on div "FBC CBC-[MEDICAL_DATA] (Haemogram) - [Blood]" at bounding box center [419, 228] width 179 height 31
type input "4600"
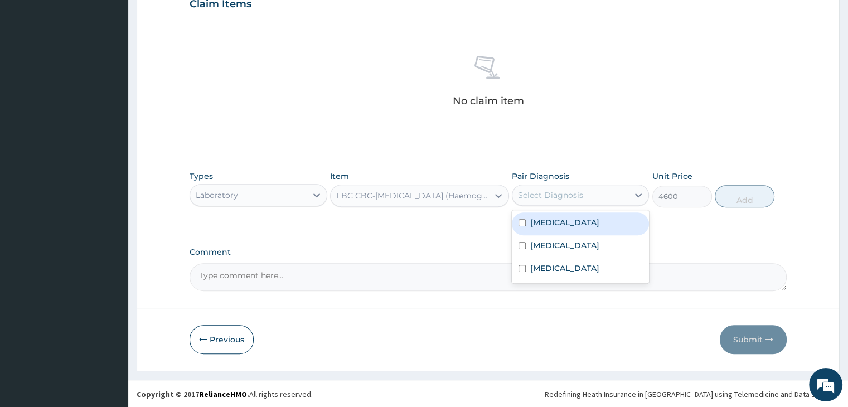
click at [614, 190] on div "Select Diagnosis" at bounding box center [570, 195] width 116 height 18
click at [580, 247] on div "Sepsis" at bounding box center [580, 246] width 137 height 23
checkbox input "true"
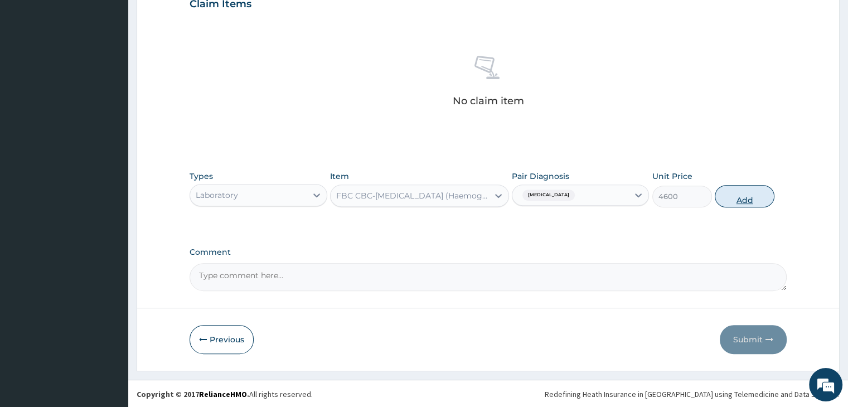
drag, startPoint x: 765, startPoint y: 197, endPoint x: 744, endPoint y: 192, distance: 20.6
click at [765, 197] on button "Add" at bounding box center [744, 196] width 60 height 22
type input "0"
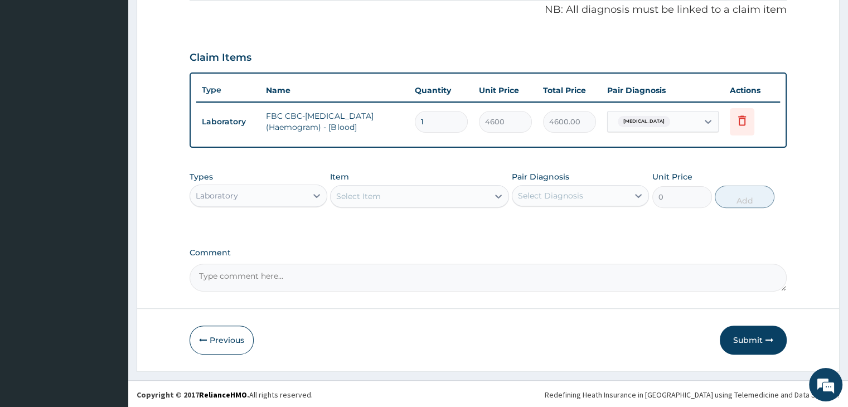
click at [429, 194] on div "Select Item" at bounding box center [409, 196] width 158 height 18
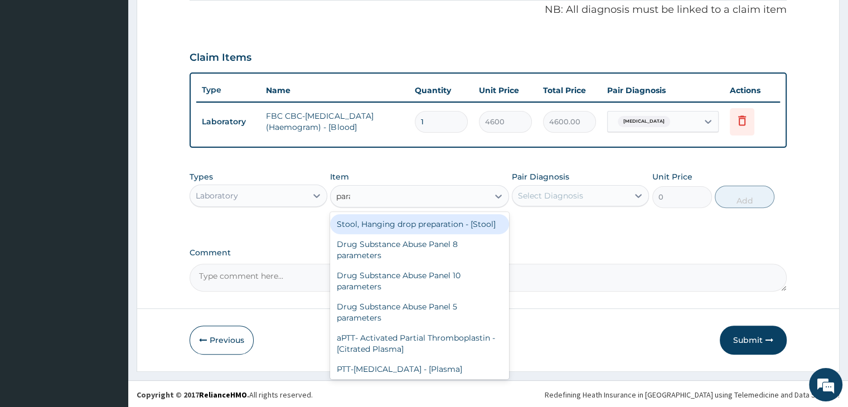
type input "paras"
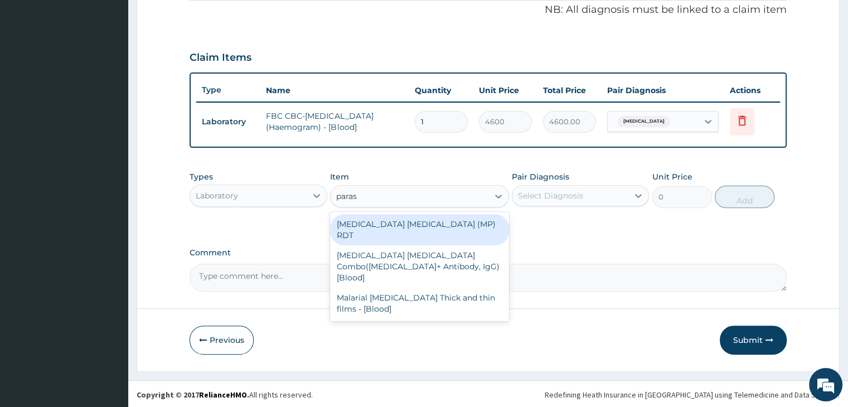
click at [415, 226] on div "MALARIA PARASITE (MP) RDT" at bounding box center [419, 229] width 179 height 31
type input "1725"
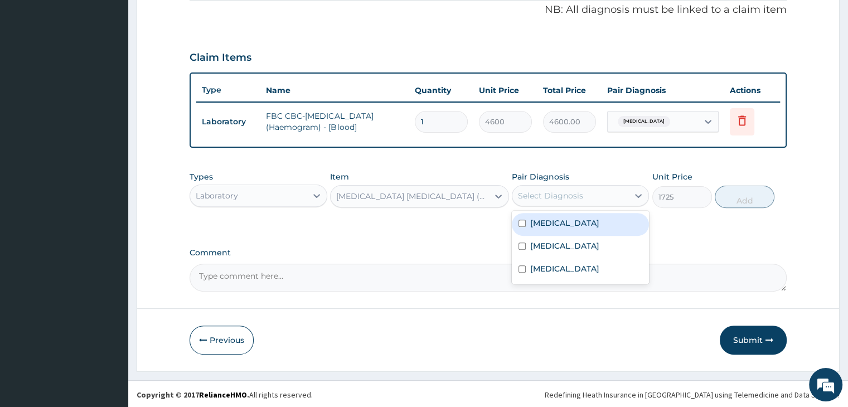
click at [590, 193] on div "Select Diagnosis" at bounding box center [570, 196] width 116 height 18
click at [574, 223] on div "Malaria" at bounding box center [580, 224] width 137 height 23
checkbox input "true"
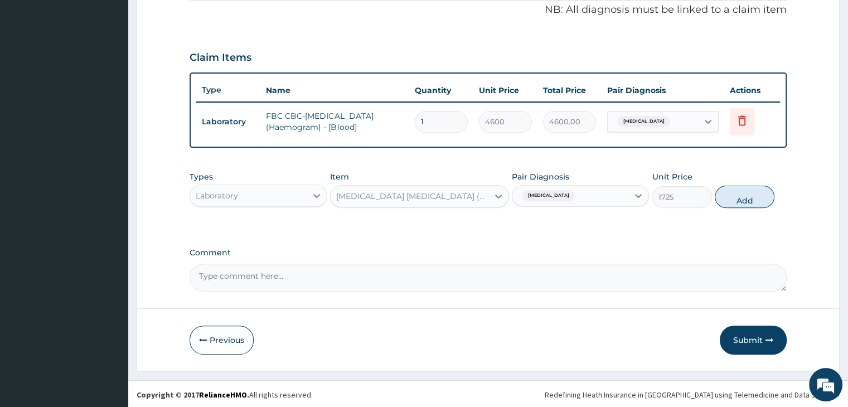
drag, startPoint x: 743, startPoint y: 197, endPoint x: 445, endPoint y: 210, distance: 298.4
click at [742, 194] on button "Add" at bounding box center [744, 197] width 60 height 22
type input "0"
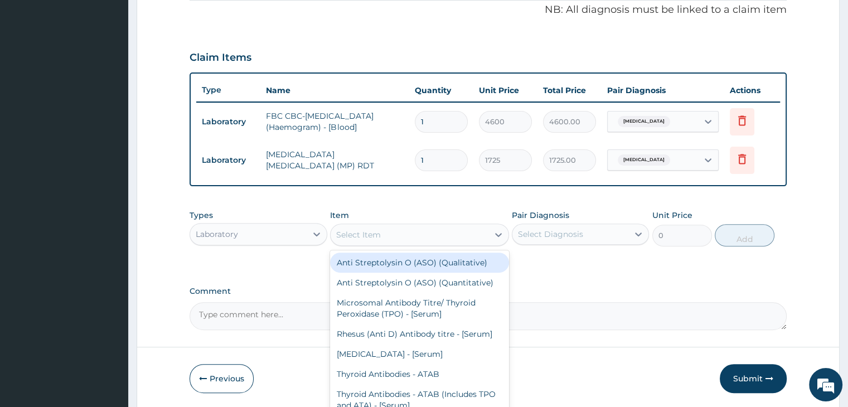
click at [393, 233] on div "Select Item" at bounding box center [409, 235] width 158 height 18
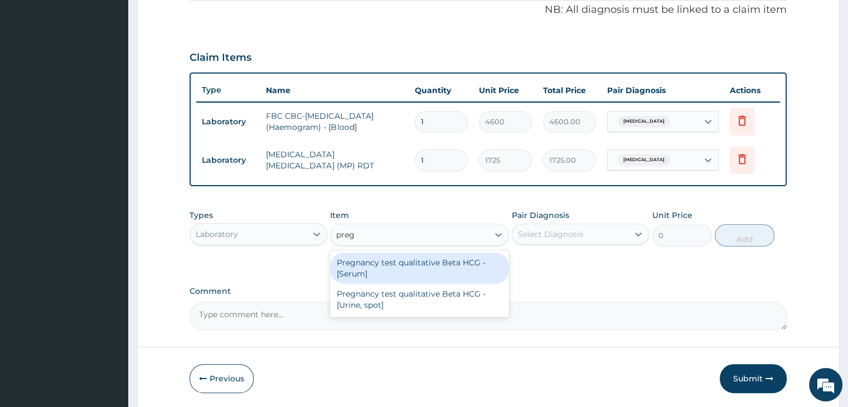
type input "pregn"
click at [394, 270] on div "Pregnancy test qualitative Beta HCG - [Serum]" at bounding box center [419, 267] width 179 height 31
type input "1380"
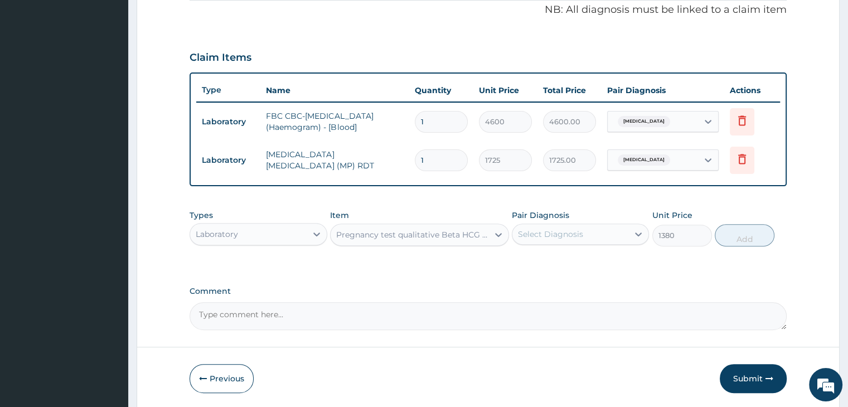
click at [603, 233] on div "Select Diagnosis" at bounding box center [570, 234] width 116 height 18
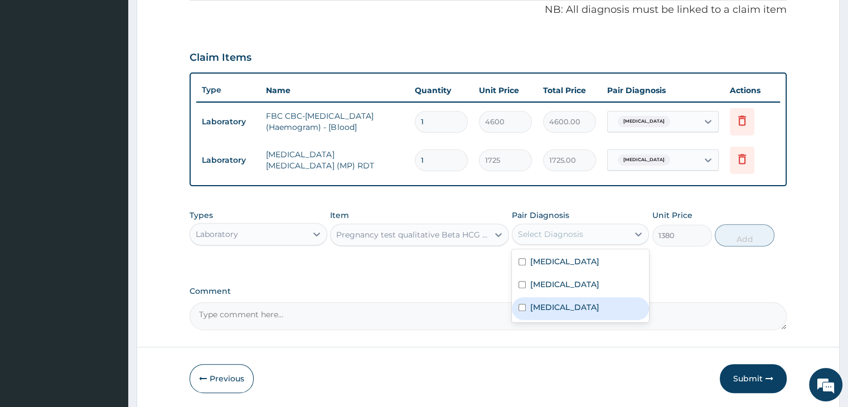
click at [570, 308] on label "Amenorrhea" at bounding box center [564, 306] width 69 height 11
checkbox input "true"
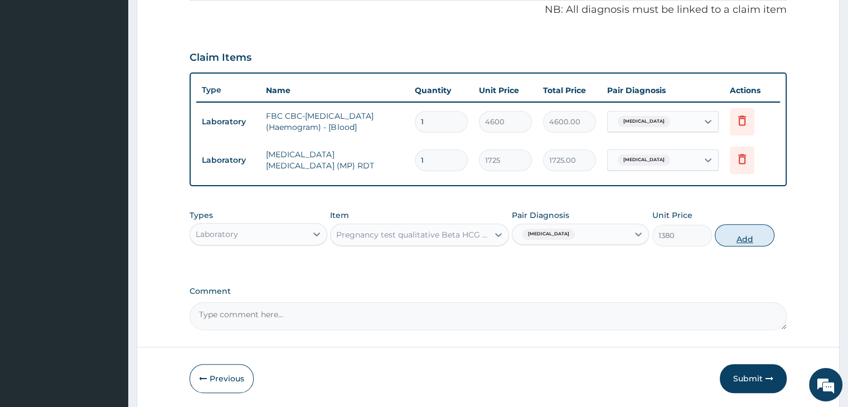
click at [741, 241] on button "Add" at bounding box center [744, 235] width 60 height 22
type input "0"
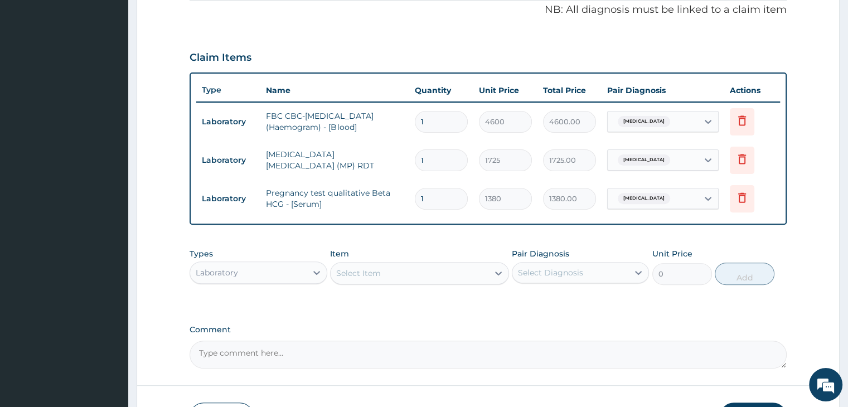
click at [444, 325] on label "Comment" at bounding box center [487, 329] width 596 height 9
click at [444, 340] on textarea "Comment" at bounding box center [487, 354] width 596 height 28
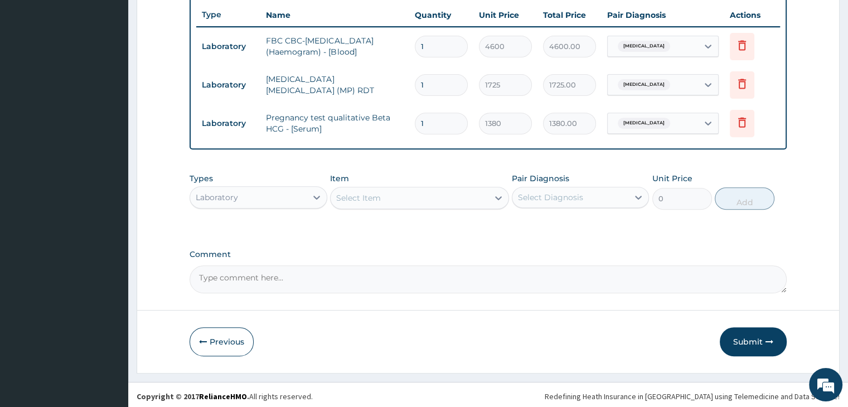
scroll to position [419, 0]
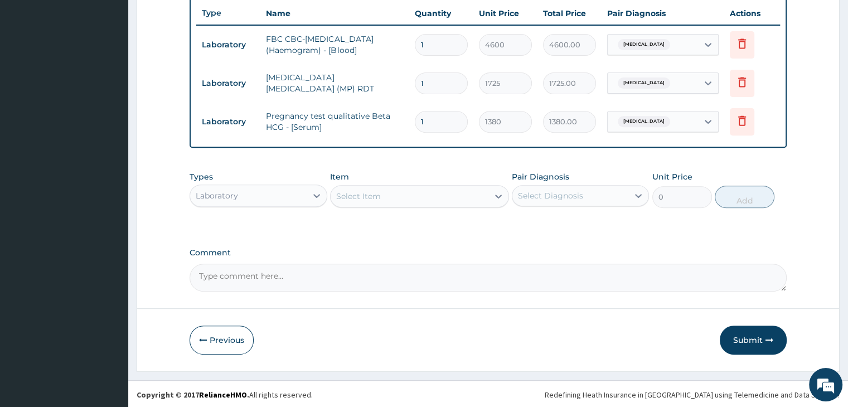
click at [262, 187] on div "Laboratory" at bounding box center [248, 196] width 116 height 18
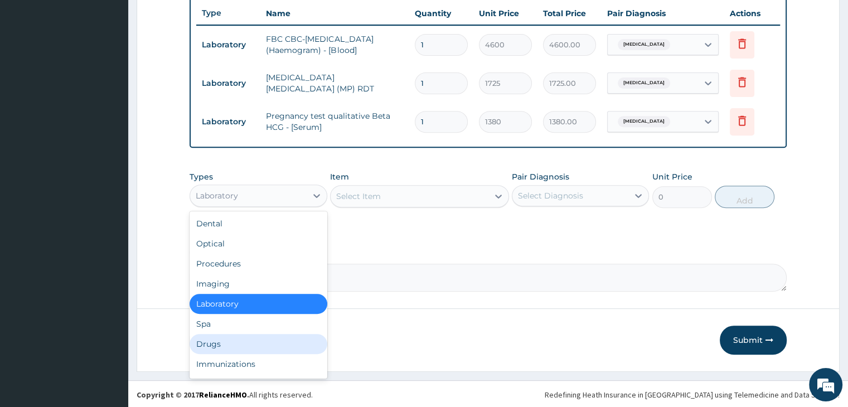
click at [242, 336] on div "Drugs" at bounding box center [257, 344] width 137 height 20
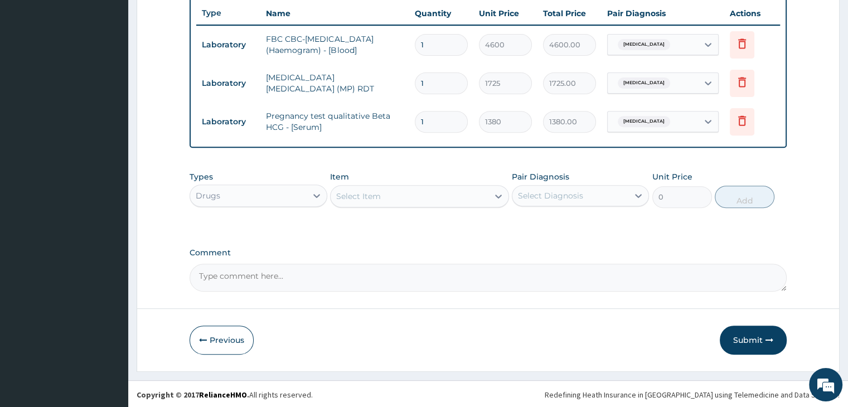
click at [422, 195] on div "Select Item" at bounding box center [409, 196] width 158 height 18
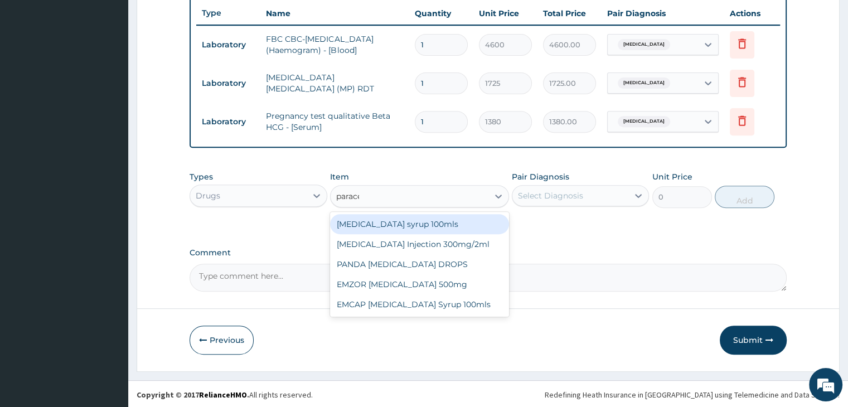
type input "paracet"
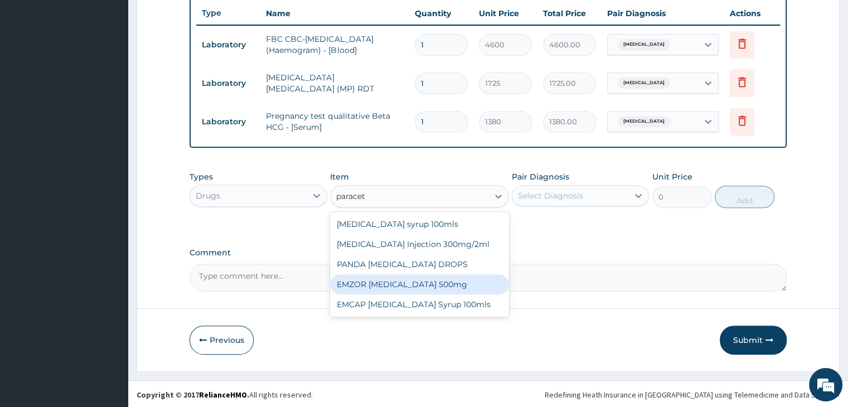
click at [428, 283] on div "EMZOR PARACETAMOL 500mg" at bounding box center [419, 284] width 179 height 20
type input "25.3"
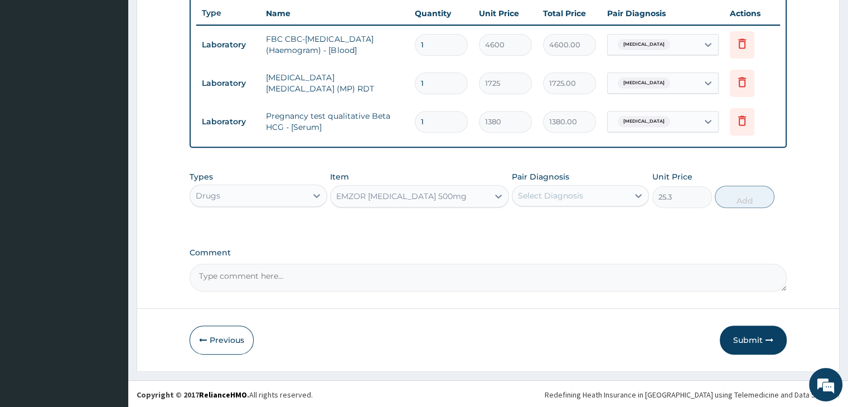
click at [590, 193] on div "Select Diagnosis" at bounding box center [570, 196] width 116 height 18
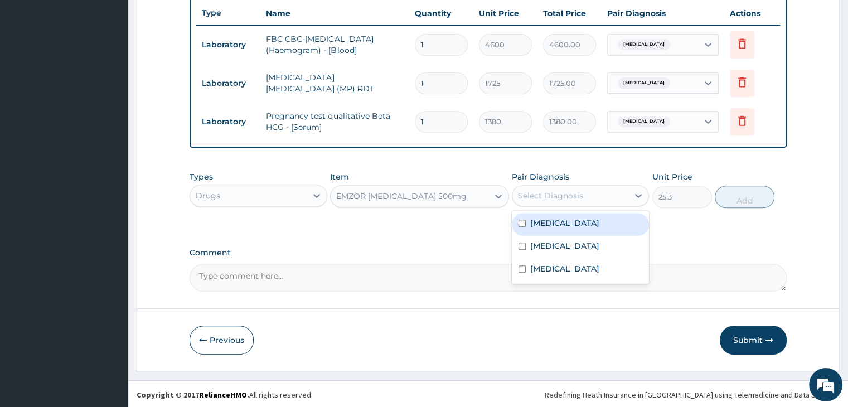
click at [568, 225] on div "Malaria" at bounding box center [580, 224] width 137 height 23
checkbox input "true"
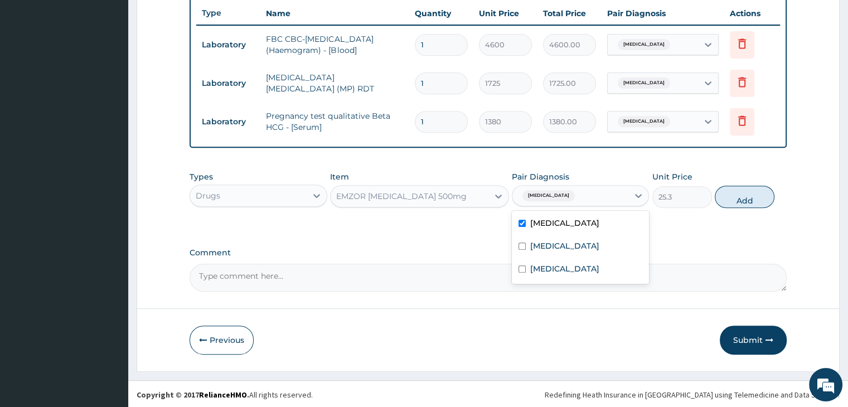
click at [751, 202] on button "Add" at bounding box center [744, 197] width 60 height 22
type input "0"
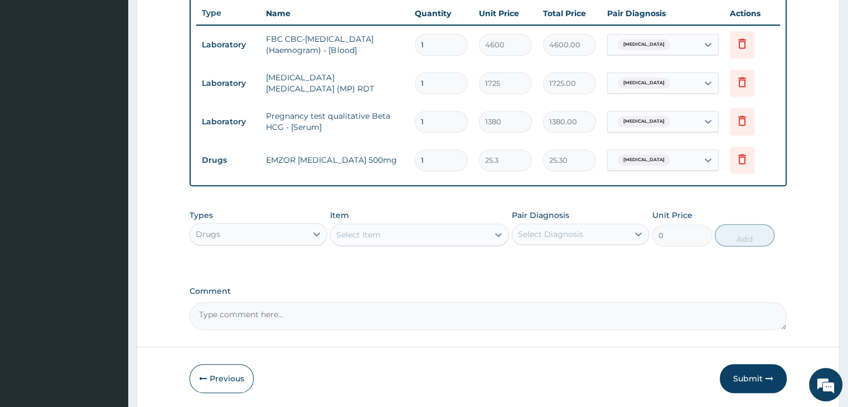
type input "18"
type input "455.40"
type input "18"
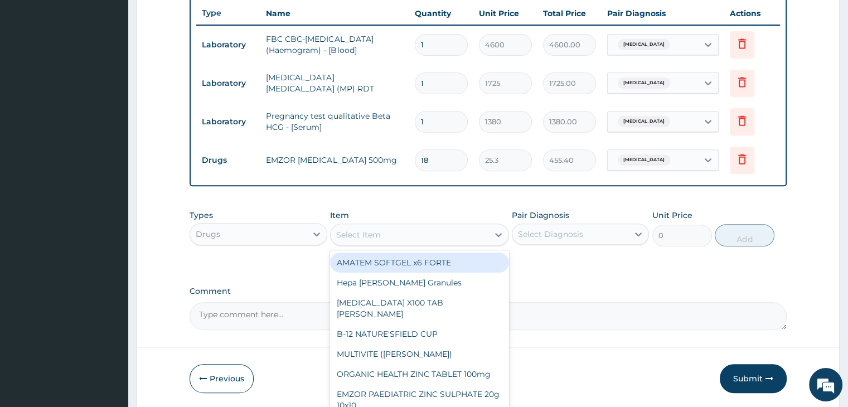
click at [361, 229] on div "Select Item" at bounding box center [358, 234] width 45 height 11
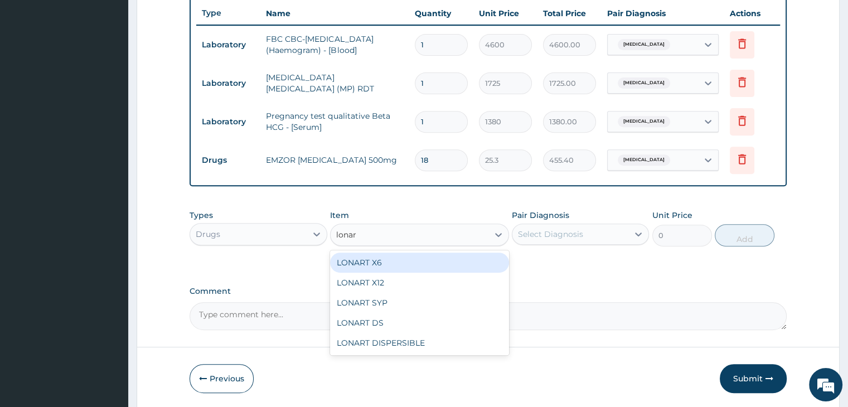
type input "lonart"
click at [429, 264] on div "LONART X6" at bounding box center [419, 262] width 179 height 20
type input "506"
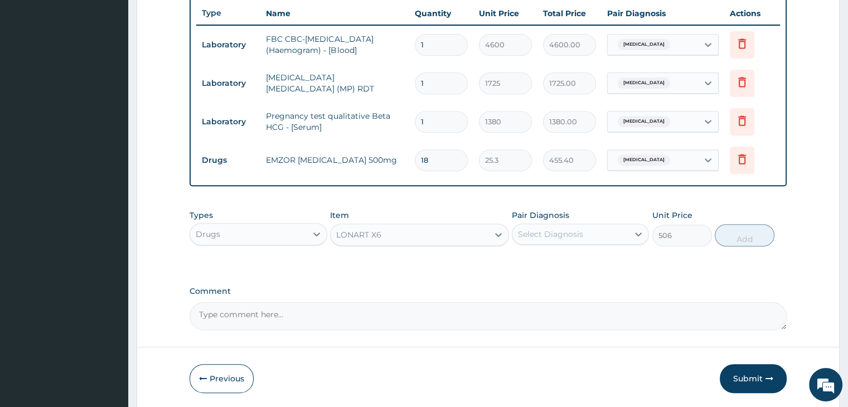
click at [588, 230] on div "Select Diagnosis" at bounding box center [570, 234] width 116 height 18
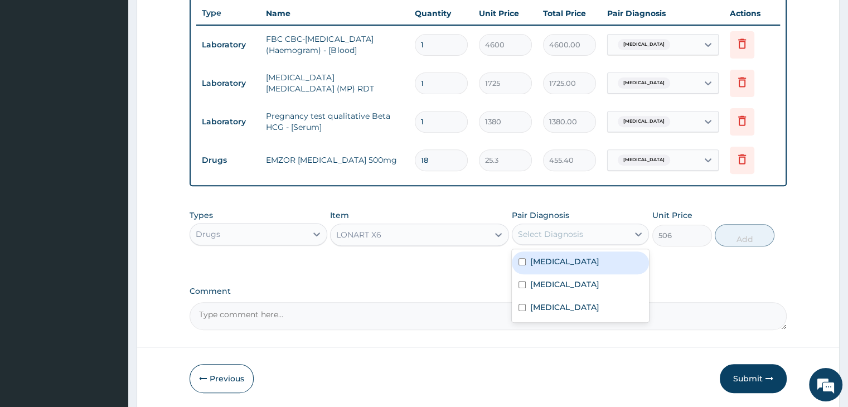
click at [572, 263] on div "Malaria" at bounding box center [580, 262] width 137 height 23
checkbox input "true"
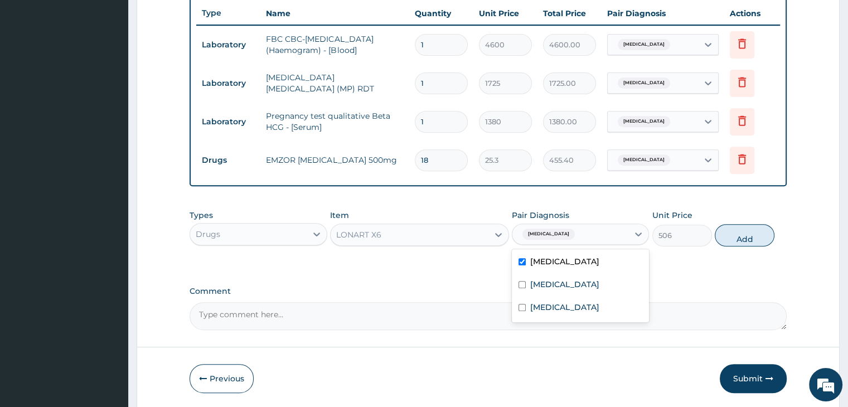
click at [745, 236] on button "Add" at bounding box center [744, 235] width 60 height 22
type input "0"
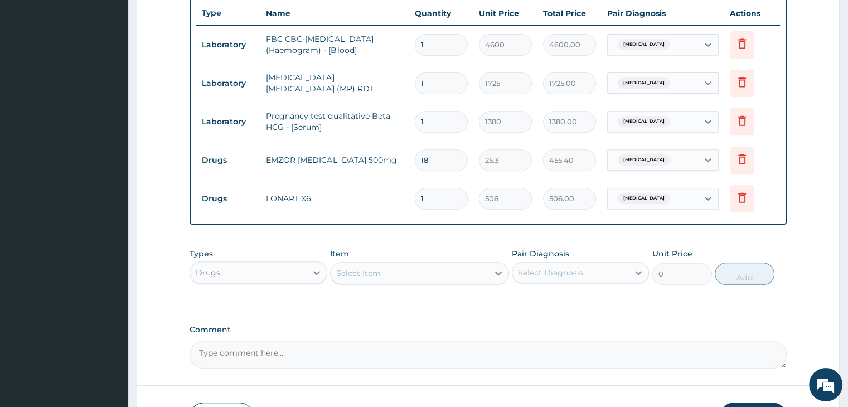
type input "0.00"
type input "6"
type input "3036.00"
type input "6"
click at [551, 300] on div "Types Drugs Item Select Item Pair Diagnosis Select Diagnosis Unit Price 0 Add" at bounding box center [487, 274] width 596 height 65
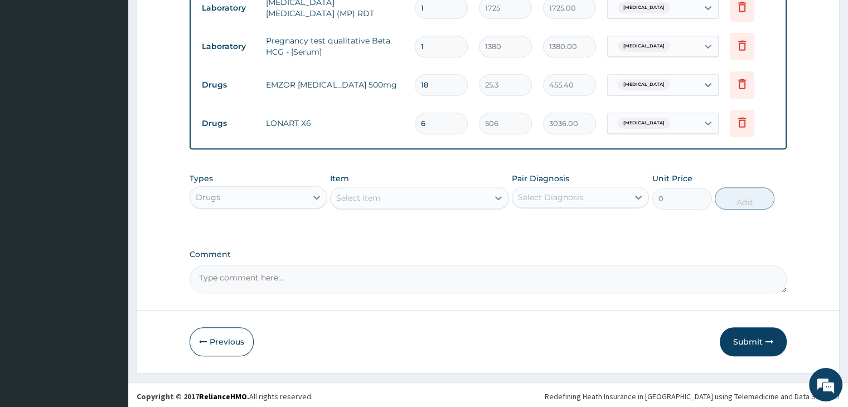
scroll to position [495, 0]
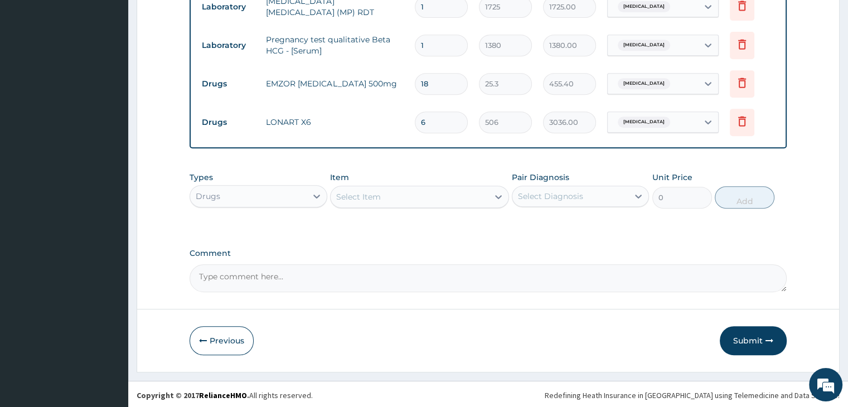
click at [269, 197] on div "Drugs" at bounding box center [248, 196] width 116 height 18
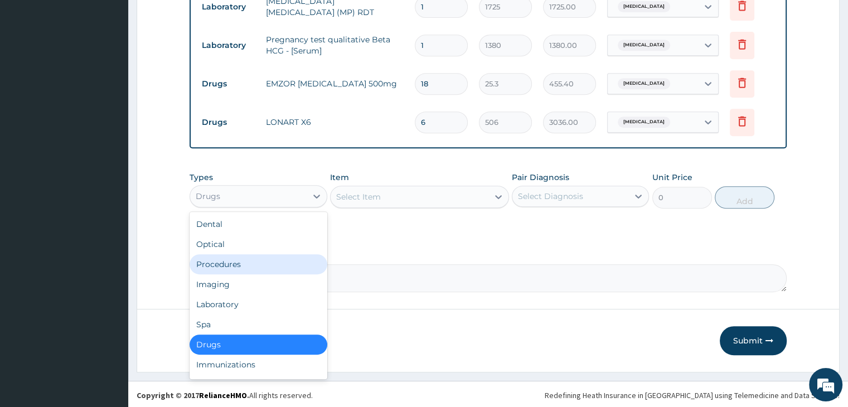
click at [240, 260] on div "Procedures" at bounding box center [257, 264] width 137 height 20
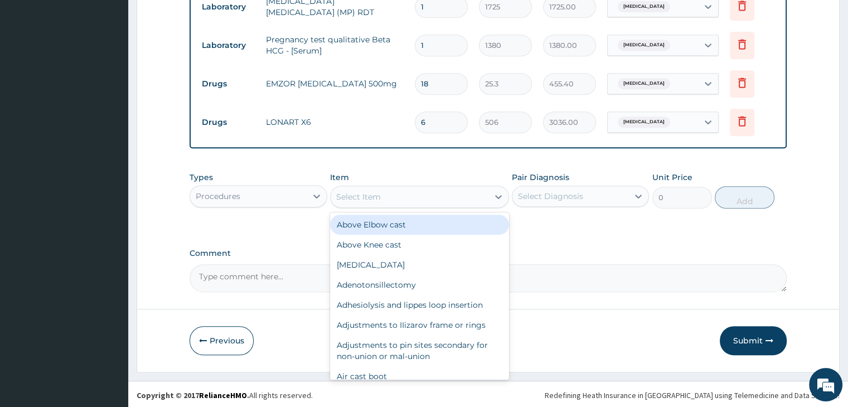
click at [440, 193] on div "Select Item" at bounding box center [409, 197] width 158 height 18
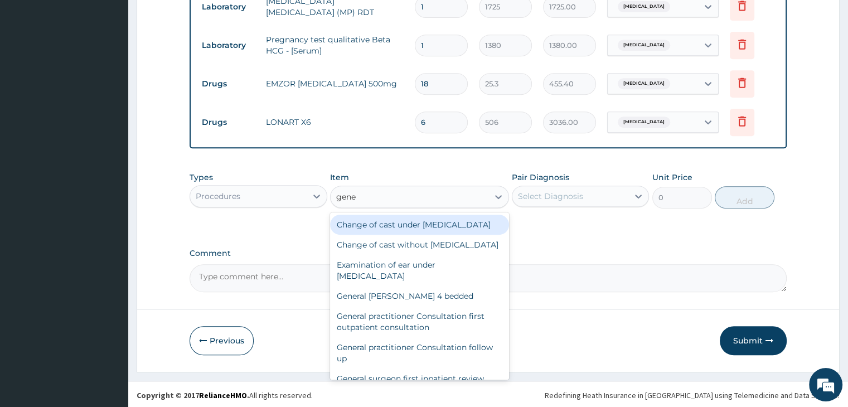
type input "gener"
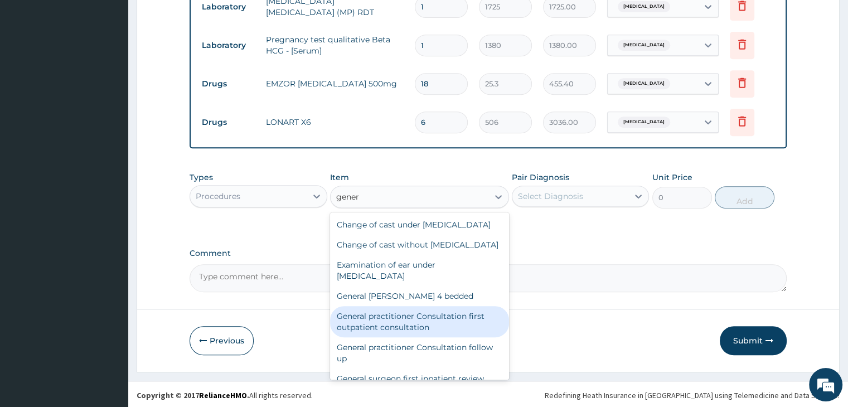
click at [416, 337] on div "General practitioner Consultation first outpatient consultation" at bounding box center [419, 321] width 179 height 31
type input "3795"
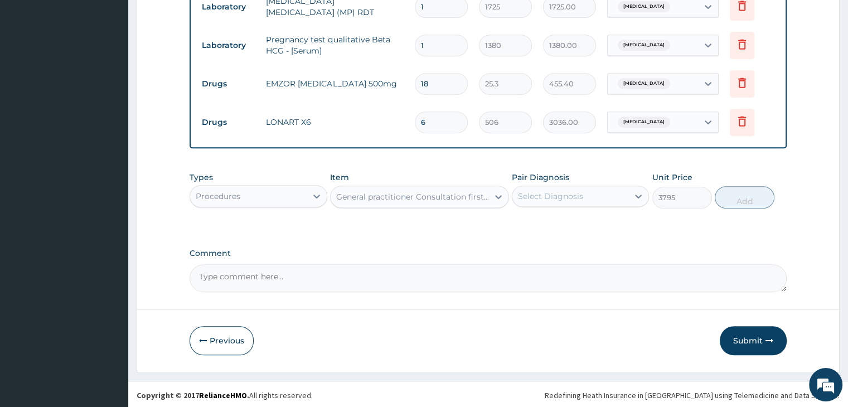
click at [597, 188] on div "Select Diagnosis" at bounding box center [570, 196] width 116 height 18
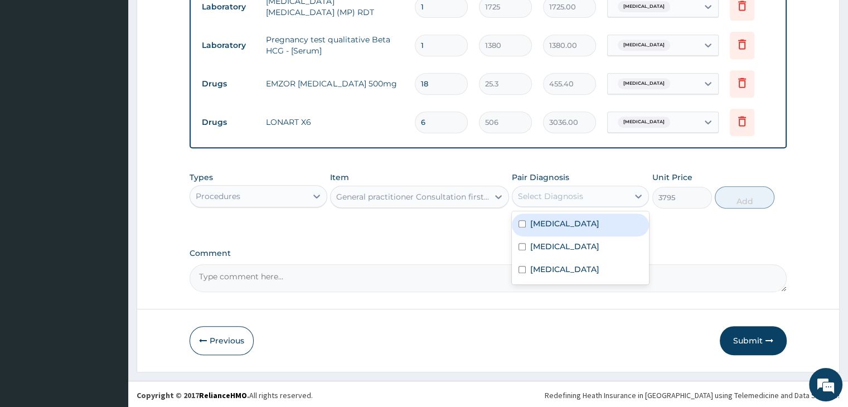
drag, startPoint x: 561, startPoint y: 220, endPoint x: 560, endPoint y: 235, distance: 15.1
click at [561, 219] on div "Malaria" at bounding box center [580, 224] width 137 height 23
checkbox input "true"
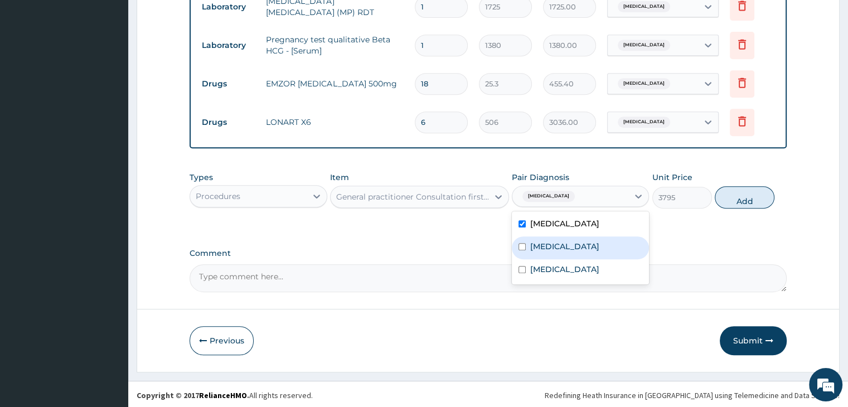
click at [561, 242] on div "Sepsis" at bounding box center [580, 247] width 137 height 23
checkbox input "true"
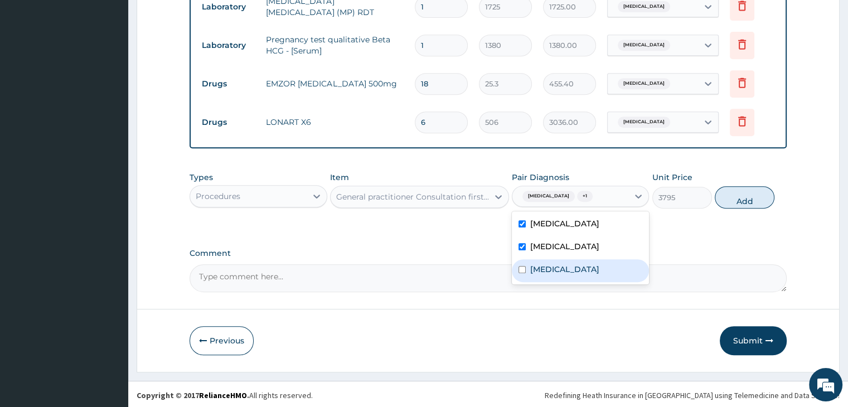
click at [562, 264] on label "Amenorrhea" at bounding box center [564, 269] width 69 height 11
checkbox input "true"
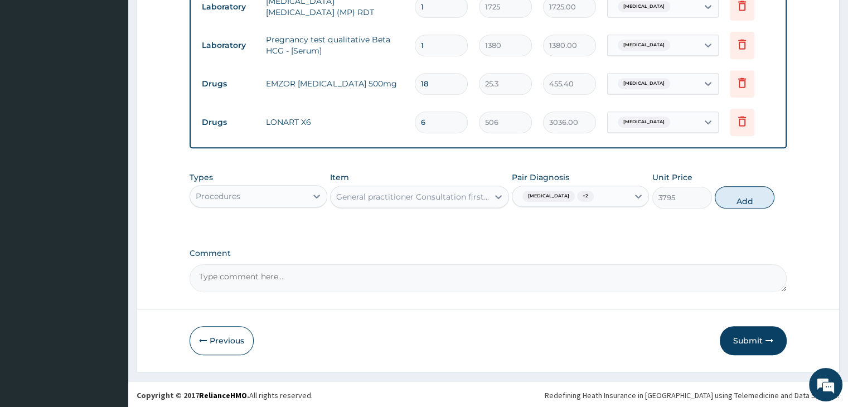
click at [742, 197] on button "Add" at bounding box center [744, 197] width 60 height 22
type input "0"
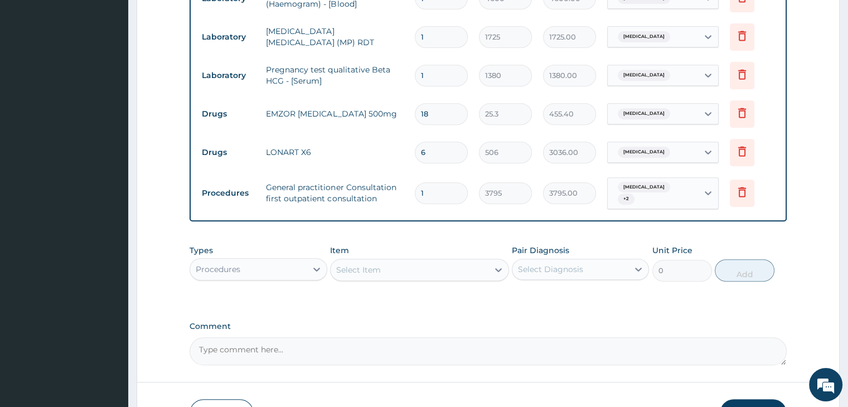
scroll to position [534, 0]
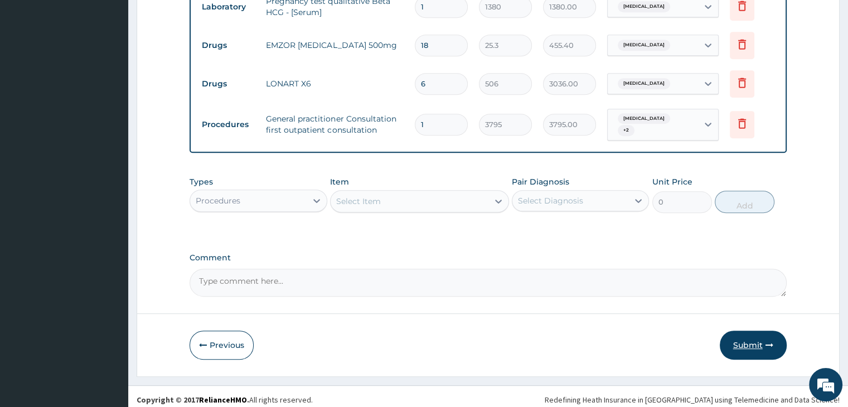
click at [751, 333] on button "Submit" at bounding box center [752, 344] width 67 height 29
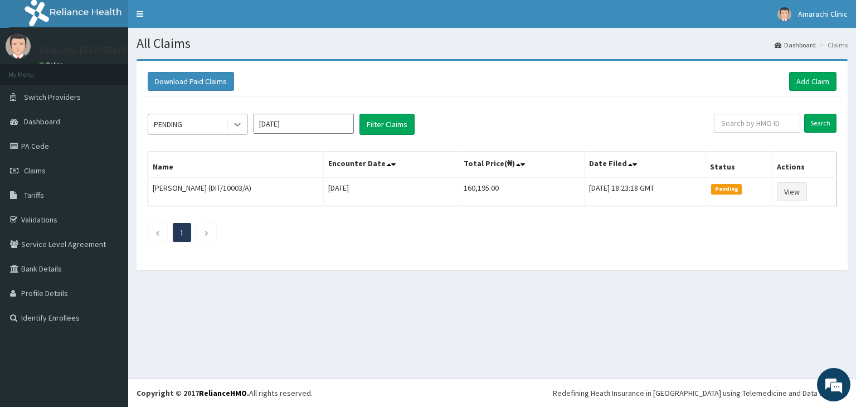
click at [233, 124] on icon at bounding box center [237, 124] width 11 height 11
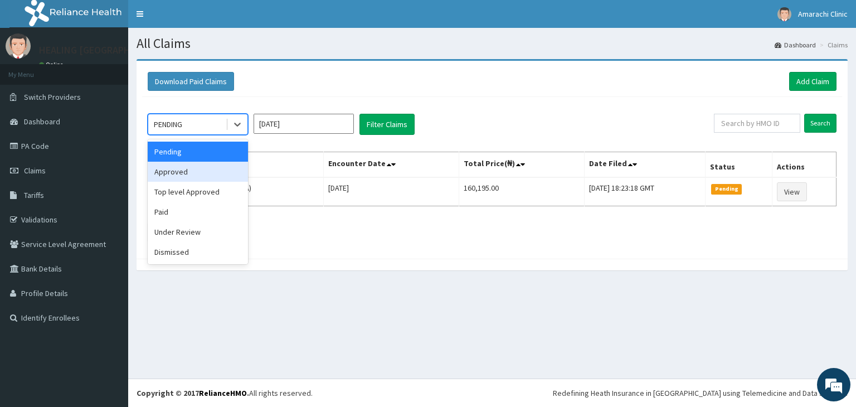
click at [197, 167] on div "Approved" at bounding box center [198, 172] width 100 height 20
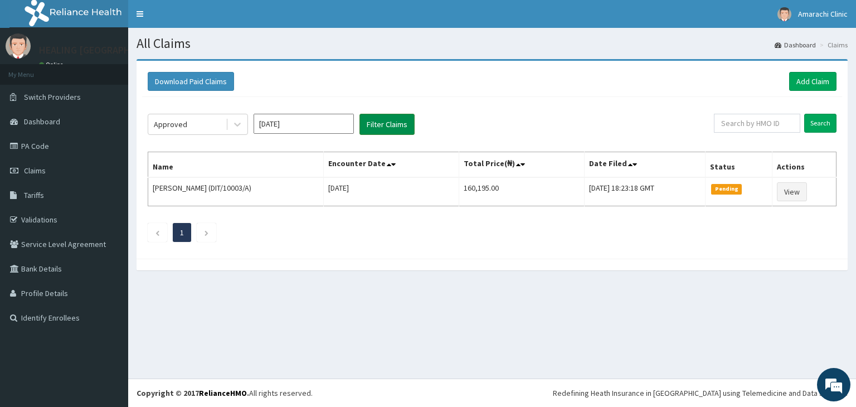
click at [392, 123] on button "Filter Claims" at bounding box center [386, 124] width 55 height 21
click at [310, 115] on input "Aug 2025" at bounding box center [304, 124] width 100 height 20
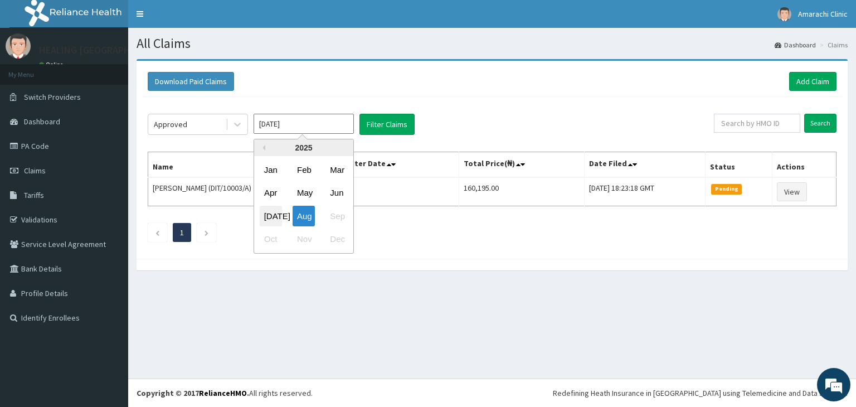
click at [276, 208] on div "Jul" at bounding box center [271, 216] width 22 height 21
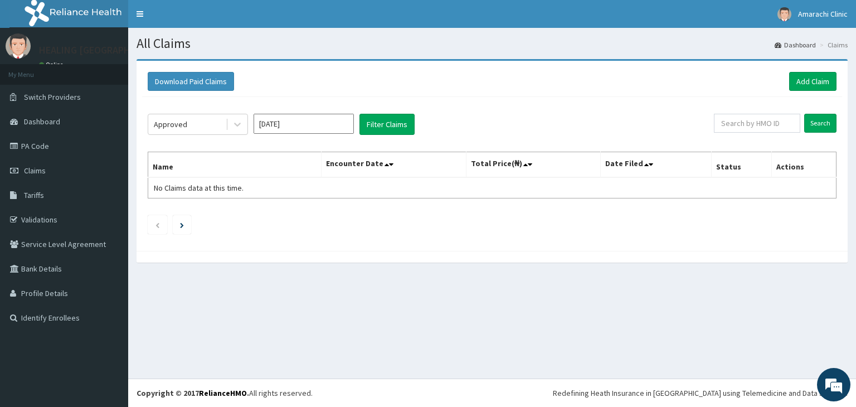
click at [330, 119] on input "Jun 2025" at bounding box center [304, 124] width 100 height 20
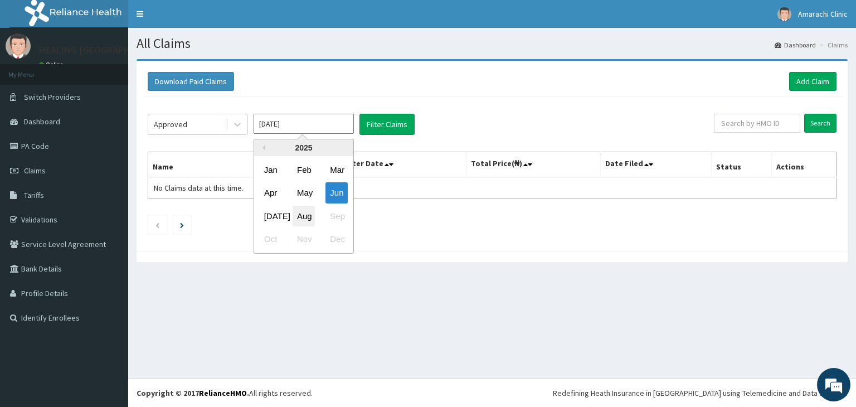
click at [303, 217] on div "Aug" at bounding box center [304, 216] width 22 height 21
type input "Jul 2025"
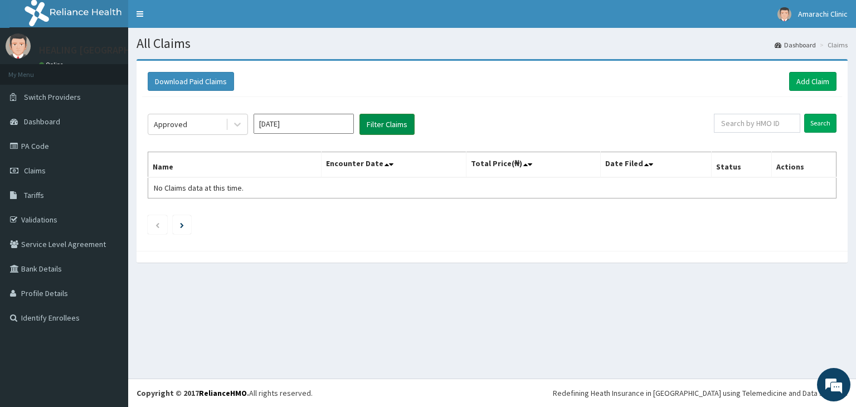
click at [410, 114] on button "Filter Claims" at bounding box center [386, 124] width 55 height 21
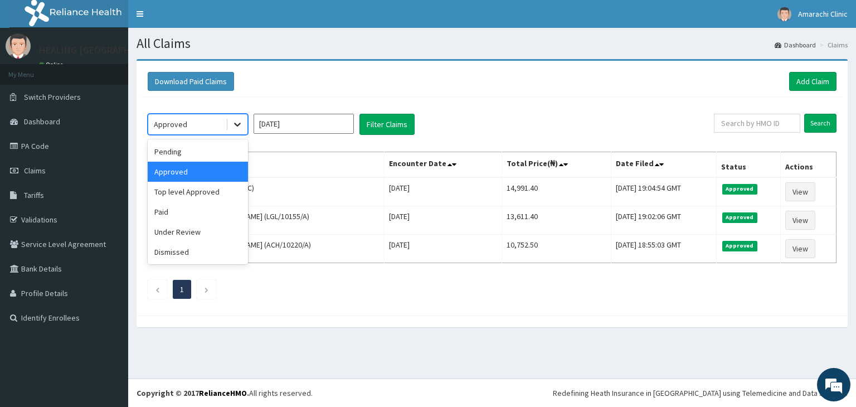
click at [236, 123] on icon at bounding box center [237, 124] width 11 height 11
click at [196, 153] on div "Pending" at bounding box center [198, 152] width 100 height 20
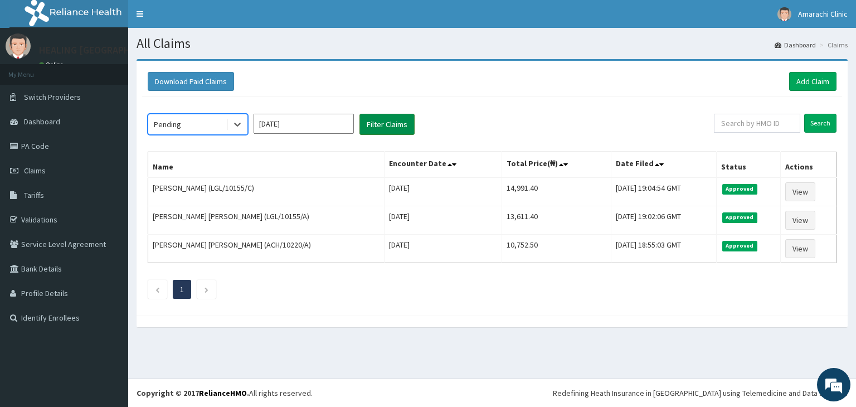
click at [381, 123] on button "Filter Claims" at bounding box center [386, 124] width 55 height 21
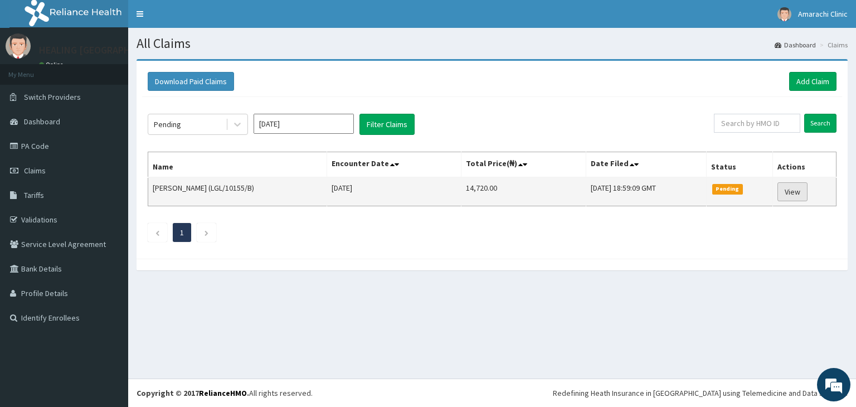
click at [791, 187] on link "View" at bounding box center [792, 191] width 30 height 19
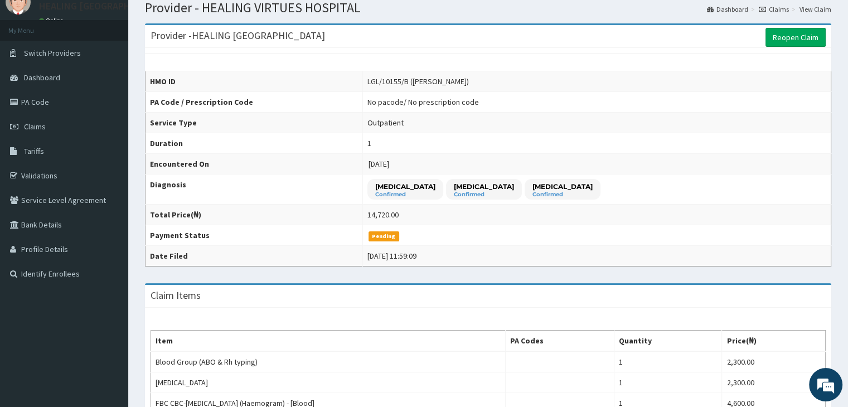
scroll to position [33, 0]
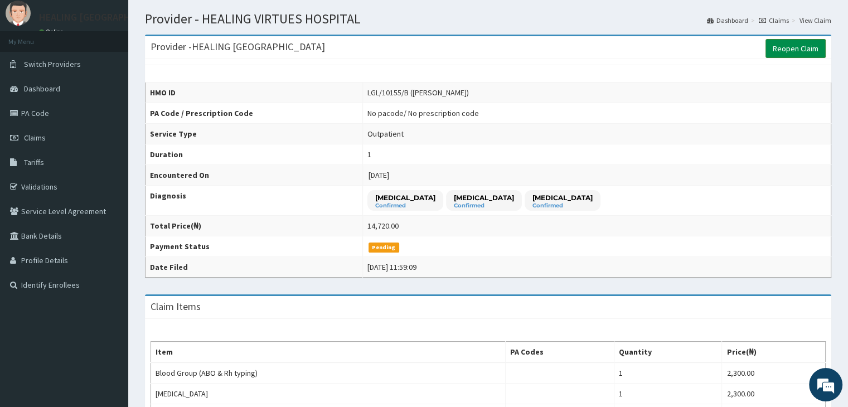
click at [798, 47] on link "Reopen Claim" at bounding box center [795, 48] width 60 height 19
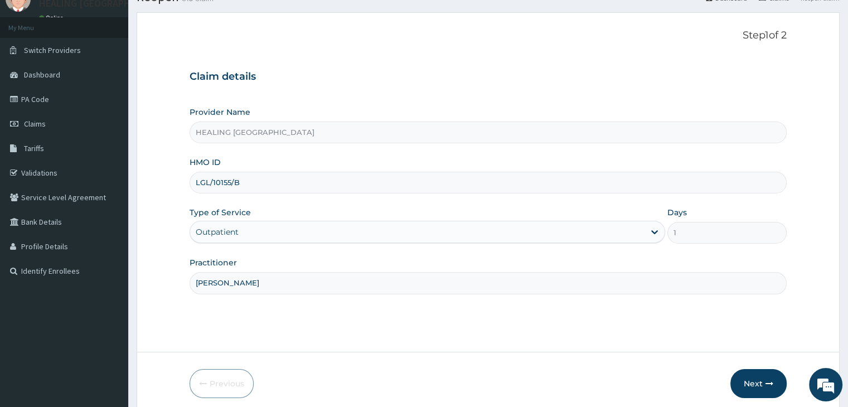
scroll to position [91, 0]
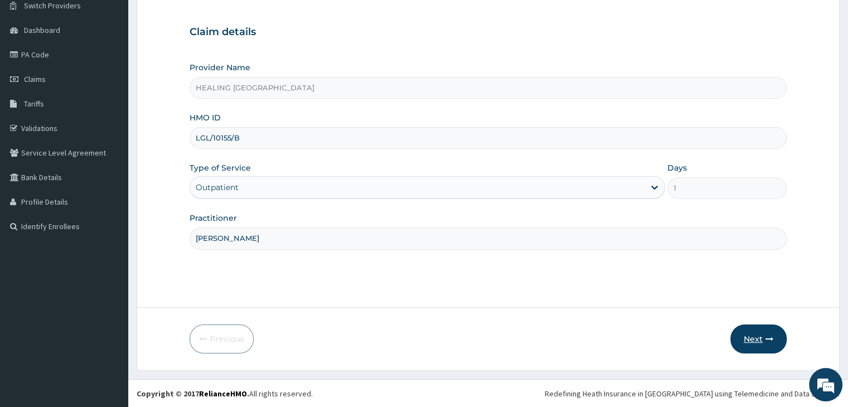
click at [754, 335] on button "Next" at bounding box center [758, 338] width 56 height 29
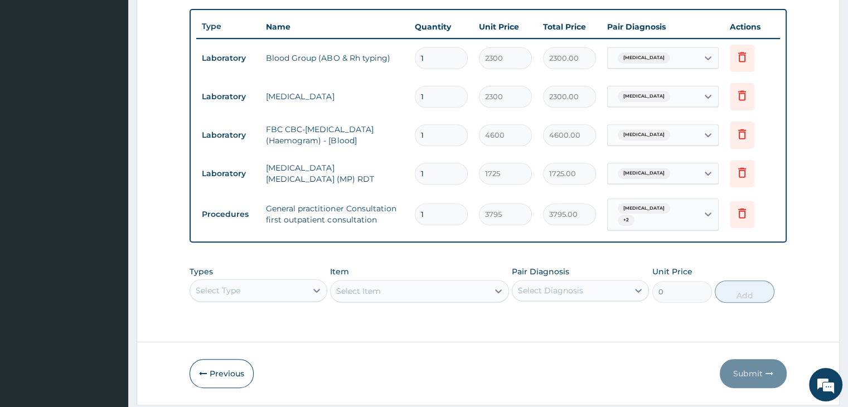
scroll to position [426, 0]
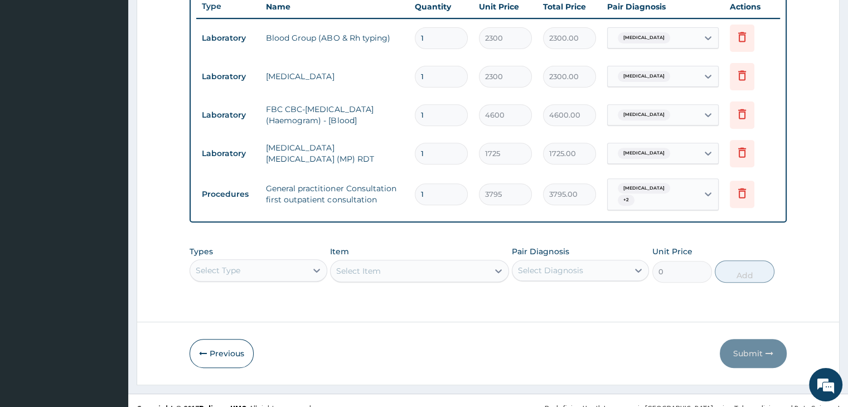
click at [270, 268] on div "Select Type" at bounding box center [257, 270] width 137 height 22
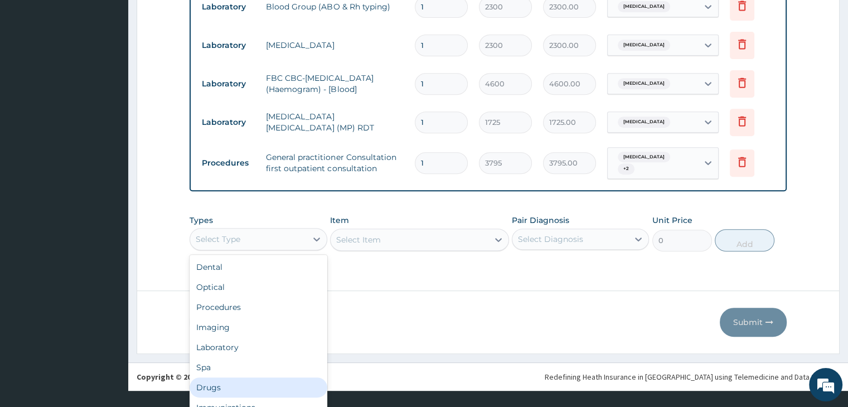
click at [230, 377] on div "Drugs" at bounding box center [257, 387] width 137 height 20
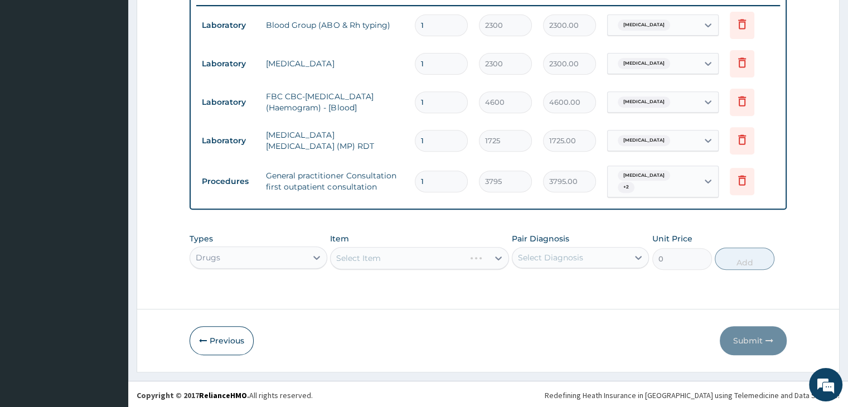
scroll to position [0, 0]
click at [427, 259] on div "Select Item" at bounding box center [419, 258] width 179 height 22
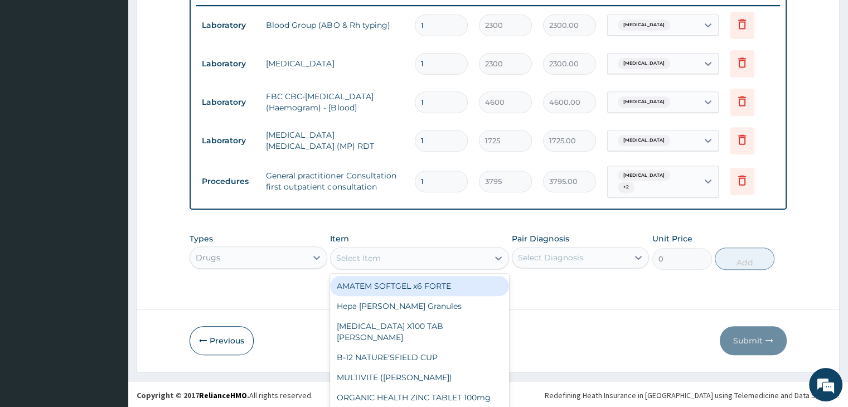
scroll to position [32, 0]
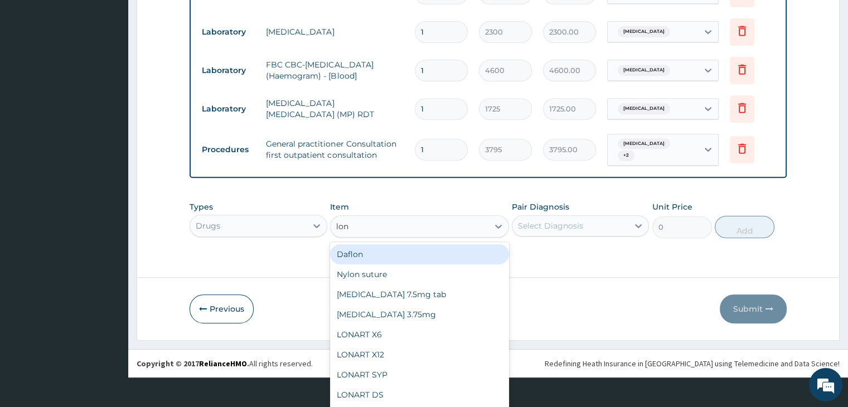
type input "[PERSON_NAME]"
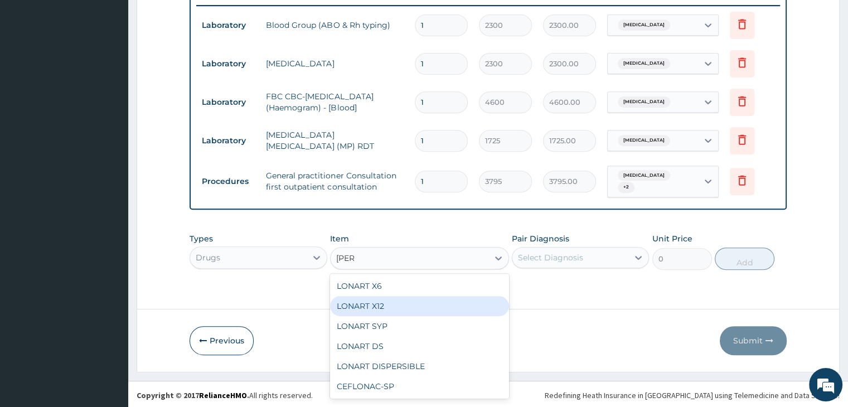
click at [411, 302] on div "LONART X12" at bounding box center [419, 306] width 179 height 20
type input "120.175"
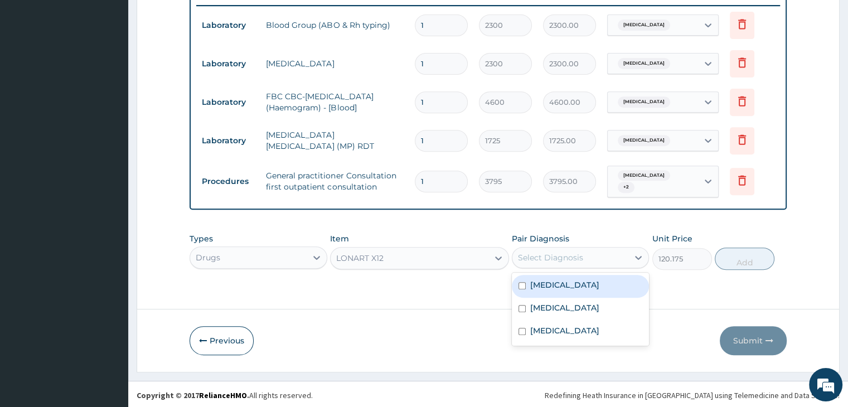
click at [579, 258] on div "Select Diagnosis" at bounding box center [550, 257] width 65 height 11
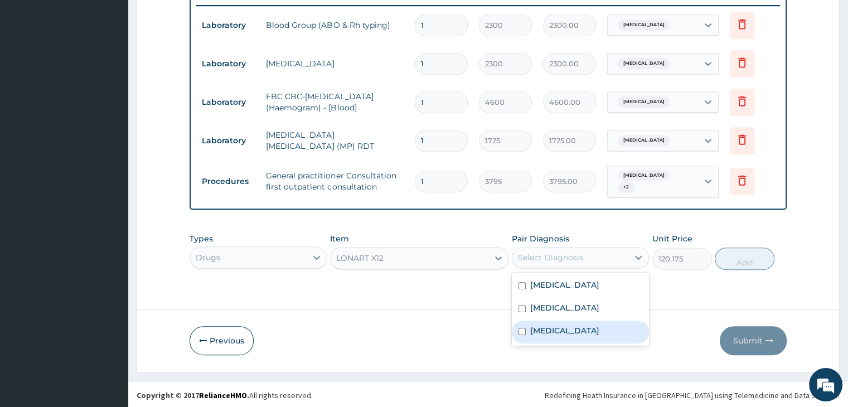
click at [557, 327] on label "[MEDICAL_DATA]" at bounding box center [564, 330] width 69 height 11
checkbox input "true"
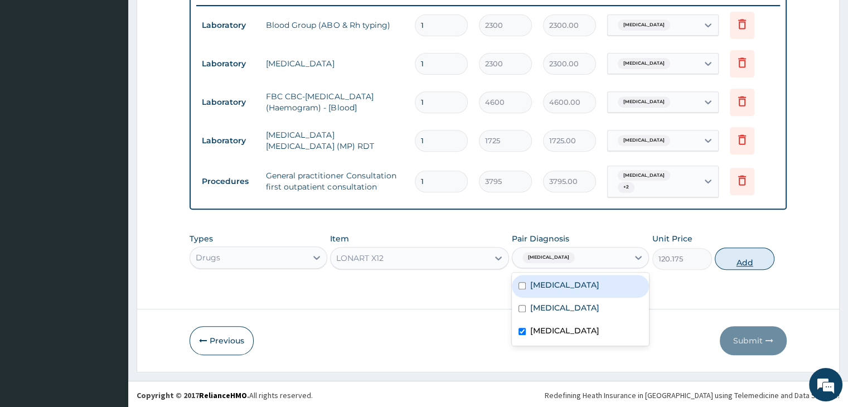
click at [739, 256] on button "Add" at bounding box center [744, 258] width 60 height 22
type input "0"
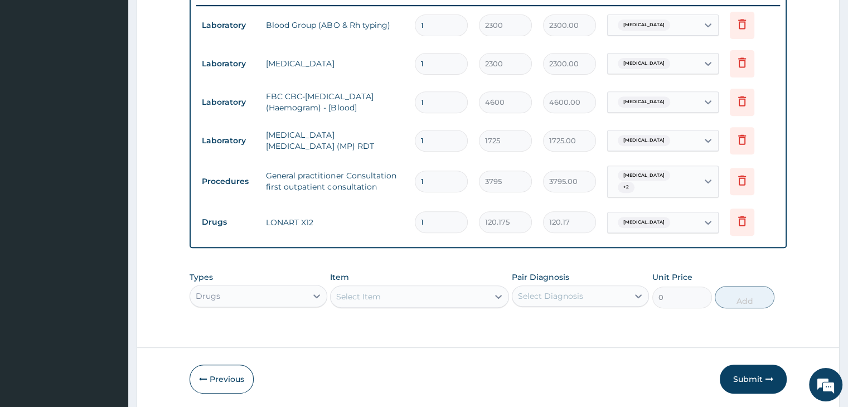
type input "12"
type input "1442.10"
type input "12"
click at [443, 288] on div "Select Item" at bounding box center [409, 297] width 158 height 18
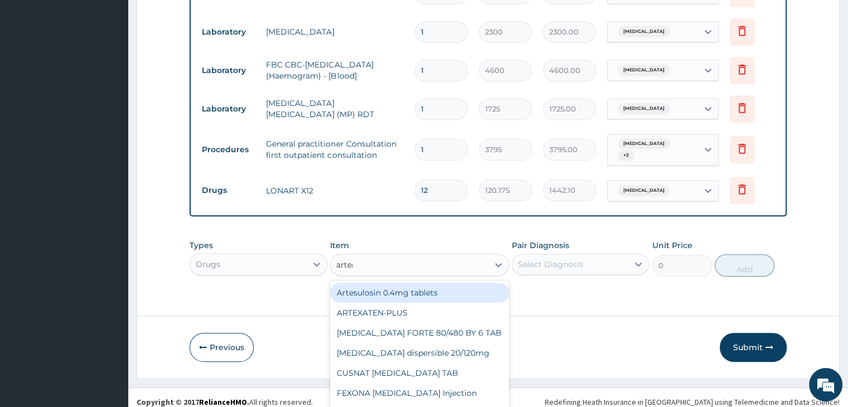
scroll to position [471, 0]
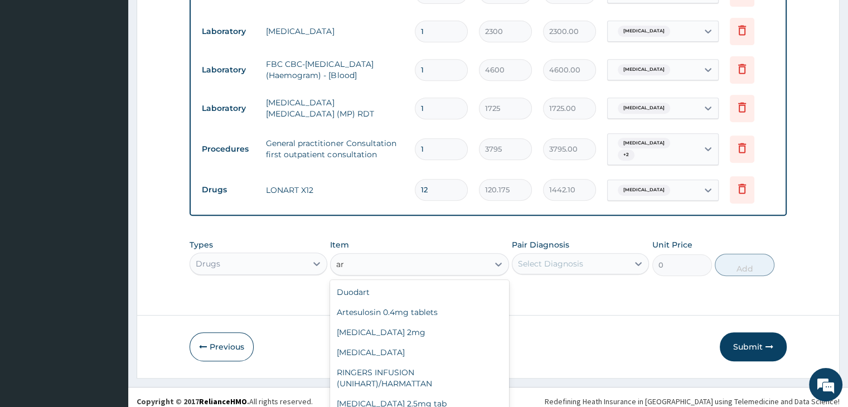
type input "a"
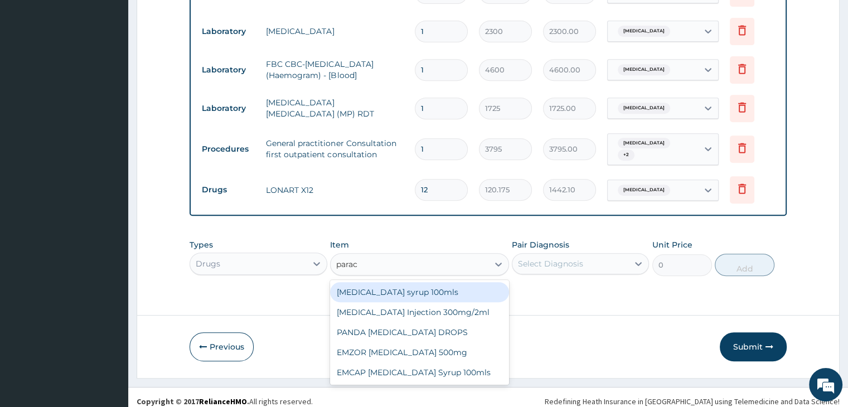
type input "parace"
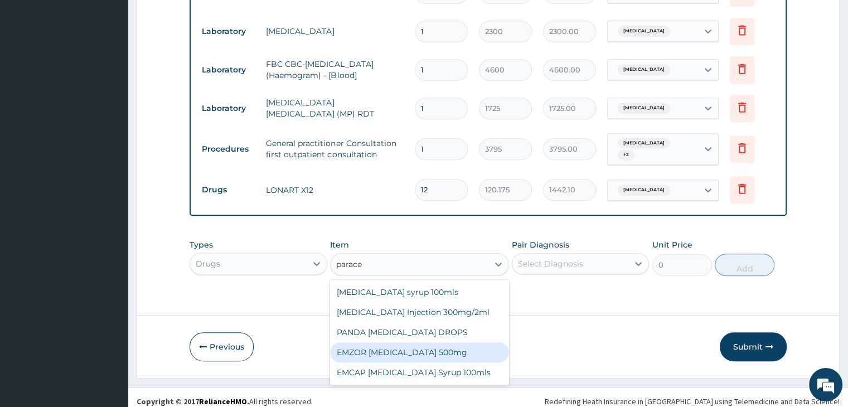
click at [431, 356] on div "EMZOR [MEDICAL_DATA] 500mg" at bounding box center [419, 352] width 179 height 20
type input "25.3"
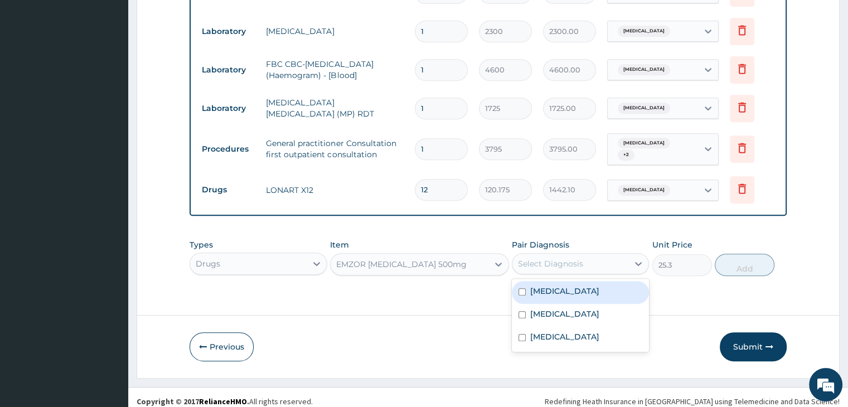
click at [564, 263] on div "Select Diagnosis" at bounding box center [550, 263] width 65 height 11
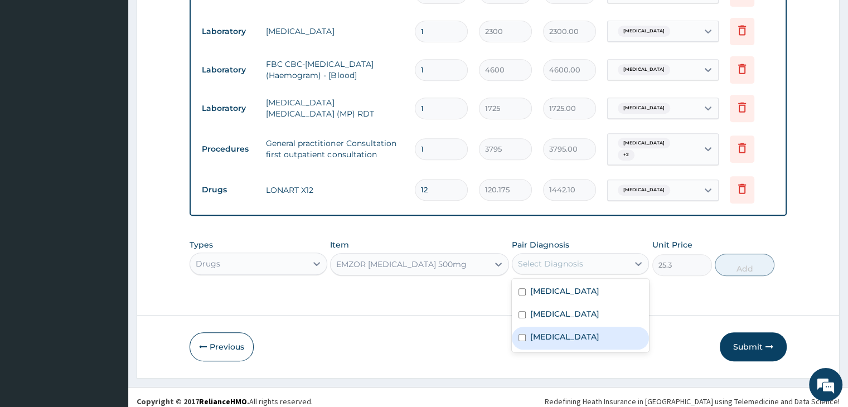
click at [570, 330] on div "[MEDICAL_DATA]" at bounding box center [580, 338] width 137 height 23
checkbox input "true"
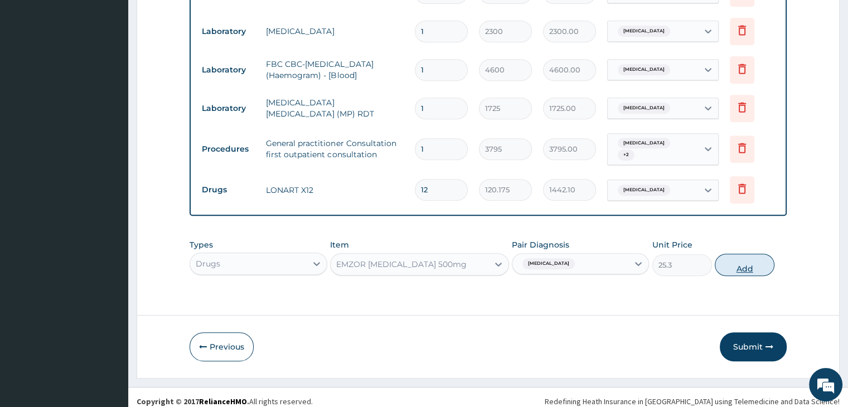
click at [747, 259] on button "Add" at bounding box center [744, 265] width 60 height 22
type input "0"
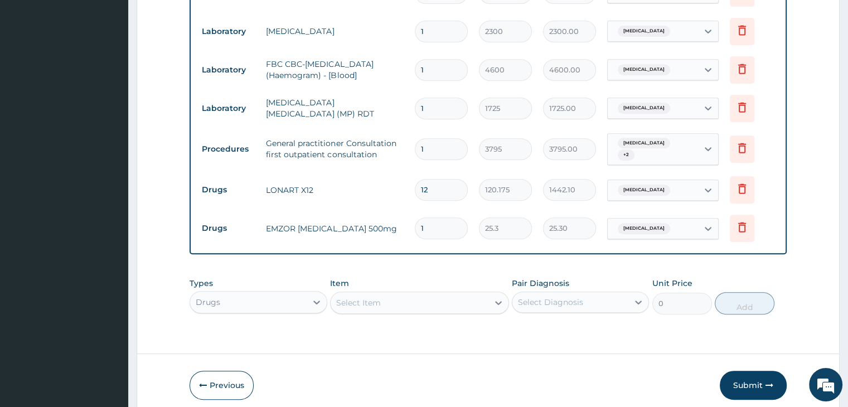
type input "12"
type input "303.60"
type input "12"
click at [490, 337] on form "Step 2 of 2 PA Code / Prescription Code Enter Code(Secondary Care Only) Encount…" at bounding box center [488, 2] width 703 height 829
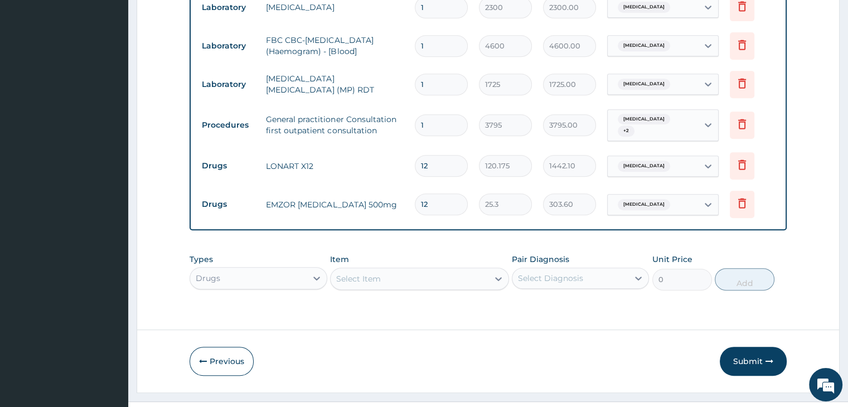
scroll to position [515, 0]
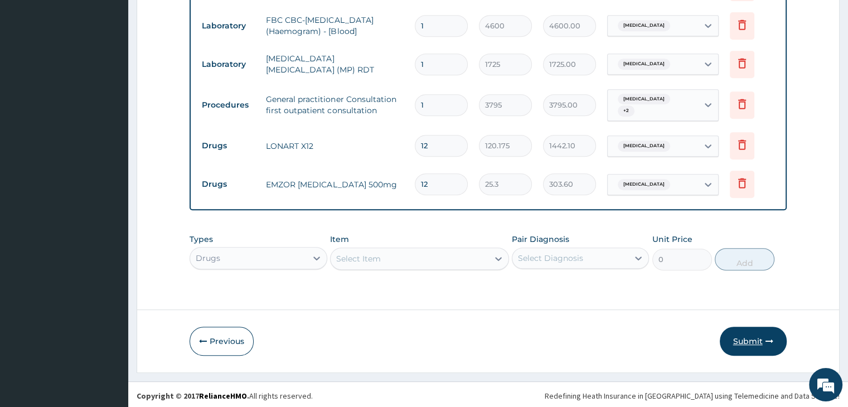
click at [752, 340] on button "Submit" at bounding box center [752, 341] width 67 height 29
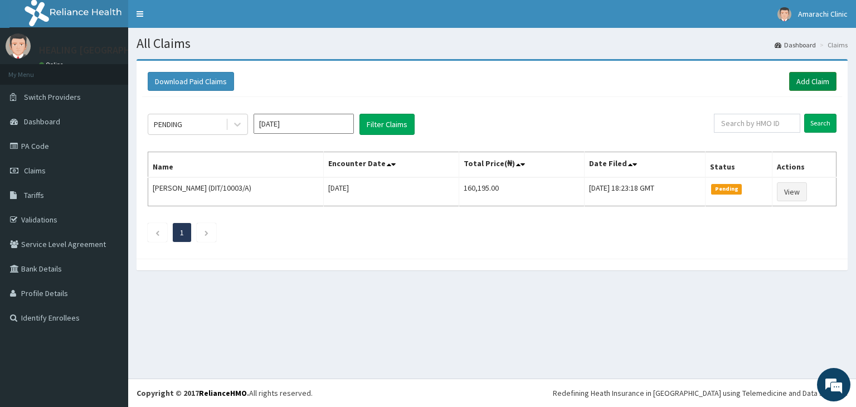
click at [810, 83] on link "Add Claim" at bounding box center [812, 81] width 47 height 19
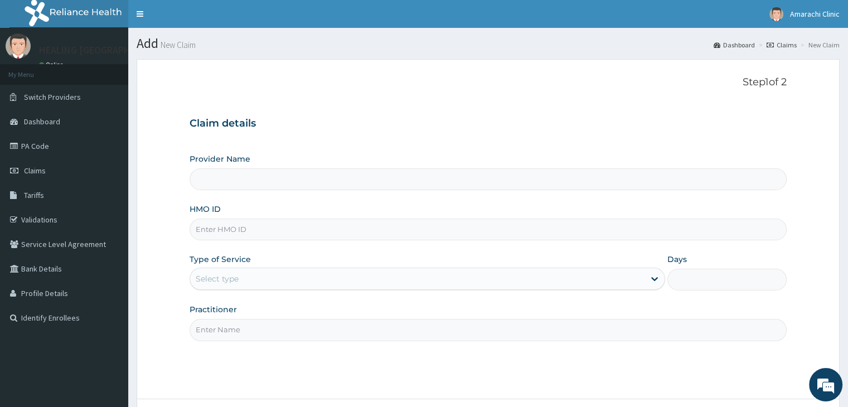
type input "HEALING [GEOGRAPHIC_DATA]"
click at [357, 231] on input "HMO ID" at bounding box center [487, 229] width 596 height 22
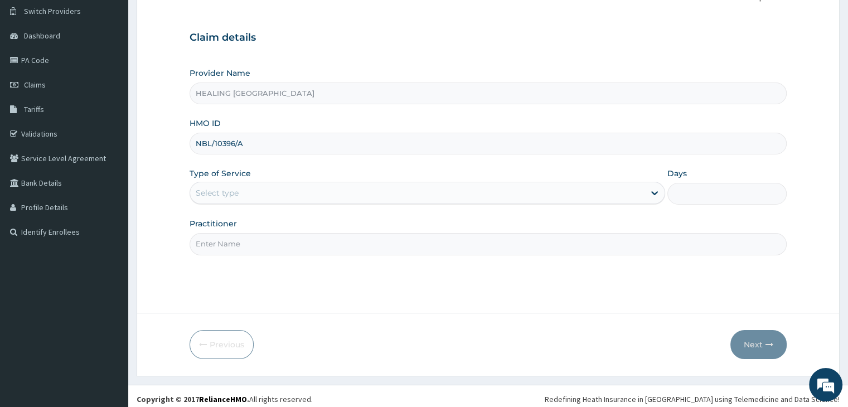
scroll to position [91, 0]
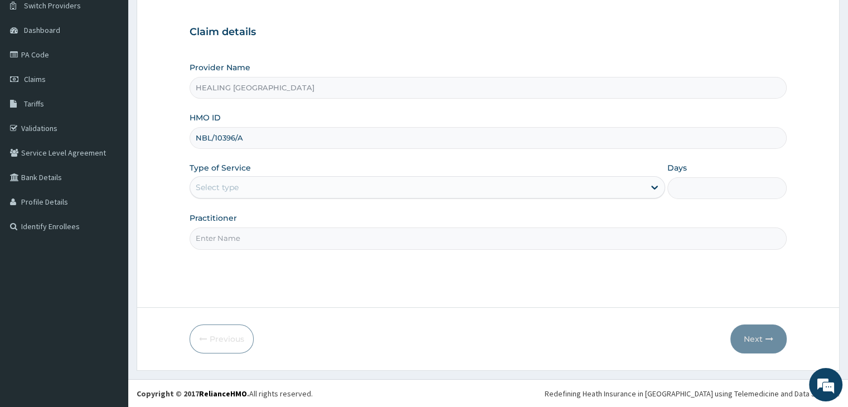
type input "NBL/10396/A"
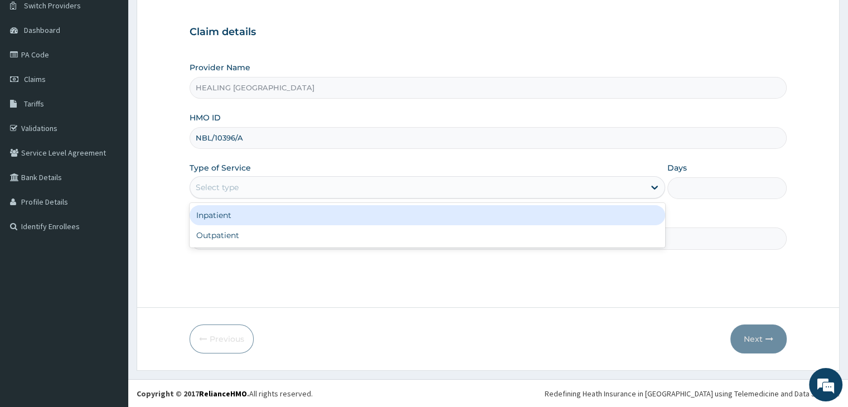
click at [344, 186] on div "Select type" at bounding box center [417, 187] width 454 height 18
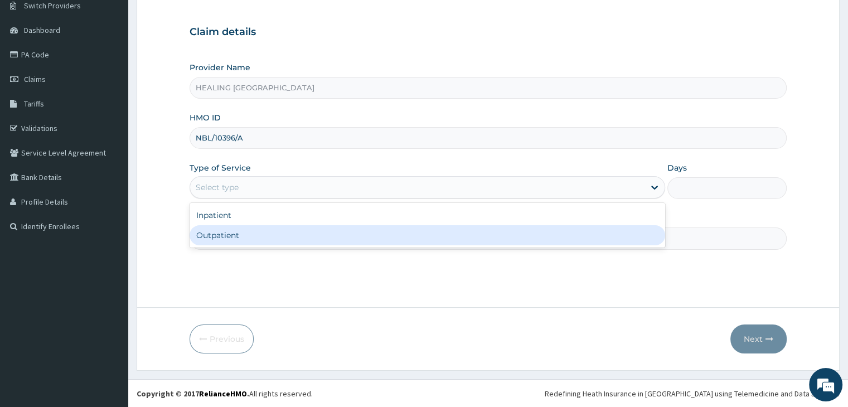
click at [350, 240] on div "Outpatient" at bounding box center [426, 235] width 475 height 20
type input "1"
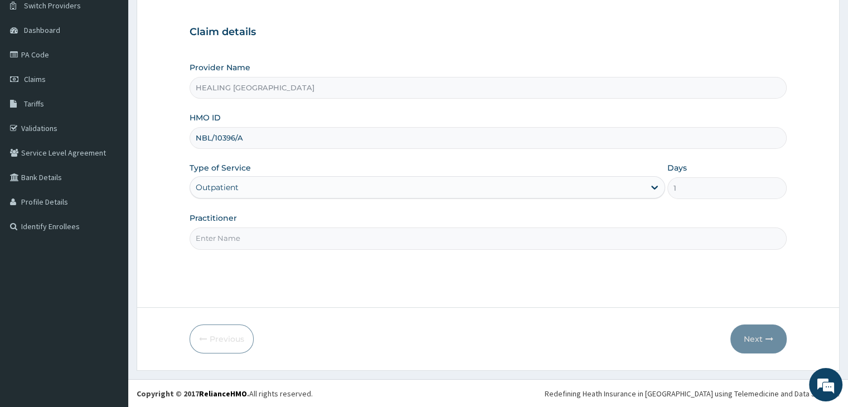
click at [349, 240] on input "Practitioner" at bounding box center [487, 238] width 596 height 22
type input "[PERSON_NAME]"
click at [766, 341] on icon "button" at bounding box center [769, 339] width 8 height 8
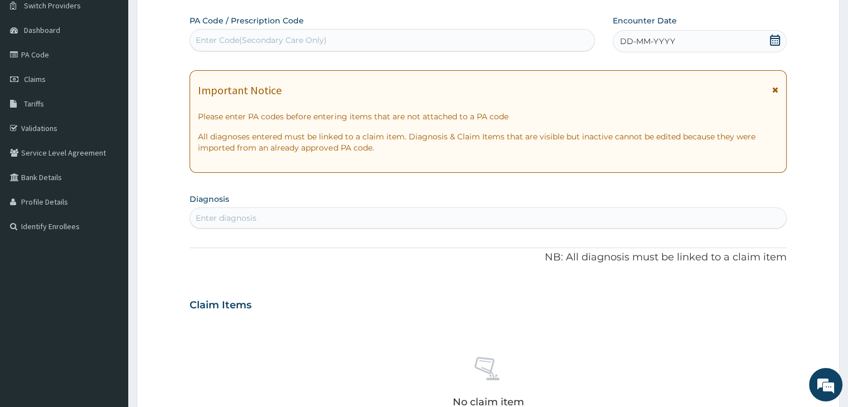
click at [771, 44] on icon at bounding box center [775, 40] width 10 height 11
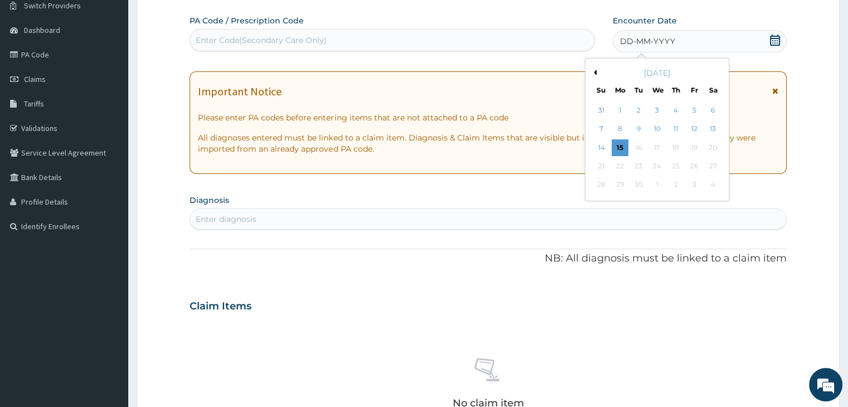
click at [595, 74] on button "Previous Month" at bounding box center [594, 73] width 6 height 6
click at [695, 167] on div "22" at bounding box center [693, 166] width 17 height 17
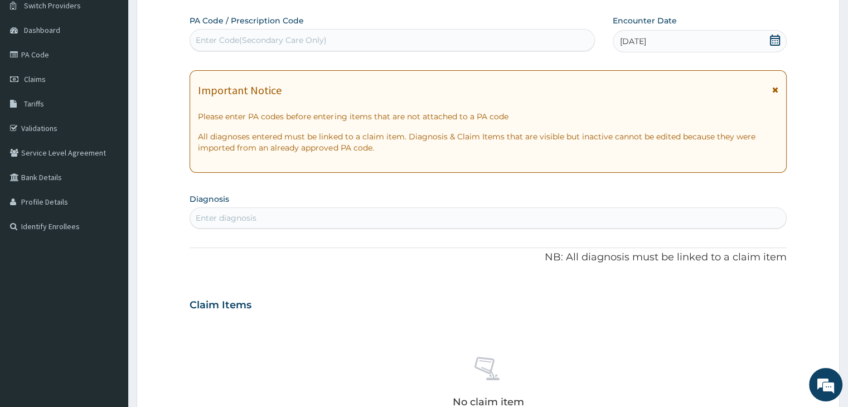
click at [361, 216] on div "Enter diagnosis" at bounding box center [487, 218] width 595 height 18
type input "upper respirat"
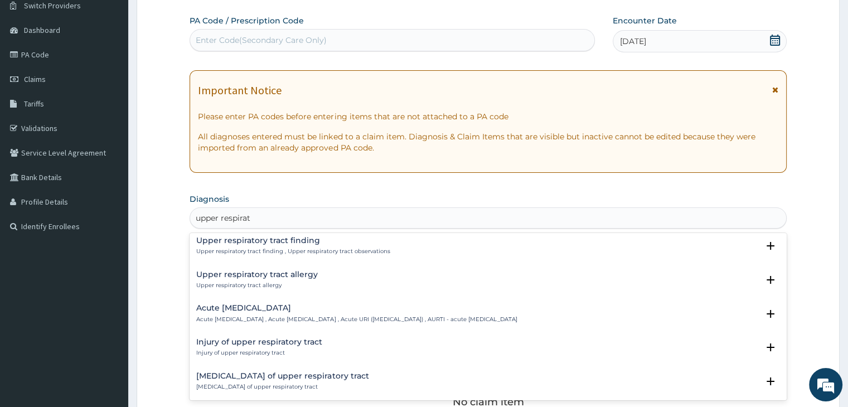
scroll to position [56, 0]
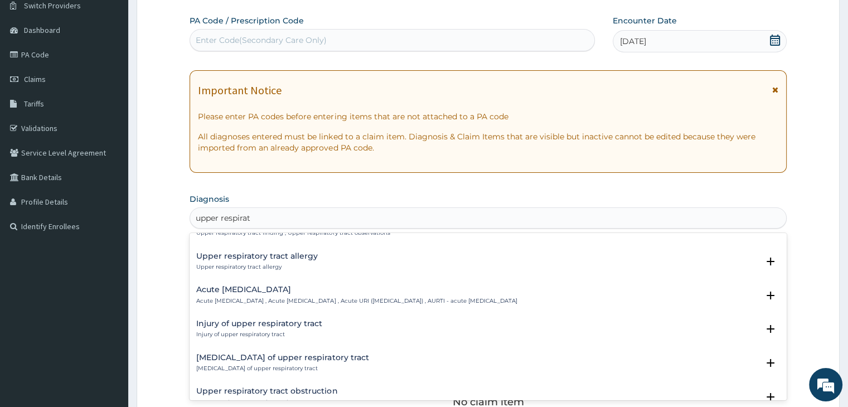
click at [304, 293] on h4 "Acute upper respiratory infection" at bounding box center [356, 289] width 320 height 8
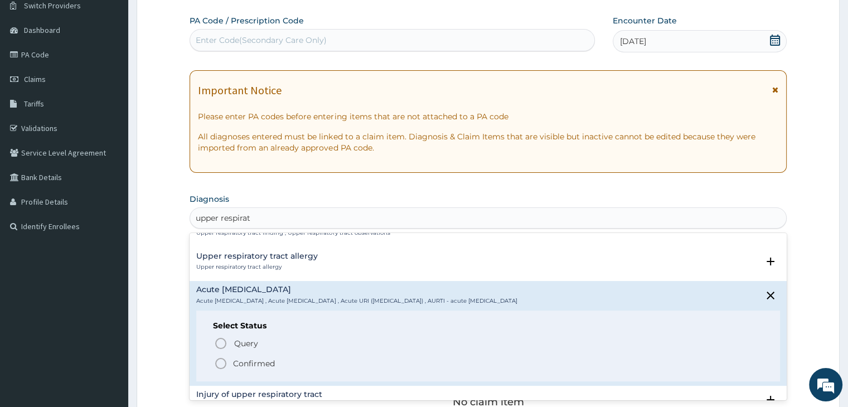
click at [218, 366] on circle "status option filled" at bounding box center [221, 363] width 10 height 10
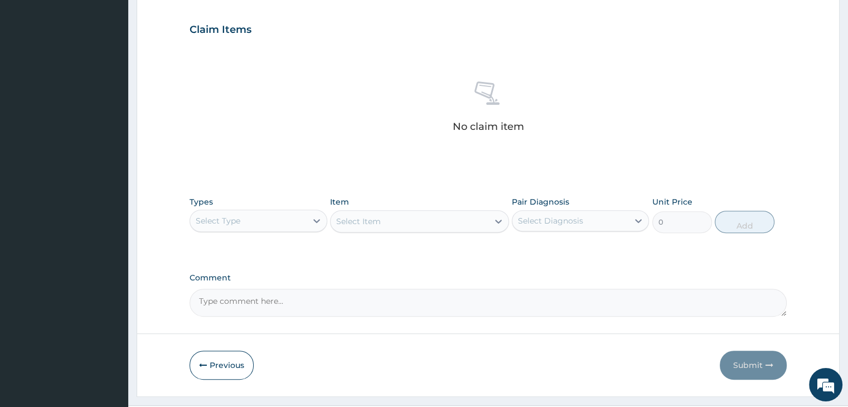
scroll to position [370, 0]
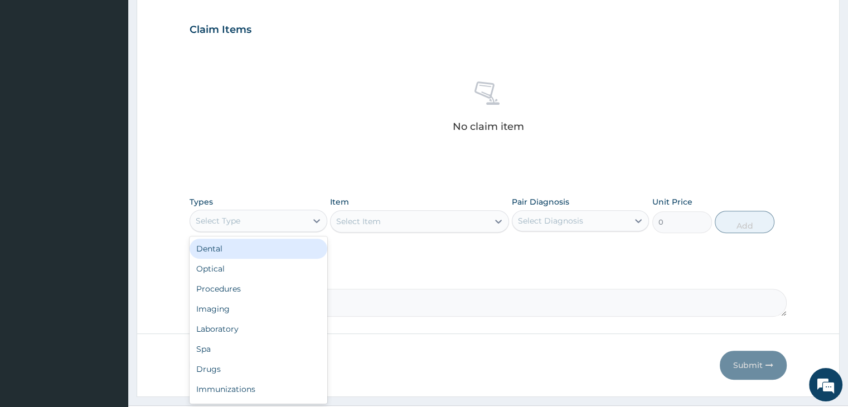
click at [270, 226] on div "Select Type" at bounding box center [248, 221] width 116 height 18
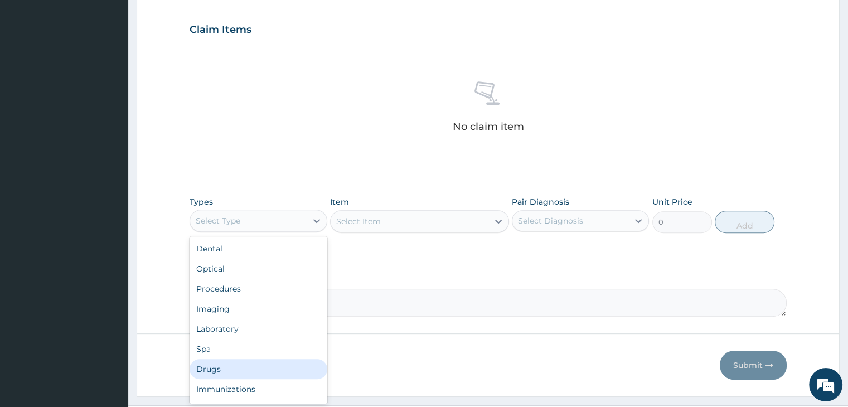
click at [249, 368] on div "Drugs" at bounding box center [257, 369] width 137 height 20
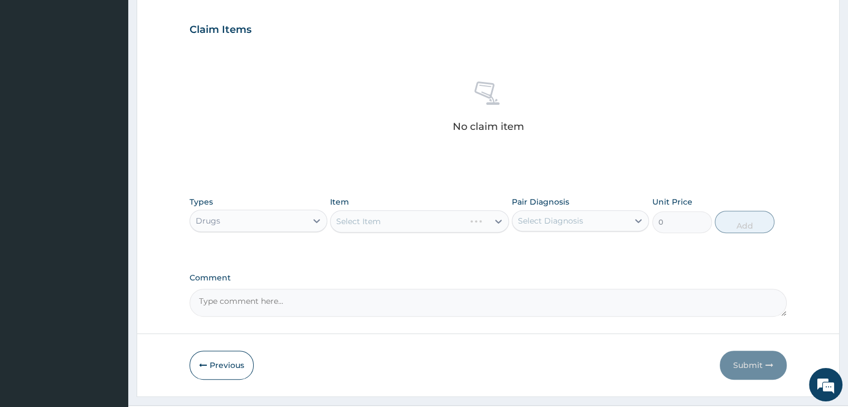
click at [432, 220] on div "Select Item" at bounding box center [419, 221] width 179 height 22
click at [452, 215] on div "Select Item" at bounding box center [409, 221] width 158 height 18
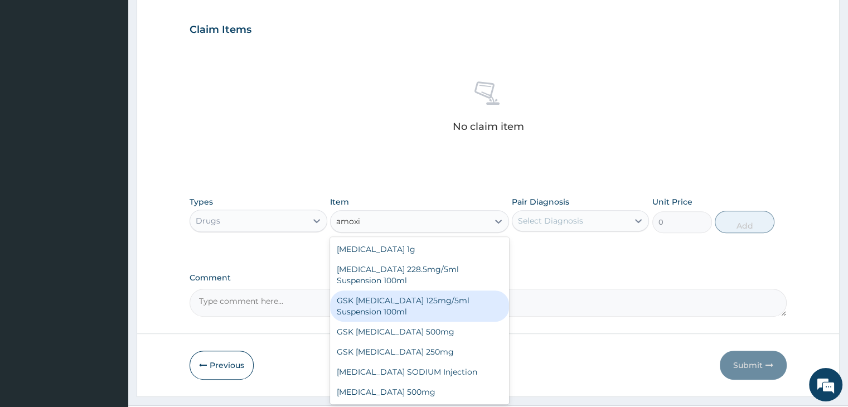
scroll to position [20, 0]
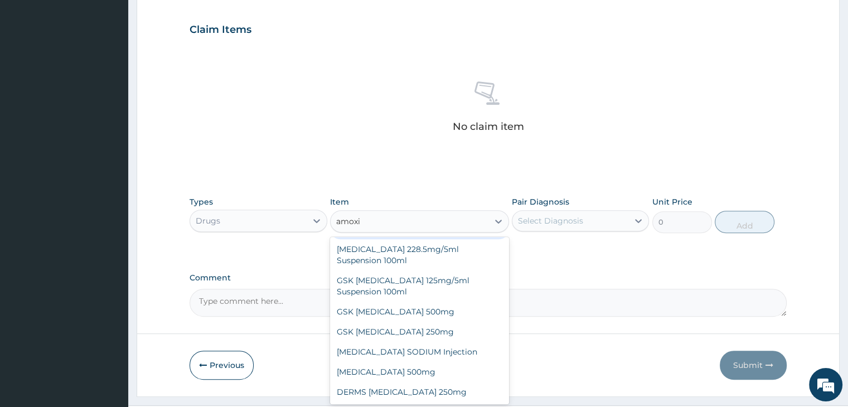
click at [347, 219] on input "amoxi" at bounding box center [348, 221] width 25 height 11
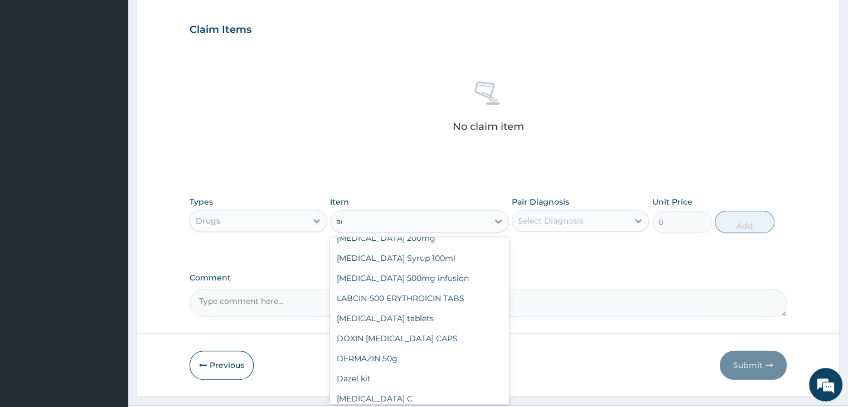
scroll to position [0, 0]
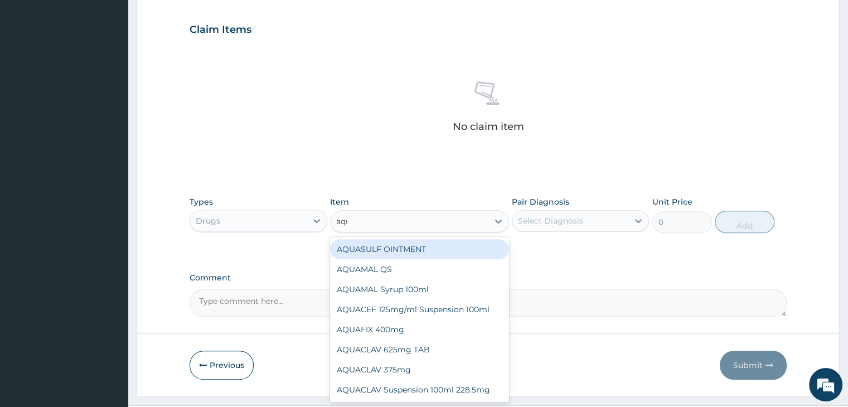
type input "aqua"
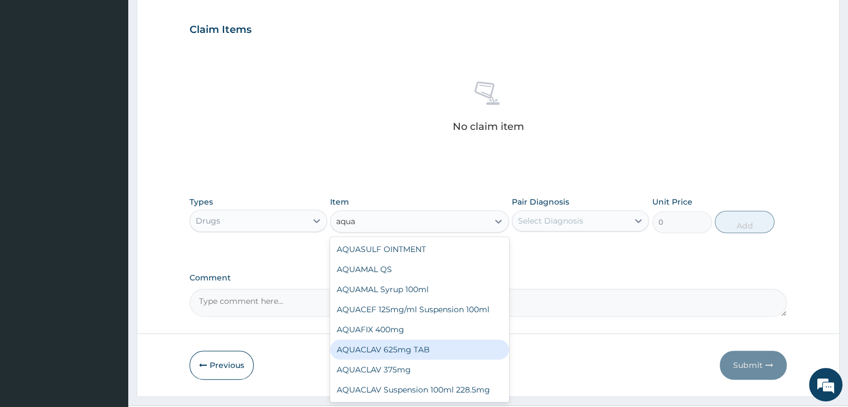
click at [397, 348] on div "AQUACLAV 625mg TAB" at bounding box center [419, 349] width 179 height 20
type input "259.325"
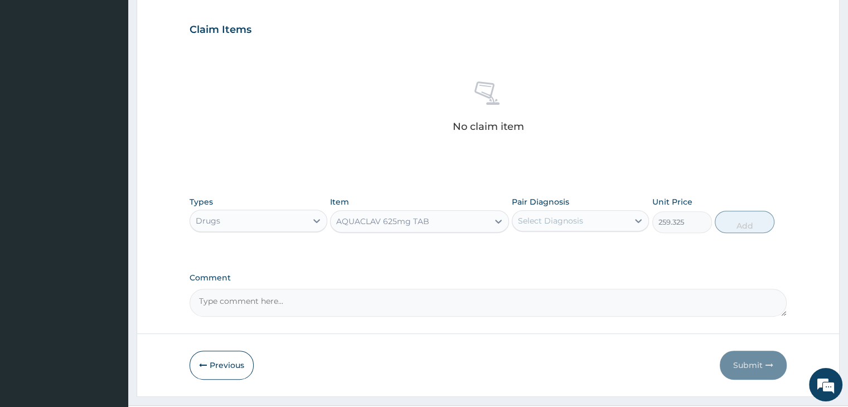
click at [606, 216] on div "Select Diagnosis" at bounding box center [570, 221] width 116 height 18
click at [585, 254] on label "Acute upper respiratory infection" at bounding box center [577, 247] width 95 height 11
checkbox input "true"
click at [744, 218] on button "Add" at bounding box center [744, 222] width 60 height 22
type input "0"
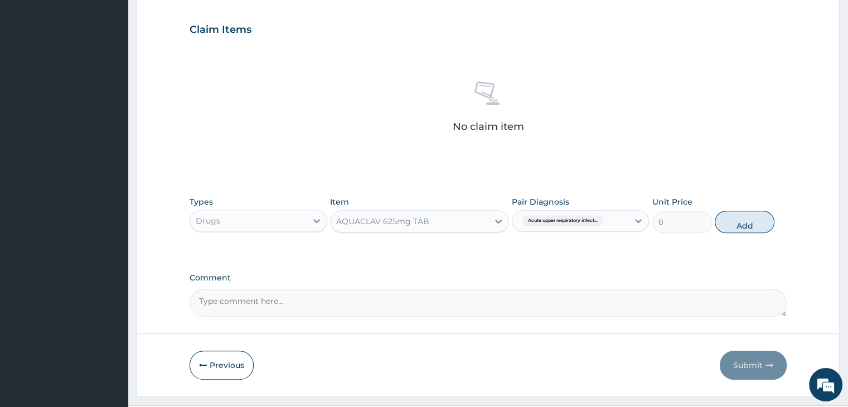
scroll to position [342, 0]
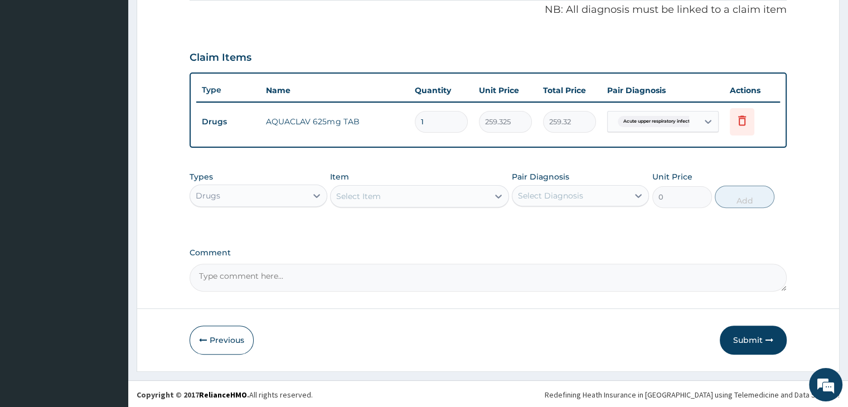
click at [410, 201] on div "Select Item" at bounding box center [409, 196] width 158 height 18
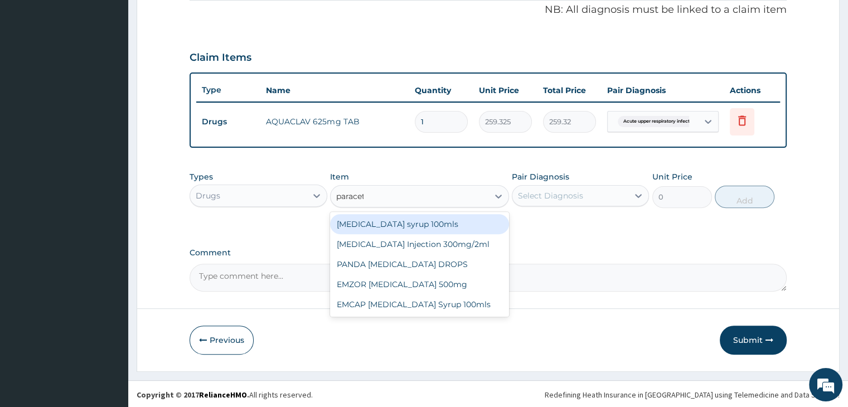
type input "paraceta"
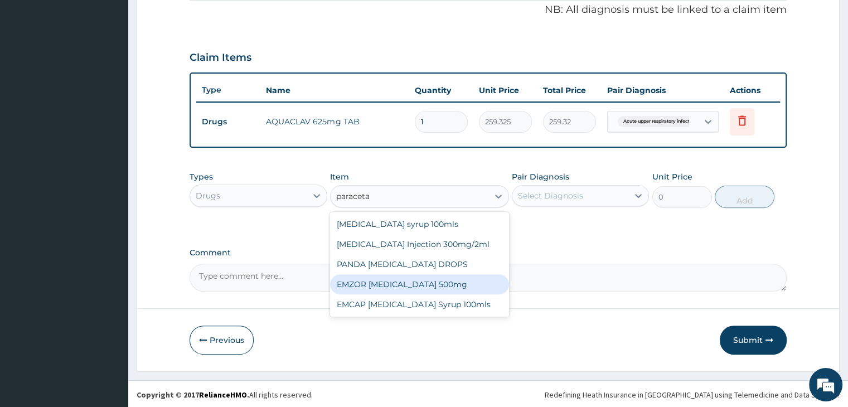
click at [431, 282] on div "EMZOR PARACETAMOL 500mg" at bounding box center [419, 284] width 179 height 20
type input "25.3"
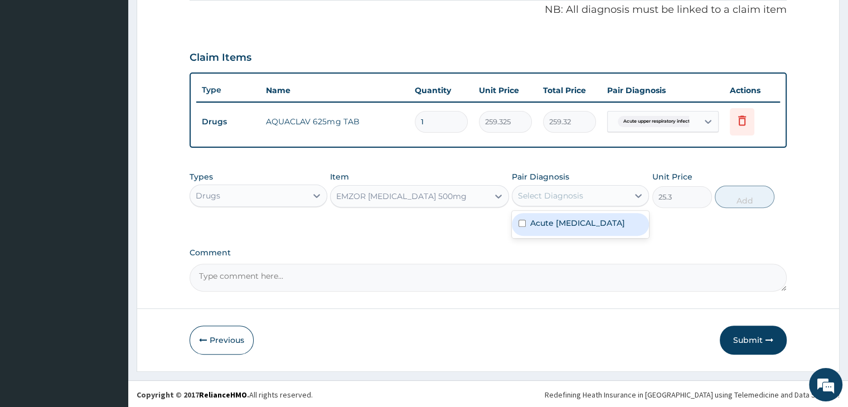
click at [604, 189] on div "Select Diagnosis" at bounding box center [570, 196] width 116 height 18
click at [586, 224] on label "Acute upper respiratory infection" at bounding box center [577, 222] width 95 height 11
checkbox input "true"
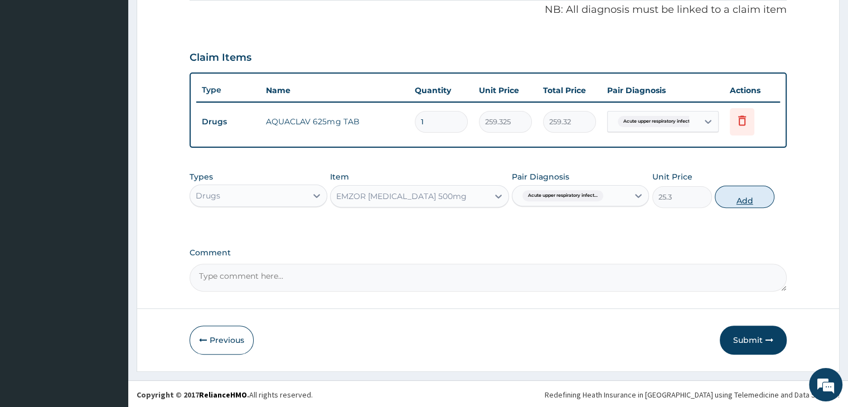
click at [739, 193] on button "Add" at bounding box center [744, 197] width 60 height 22
type input "0"
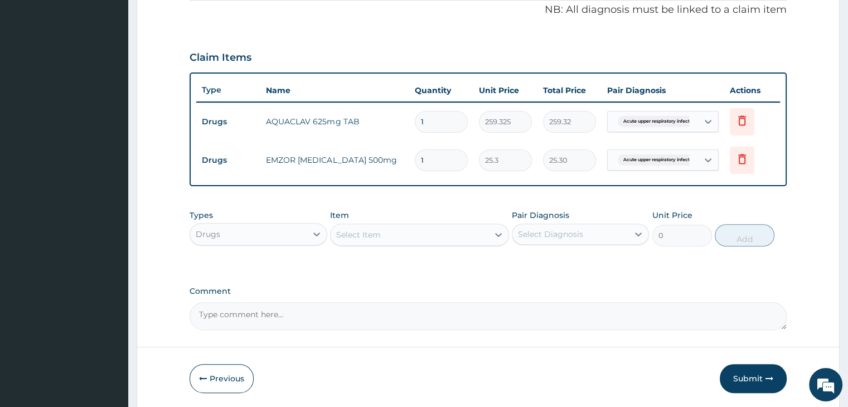
click at [270, 239] on div "Drugs" at bounding box center [248, 234] width 116 height 18
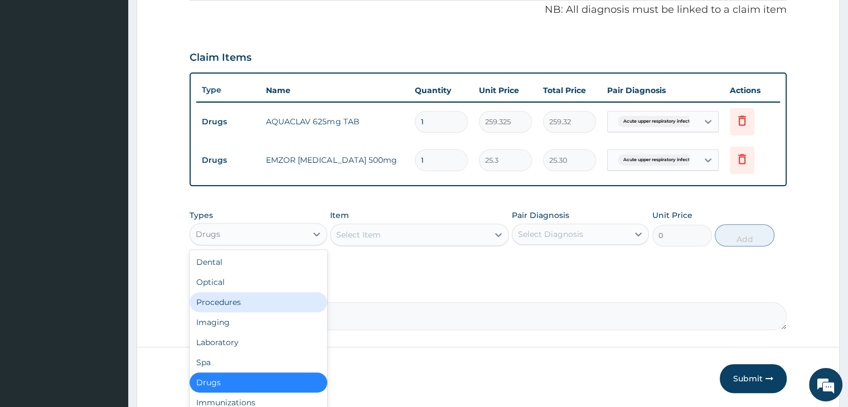
click at [252, 301] on div "Procedures" at bounding box center [257, 302] width 137 height 20
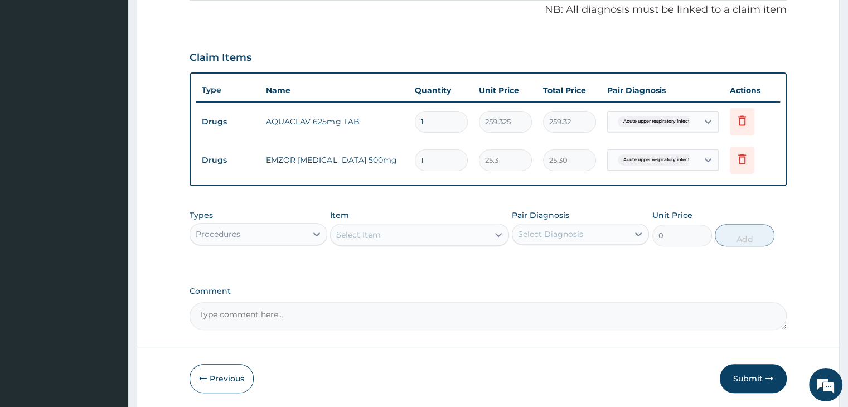
click at [419, 242] on div "Select Item" at bounding box center [419, 234] width 179 height 22
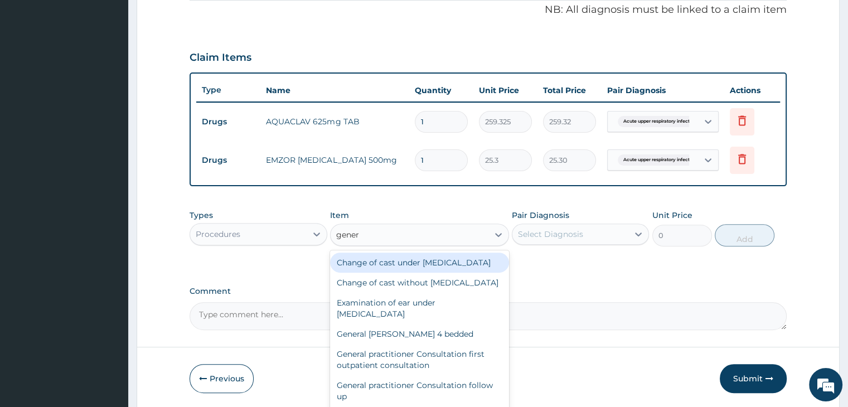
type input "genera"
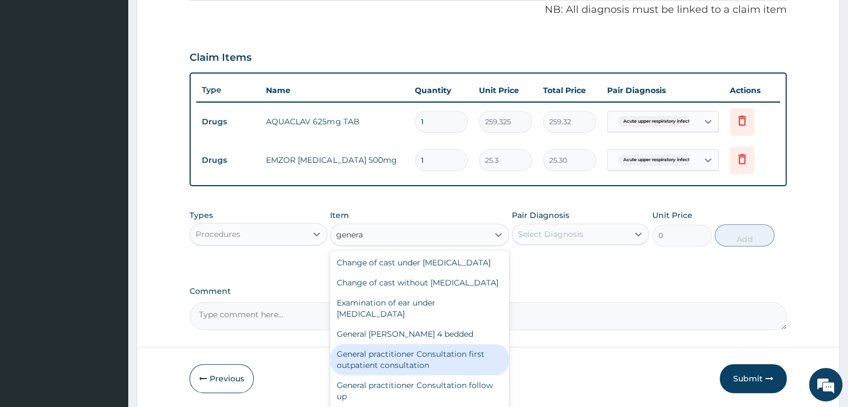
click at [421, 375] on div "General practitioner Consultation first outpatient consultation" at bounding box center [419, 359] width 179 height 31
type input "3795"
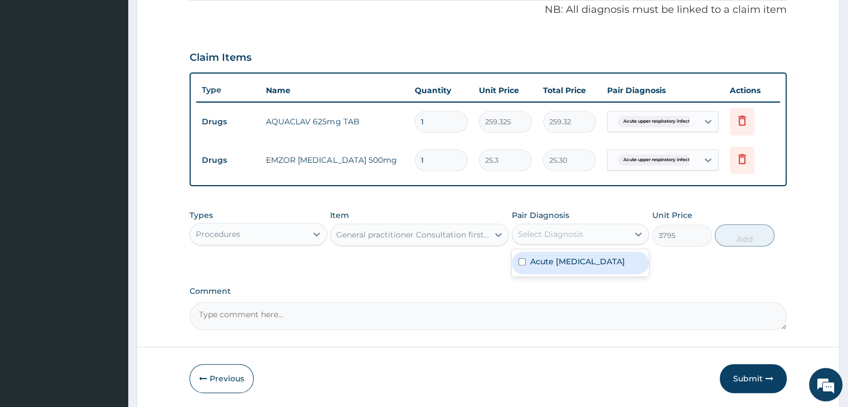
click at [587, 225] on div "Select Diagnosis" at bounding box center [570, 234] width 116 height 18
click at [576, 263] on label "Acute upper respiratory infection" at bounding box center [577, 261] width 95 height 11
checkbox input "true"
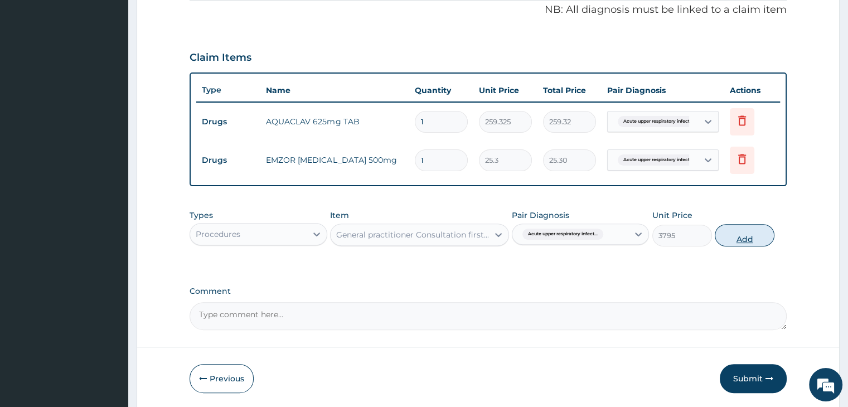
click at [742, 226] on button "Add" at bounding box center [744, 235] width 60 height 22
type input "0"
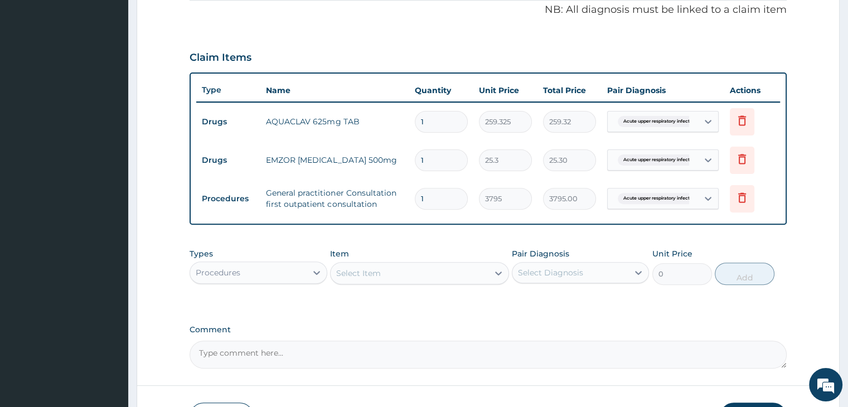
click at [446, 159] on input "1" at bounding box center [441, 160] width 53 height 22
type input "18"
type input "455.40"
type input "18"
click at [447, 119] on input "1" at bounding box center [441, 122] width 53 height 22
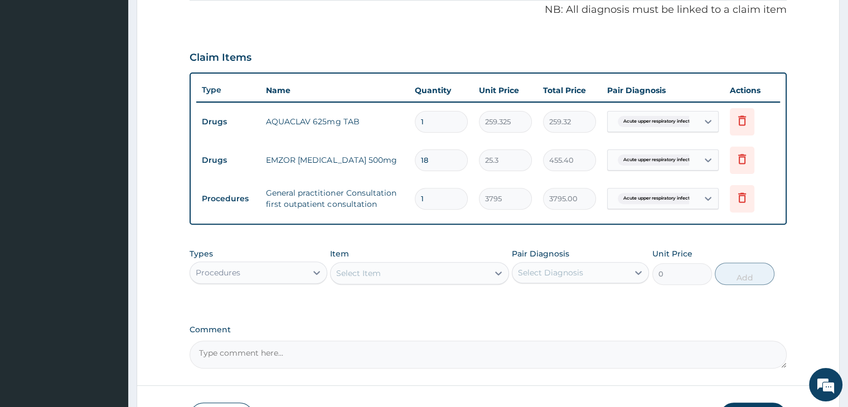
type input "14"
type input "3630.55"
type input "14"
click at [455, 301] on div "Types Procedures Item Select Item Pair Diagnosis Select Diagnosis Unit Price 0 …" at bounding box center [487, 274] width 596 height 65
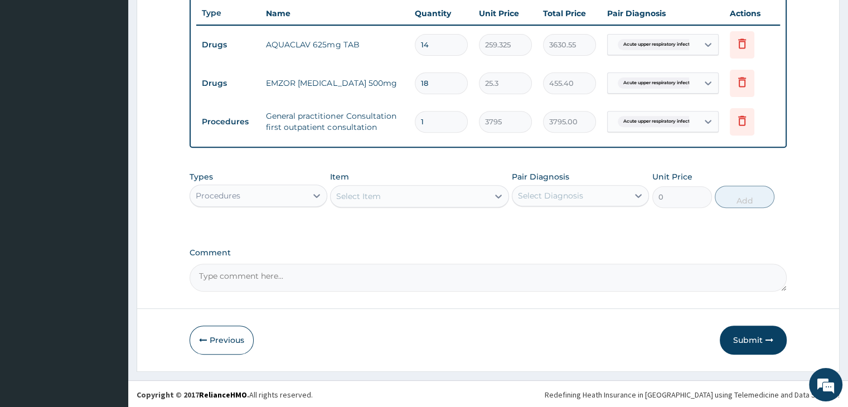
click at [751, 337] on button "Submit" at bounding box center [752, 339] width 67 height 29
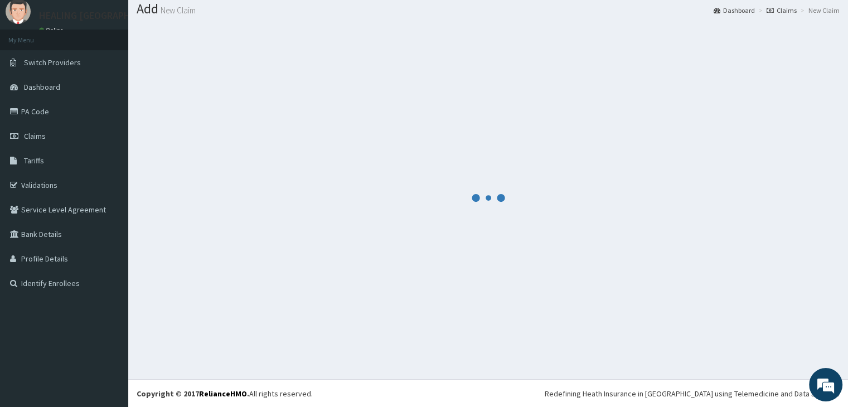
scroll to position [419, 0]
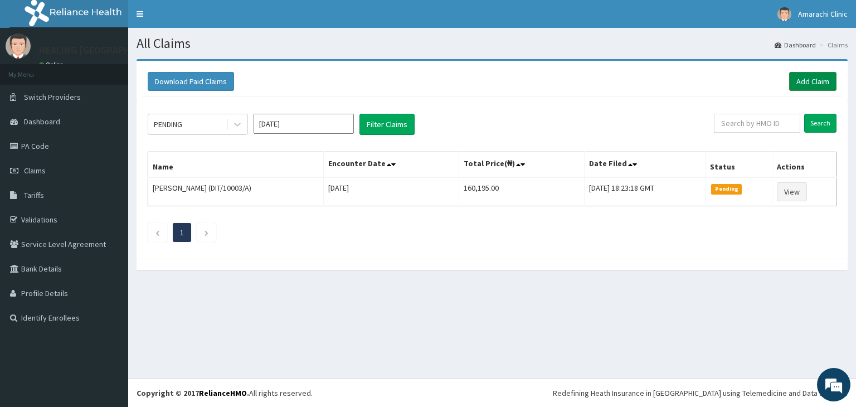
click at [816, 84] on link "Add Claim" at bounding box center [812, 81] width 47 height 19
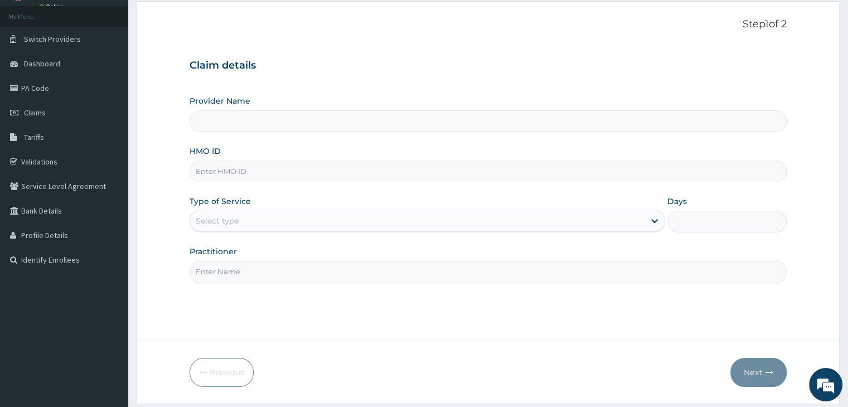
scroll to position [91, 0]
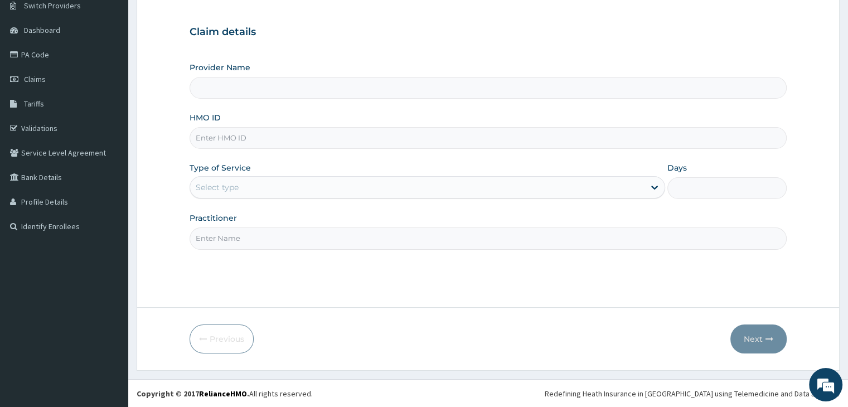
click at [318, 137] on input "HMO ID" at bounding box center [487, 138] width 596 height 22
type input "HEALING [GEOGRAPHIC_DATA]"
type input "GOM/10062/A"
click at [395, 179] on div "Select type" at bounding box center [417, 187] width 454 height 18
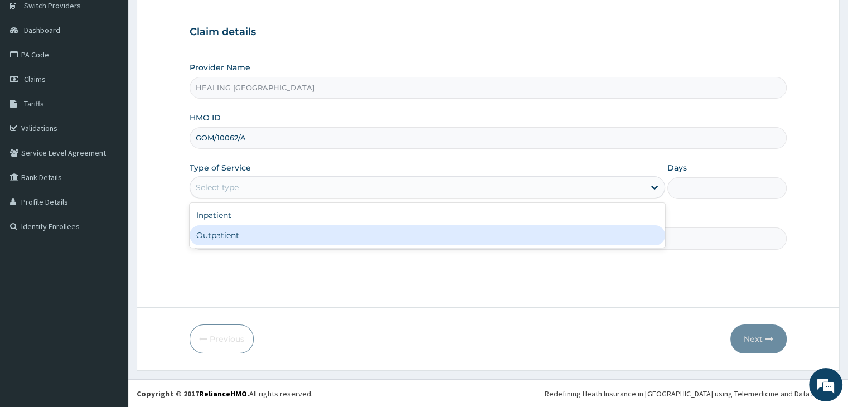
click at [381, 232] on div "Outpatient" at bounding box center [426, 235] width 475 height 20
type input "1"
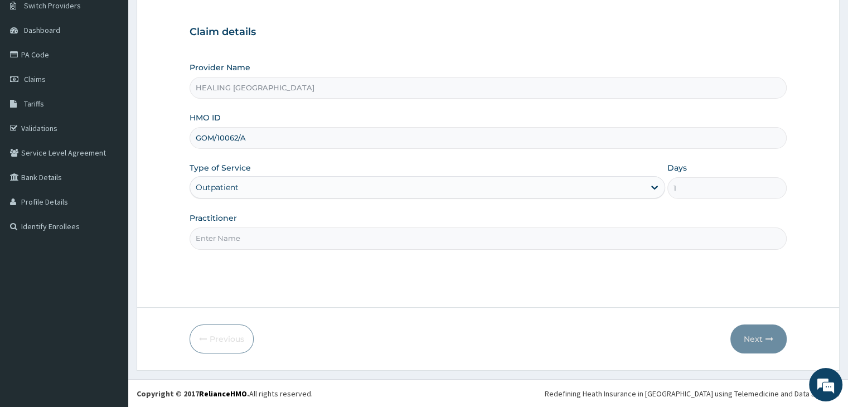
click at [421, 250] on div "Step 1 of 2 Claim details Provider Name HEALING VIRTUES HOSPITAL HMO ID GOM/100…" at bounding box center [487, 137] width 596 height 305
click at [417, 244] on input "Practitioner" at bounding box center [487, 238] width 596 height 22
type input "[PERSON_NAME]"
click at [753, 336] on button "Next" at bounding box center [758, 338] width 56 height 29
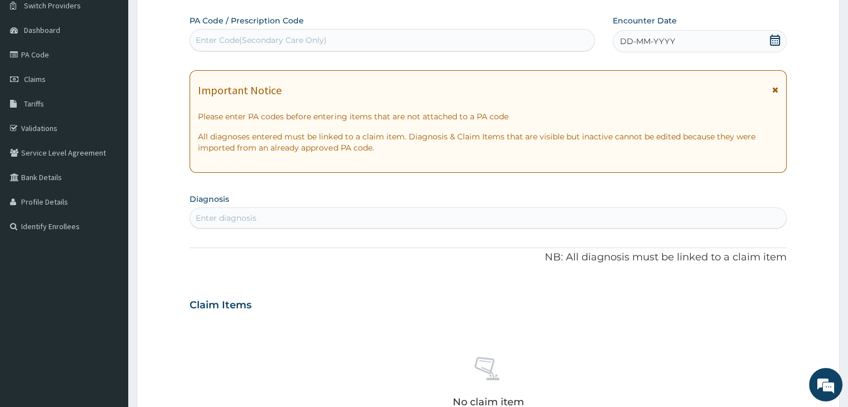
click at [773, 38] on icon at bounding box center [774, 40] width 11 height 11
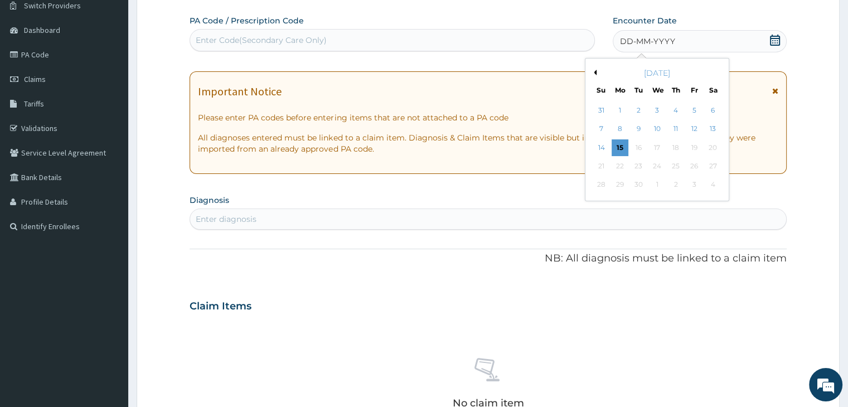
click at [594, 72] on button "Previous Month" at bounding box center [594, 73] width 6 height 6
click at [709, 169] on div "23" at bounding box center [712, 166] width 17 height 17
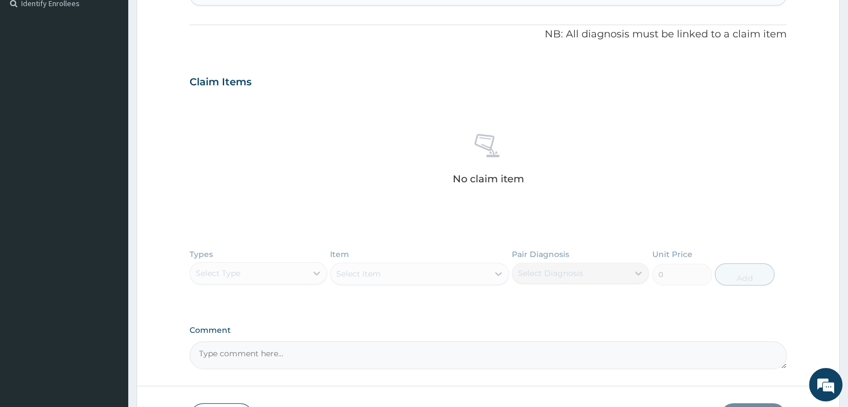
scroll to position [203, 0]
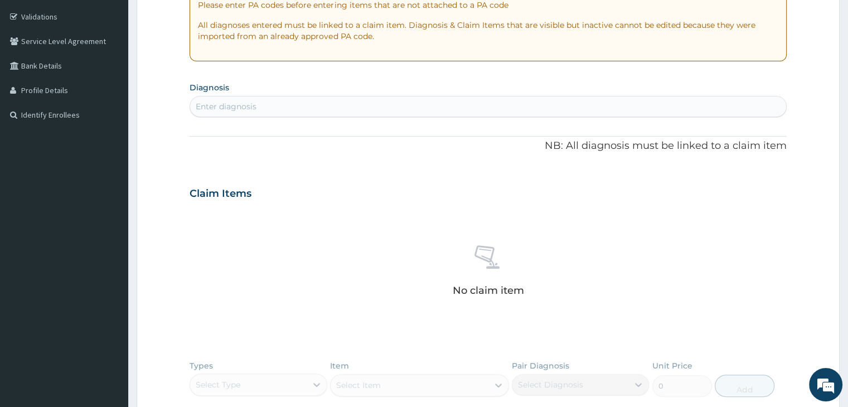
click at [374, 111] on div "Enter diagnosis" at bounding box center [487, 107] width 595 height 18
type input "[MEDICAL_DATA]"
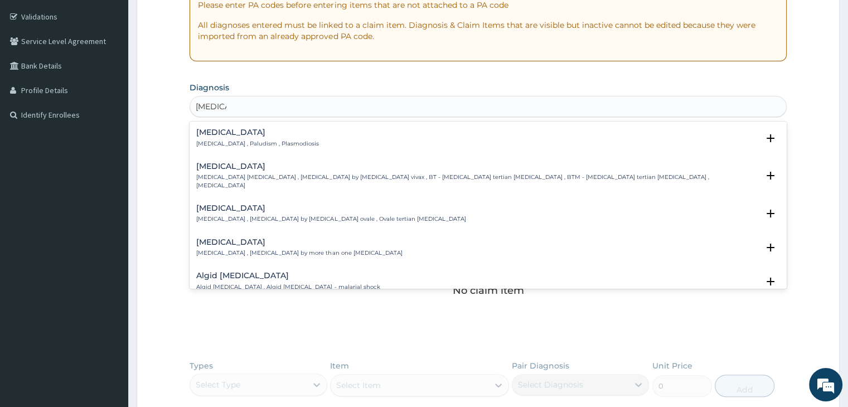
click at [245, 140] on p "[MEDICAL_DATA] , Paludism , Plasmodiosis" at bounding box center [257, 144] width 123 height 8
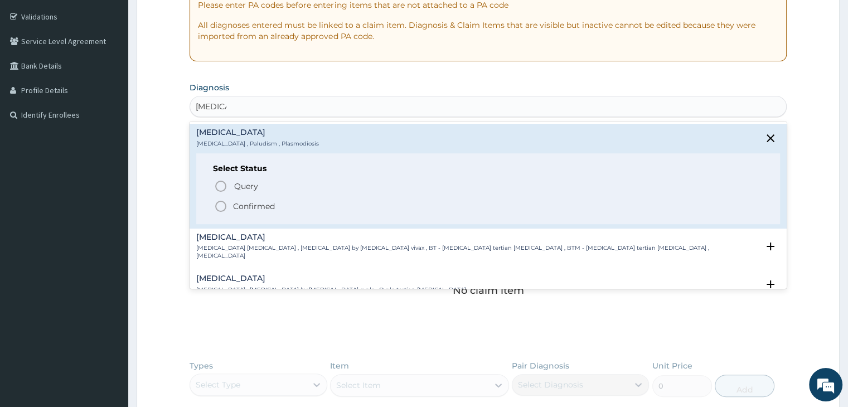
click at [222, 206] on icon "status option filled" at bounding box center [220, 205] width 13 height 13
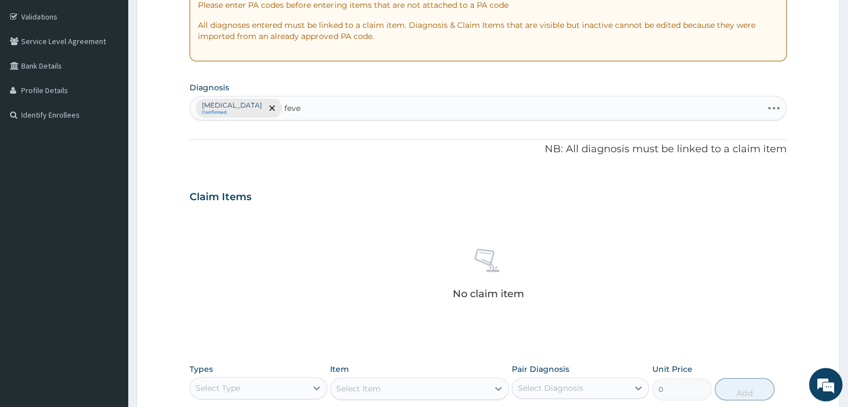
type input "fever"
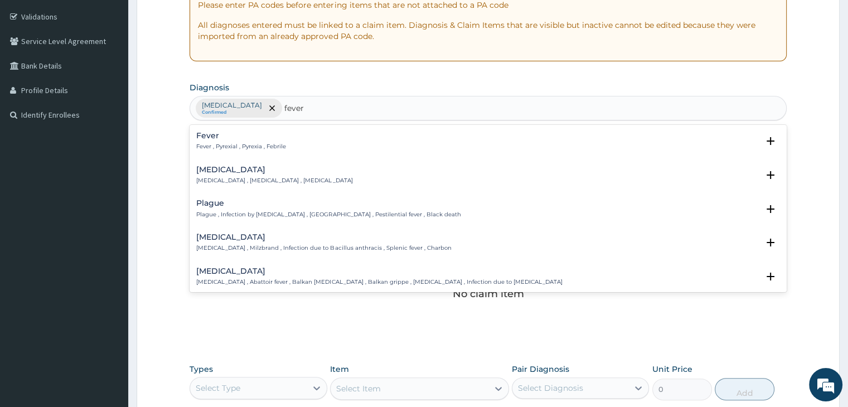
click at [234, 138] on h4 "Fever" at bounding box center [241, 136] width 90 height 8
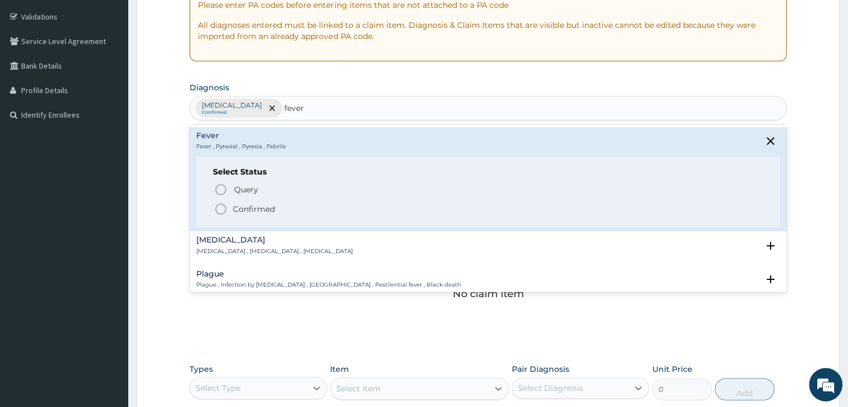
click at [218, 210] on icon "status option filled" at bounding box center [220, 208] width 13 height 13
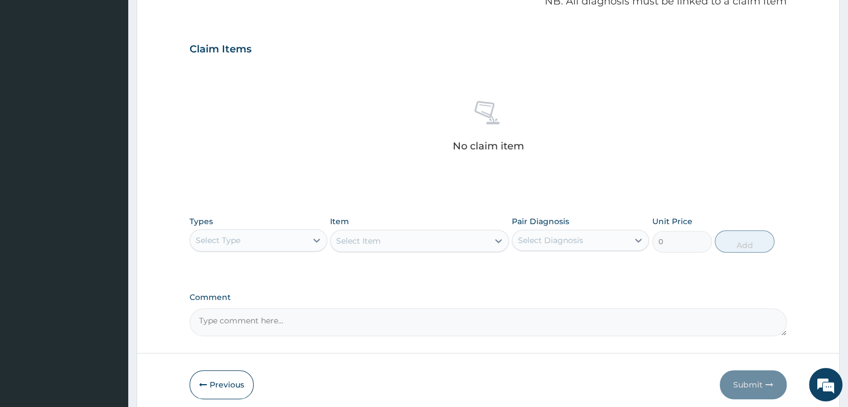
scroll to position [370, 0]
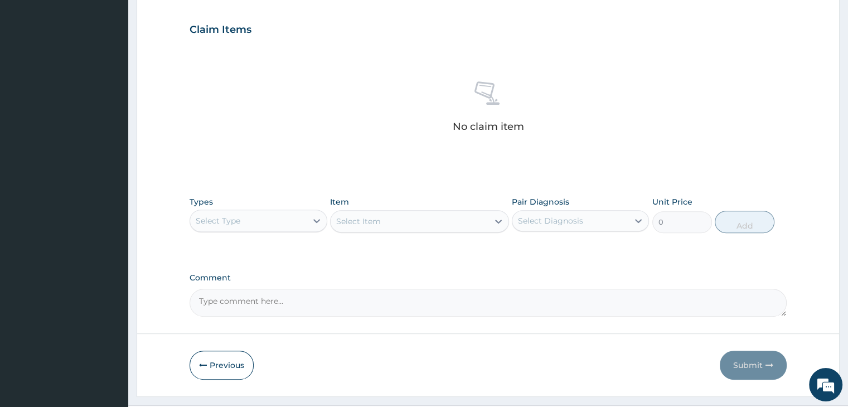
click at [245, 213] on div "Select Type" at bounding box center [248, 221] width 116 height 18
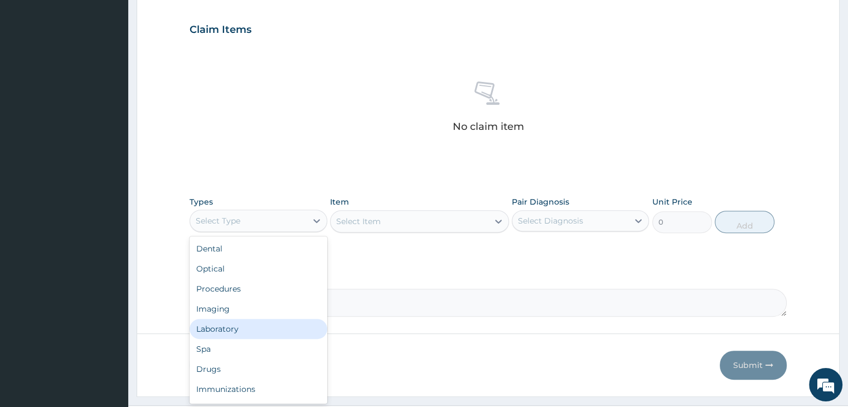
click at [235, 331] on div "Laboratory" at bounding box center [257, 329] width 137 height 20
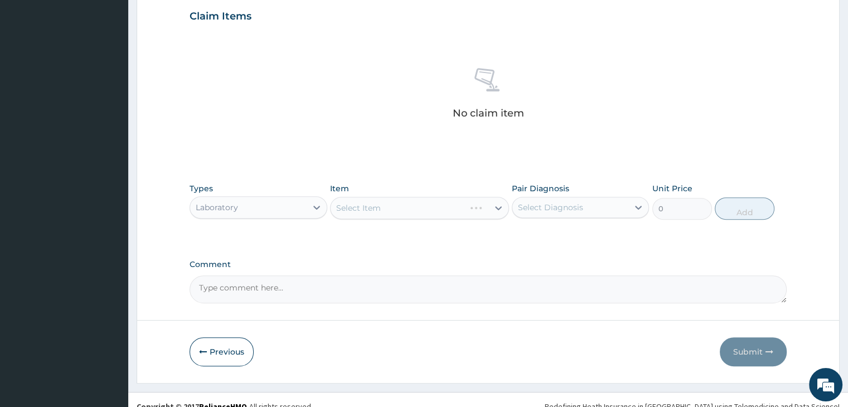
scroll to position [396, 0]
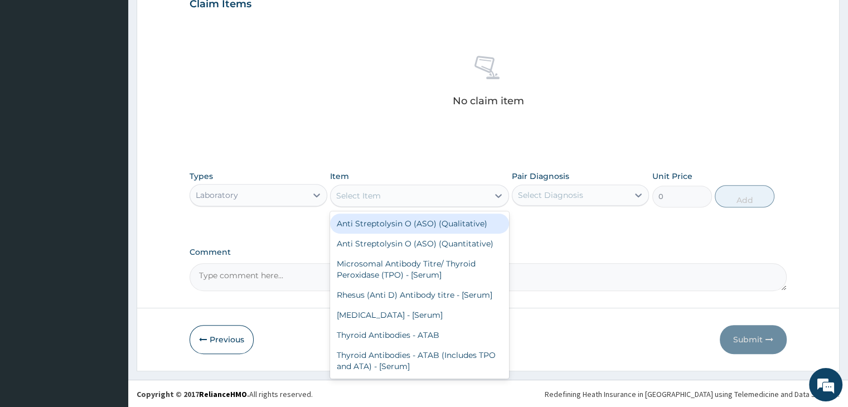
click at [430, 196] on div "Select Item" at bounding box center [409, 196] width 158 height 18
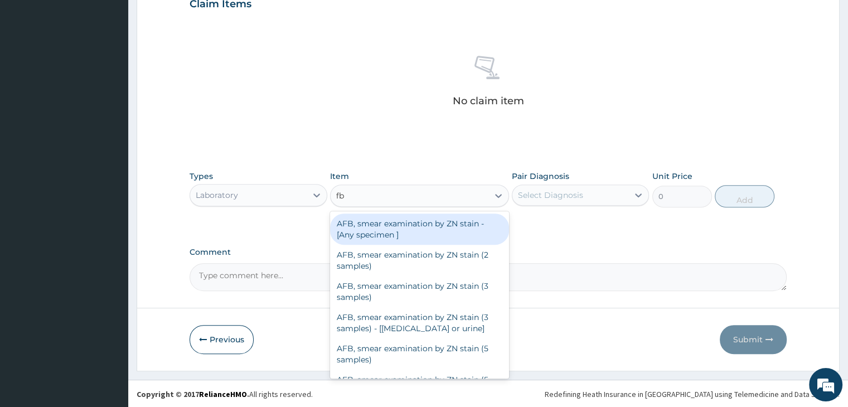
type input "fbc"
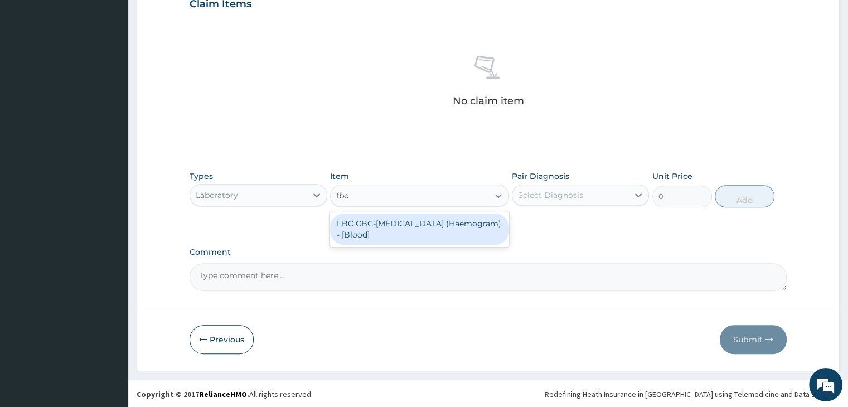
click at [406, 228] on div "FBC CBC-[MEDICAL_DATA] (Haemogram) - [Blood]" at bounding box center [419, 228] width 179 height 31
type input "4600"
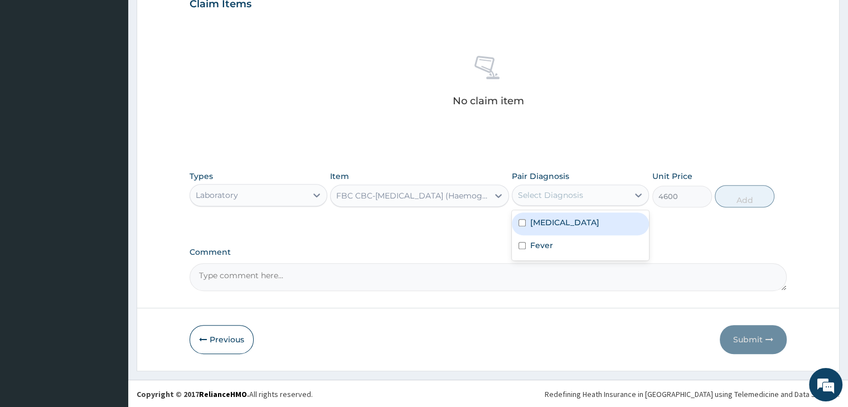
click at [602, 194] on div "Select Diagnosis" at bounding box center [570, 195] width 116 height 18
click at [579, 250] on div "Fever" at bounding box center [580, 246] width 137 height 23
checkbox input "true"
drag, startPoint x: 749, startPoint y: 202, endPoint x: 353, endPoint y: 230, distance: 396.7
click at [747, 199] on button "Add" at bounding box center [744, 196] width 60 height 22
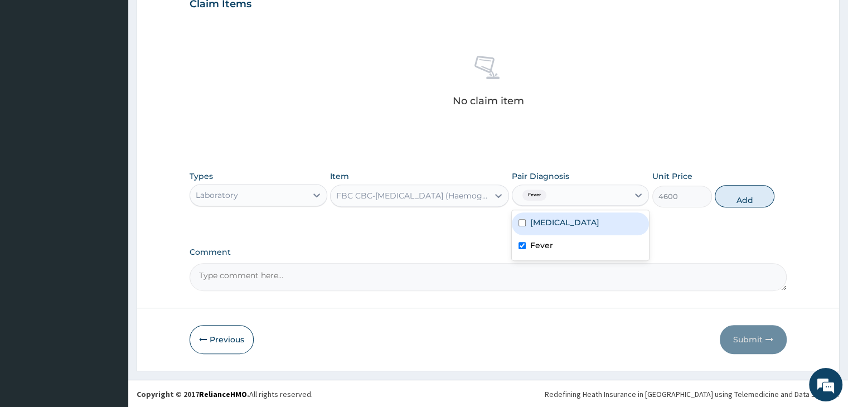
type input "0"
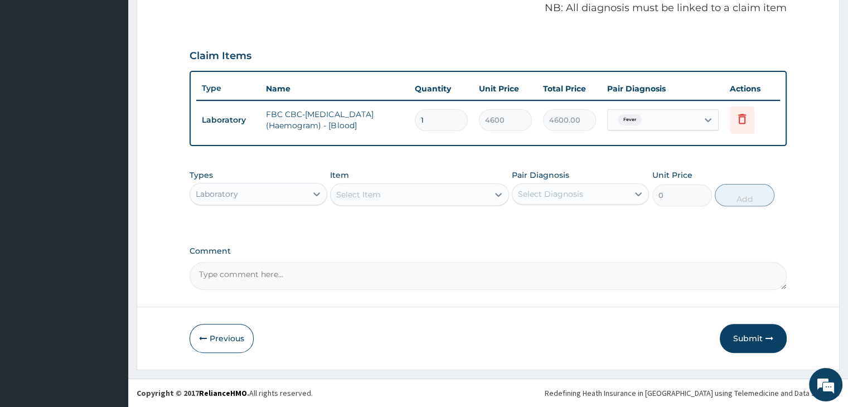
scroll to position [342, 0]
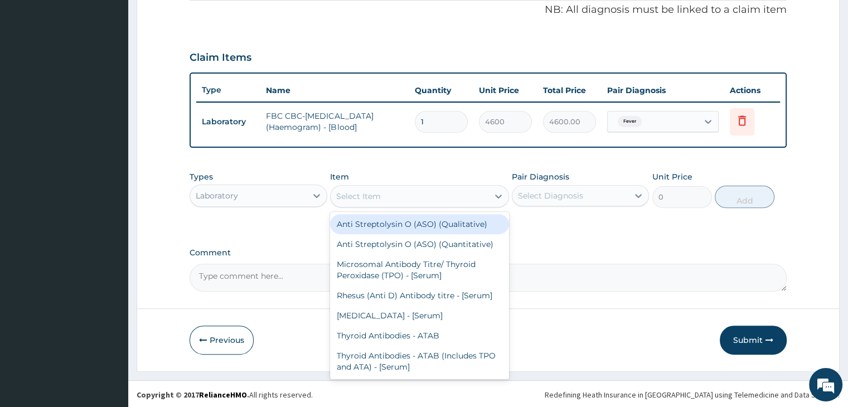
click at [418, 196] on div "Select Item" at bounding box center [409, 196] width 158 height 18
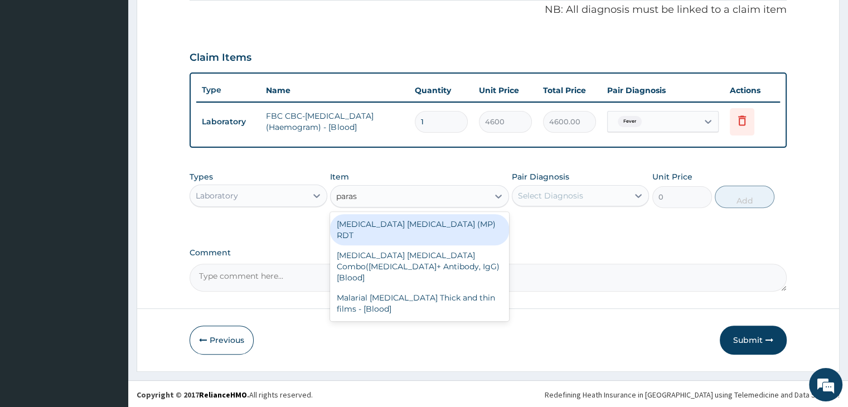
type input "parasi"
click at [414, 221] on div "[MEDICAL_DATA] [MEDICAL_DATA] (MP) RDT" at bounding box center [419, 229] width 179 height 31
type input "1725"
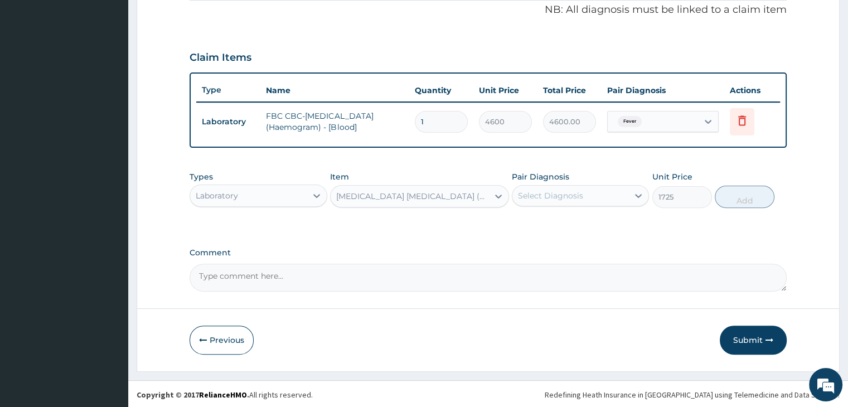
click at [592, 187] on div "Select Diagnosis" at bounding box center [570, 196] width 116 height 18
drag, startPoint x: 575, startPoint y: 230, endPoint x: 703, endPoint y: 210, distance: 129.1
click at [575, 229] on div "[MEDICAL_DATA]" at bounding box center [580, 224] width 137 height 23
checkbox input "true"
click at [748, 195] on button "Add" at bounding box center [744, 197] width 60 height 22
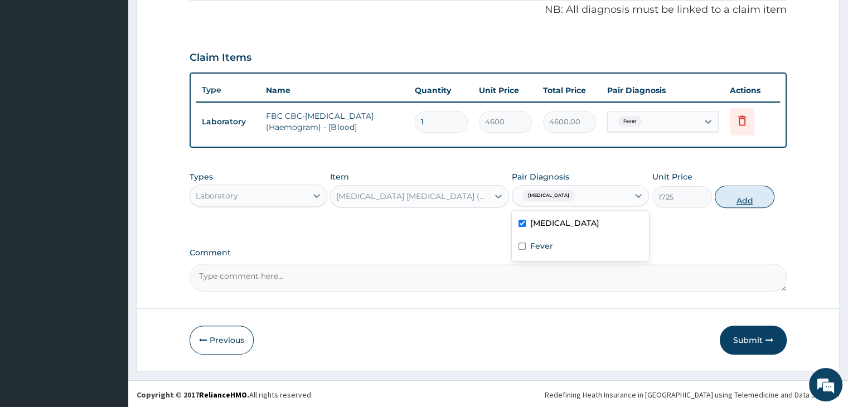
type input "0"
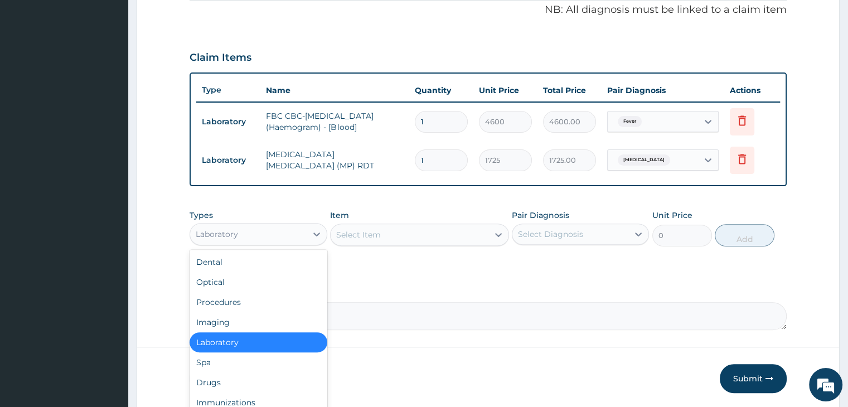
click at [262, 227] on div "Laboratory" at bounding box center [248, 234] width 116 height 18
click at [232, 304] on div "Procedures" at bounding box center [257, 302] width 137 height 20
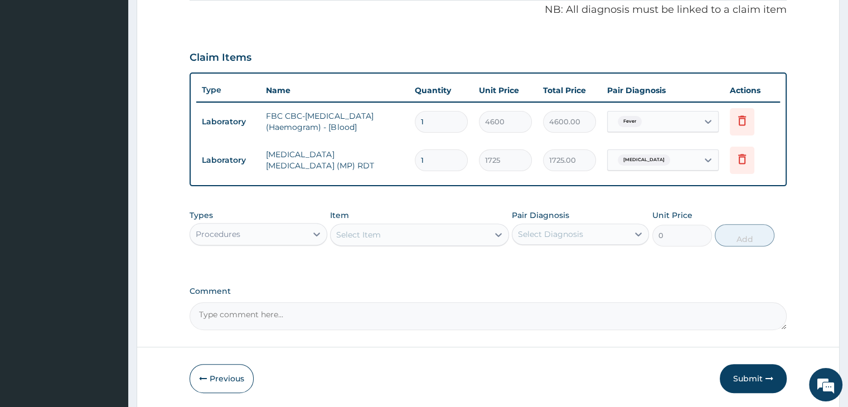
click at [417, 233] on div "Select Item" at bounding box center [409, 235] width 158 height 18
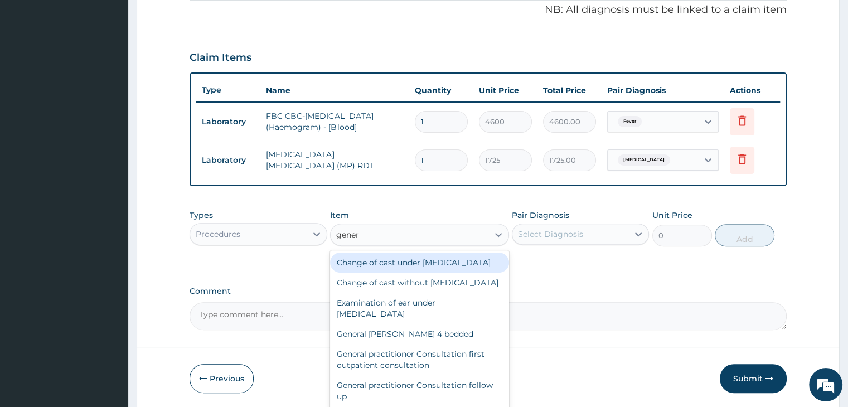
type input "genera"
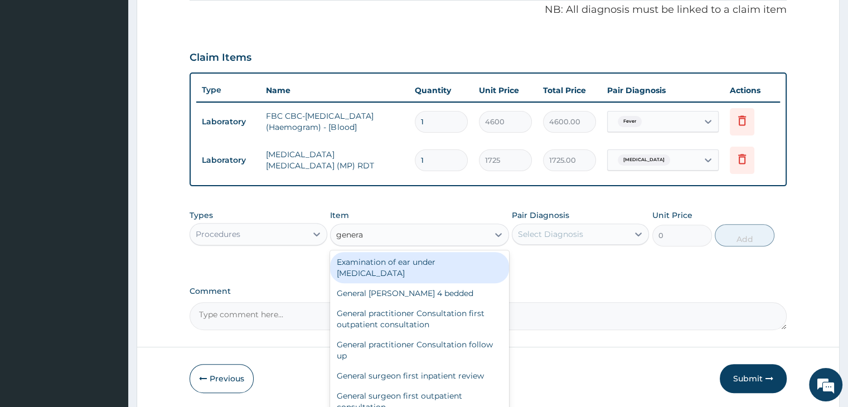
scroll to position [56, 0]
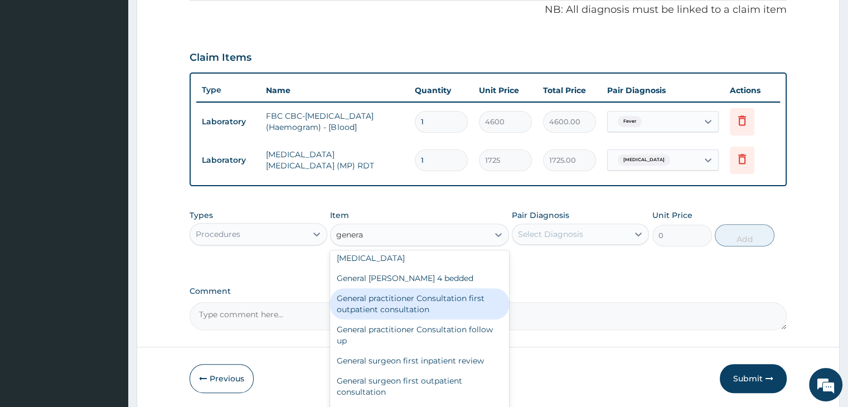
click at [412, 319] on div "General practitioner Consultation first outpatient consultation" at bounding box center [419, 303] width 179 height 31
type input "3795"
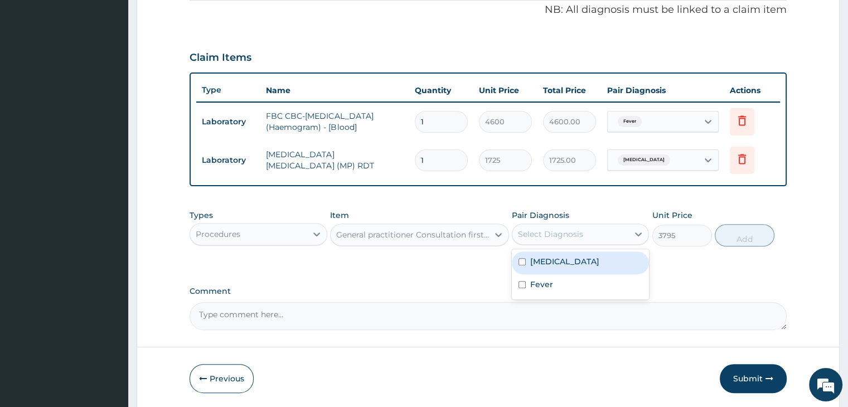
drag, startPoint x: 598, startPoint y: 236, endPoint x: 595, endPoint y: 246, distance: 10.0
click at [597, 236] on div "Select Diagnosis" at bounding box center [570, 234] width 116 height 18
click at [586, 259] on div "Malaria" at bounding box center [580, 262] width 137 height 23
checkbox input "true"
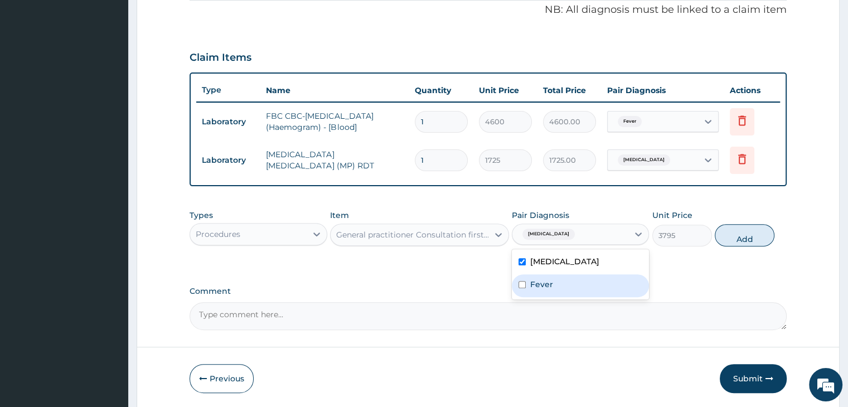
click at [572, 287] on div "Fever" at bounding box center [580, 285] width 137 height 23
checkbox input "true"
click at [744, 235] on button "Add" at bounding box center [744, 235] width 60 height 22
type input "0"
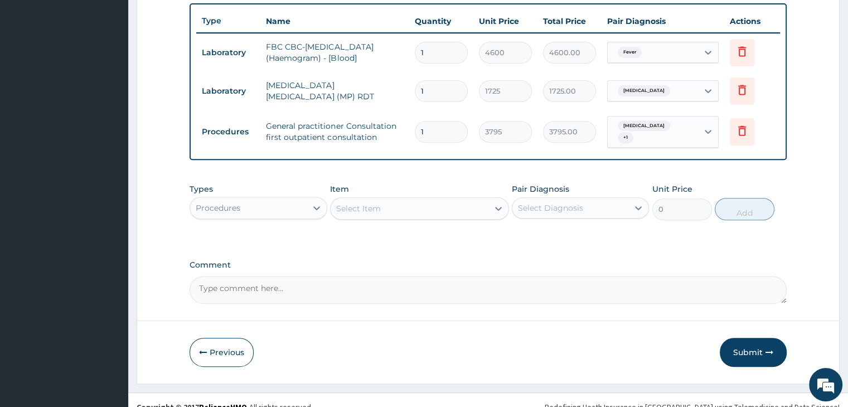
scroll to position [419, 0]
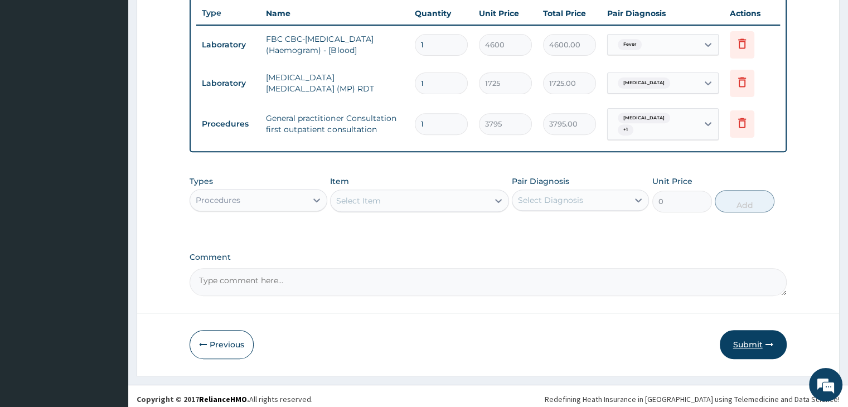
click at [752, 338] on button "Submit" at bounding box center [752, 344] width 67 height 29
